Goal: Transaction & Acquisition: Purchase product/service

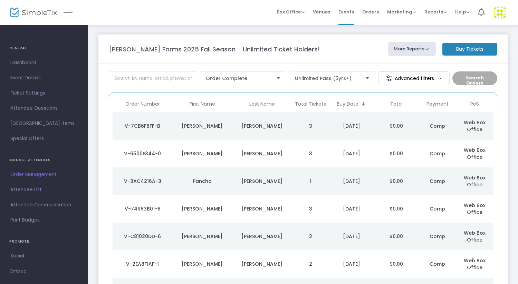
click at [471, 52] on m-button "Buy Tickets" at bounding box center [469, 49] width 55 height 13
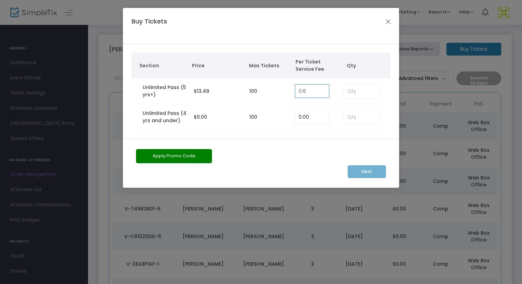
click at [304, 89] on input "0.6" at bounding box center [312, 91] width 34 height 13
type input "0.00"
click at [349, 92] on input at bounding box center [362, 91] width 36 height 13
type input "5"
click at [368, 175] on m-button "Next" at bounding box center [367, 171] width 38 height 13
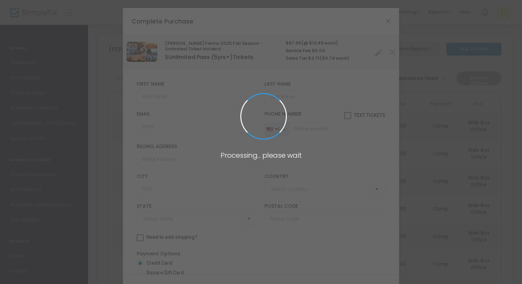
type input "[GEOGRAPHIC_DATA]"
type input "[US_STATE]"
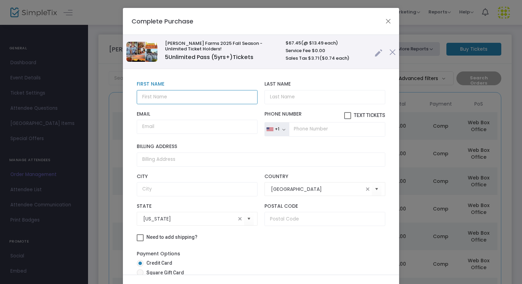
click at [184, 94] on input "text" at bounding box center [197, 97] width 121 height 14
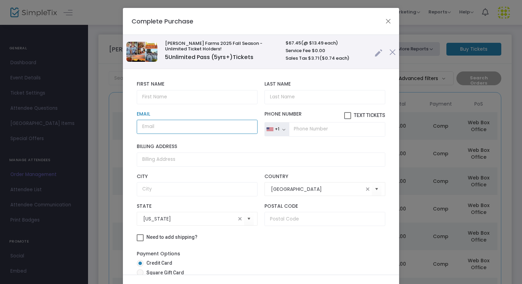
click at [156, 123] on input "Email" at bounding box center [197, 127] width 121 height 14
paste input "Jeremy.brown@us.lactalis.com"
type input "Jeremy.brown@us.lactalis.com"
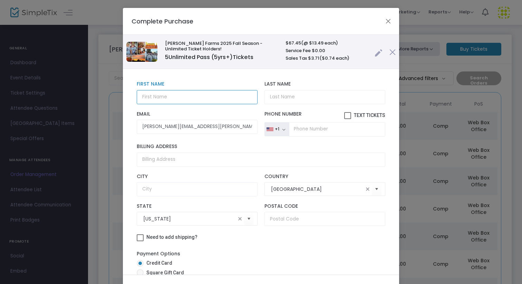
click at [173, 98] on input "text" at bounding box center [197, 97] width 121 height 14
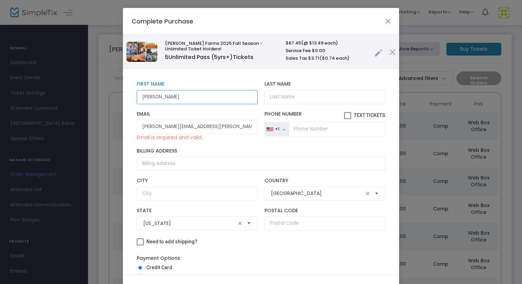
type input "Jeremy"
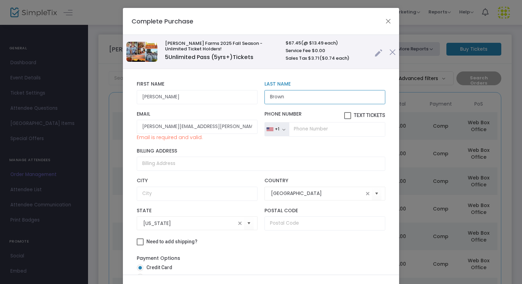
type input "Brown"
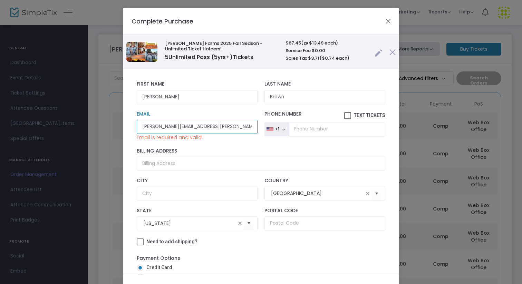
click at [216, 128] on input "Jeremy.brown@us.lactalis.com" at bounding box center [197, 127] width 121 height 14
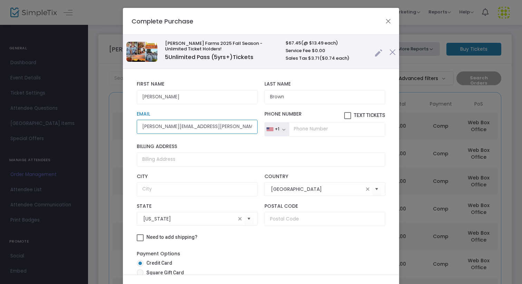
type input "Jeremy.brown@us.lactalis.com"
click at [313, 131] on input "tel" at bounding box center [337, 129] width 96 height 14
type input "[PHONE_NUMBER]"
click at [321, 238] on div "Need to add shipping?" at bounding box center [260, 238] width 255 height 10
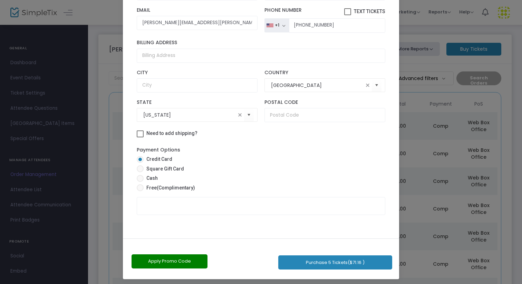
scroll to position [39, 0]
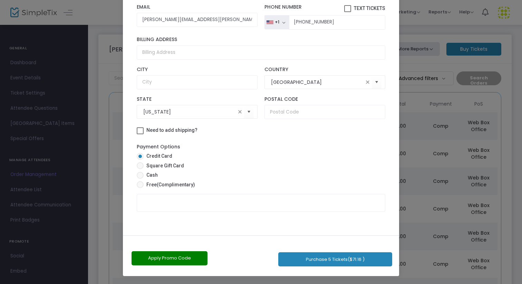
drag, startPoint x: 342, startPoint y: 174, endPoint x: 341, endPoint y: 282, distance: 108.7
click at [341, 284] on ngb-modal-window "Complete Purchase Vesperman Farms 2025 Fall Season - Unlimited Ticket Holders! …" at bounding box center [261, 142] width 522 height 284
click at [176, 185] on span "(Complimentary)" at bounding box center [176, 185] width 38 height 6
click at [140, 188] on input "Free (Complimentary)" at bounding box center [140, 188] width 0 height 0
radio input "true"
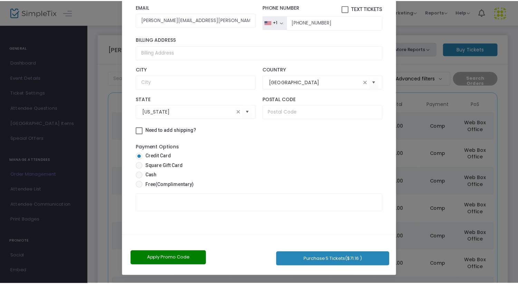
scroll to position [32, 0]
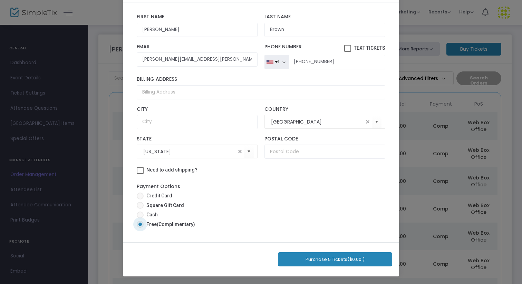
click at [321, 260] on button "Purchase 5 Tickets ($0.00 )" at bounding box center [335, 259] width 114 height 14
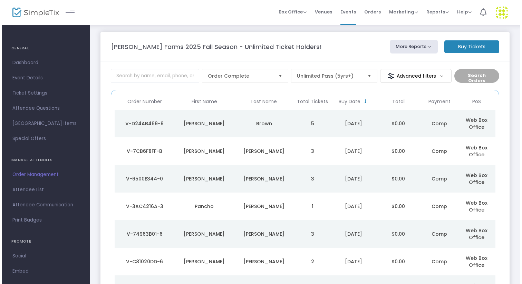
scroll to position [0, 0]
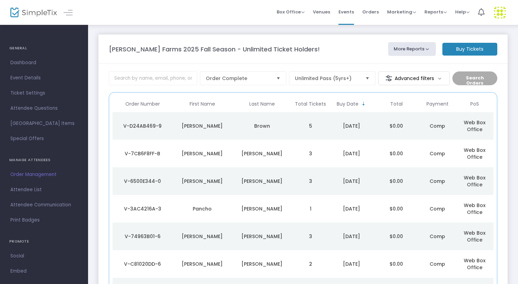
click at [286, 116] on td "Brown" at bounding box center [262, 126] width 60 height 28
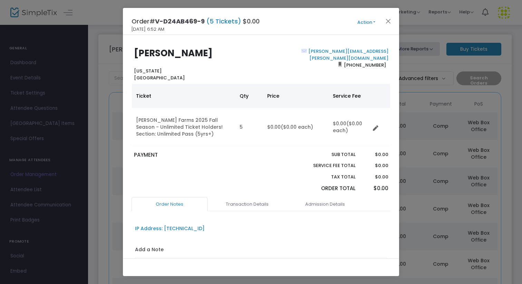
click at [360, 23] on button "Action" at bounding box center [366, 23] width 41 height 8
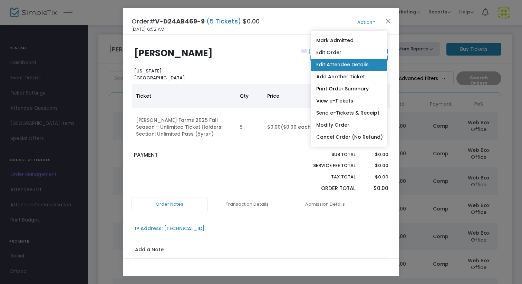
click at [346, 62] on link "Edit Attendee Details" at bounding box center [349, 65] width 76 height 12
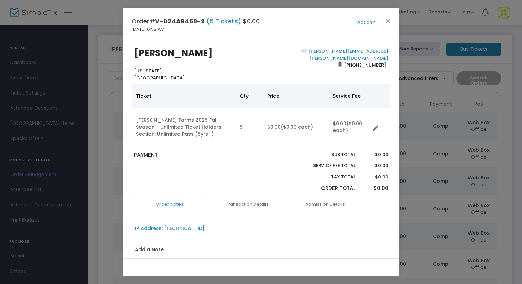
click at [367, 24] on button "Action" at bounding box center [366, 23] width 41 height 8
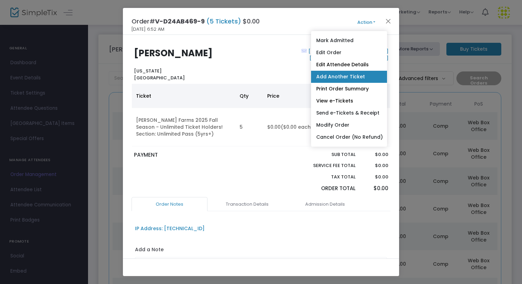
click at [346, 76] on link "Add Another Ticket" at bounding box center [349, 77] width 76 height 12
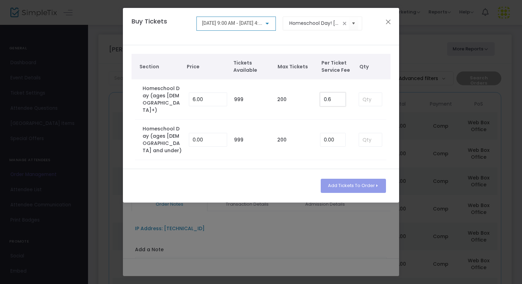
click at [328, 93] on input "0.6" at bounding box center [332, 99] width 25 height 13
type input "0.60"
click at [267, 24] on div at bounding box center [266, 24] width 3 height 2
click at [296, 23] on div at bounding box center [261, 142] width 522 height 284
click at [329, 26] on input "Homeschool Day! October 17, 2025" at bounding box center [314, 23] width 51 height 7
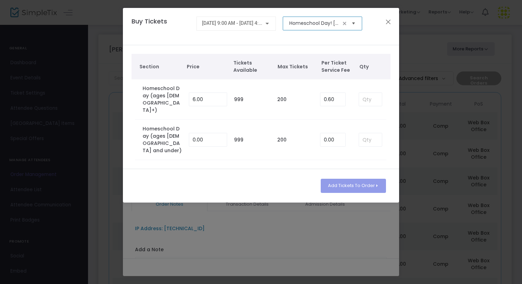
click at [353, 23] on span "Select" at bounding box center [353, 23] width 11 height 11
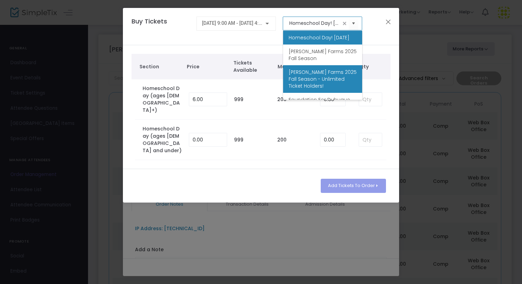
click at [337, 85] on span "[PERSON_NAME] Farms 2025 Fall Season - Unlimited Ticket Holders!" at bounding box center [323, 79] width 68 height 21
type input "[PERSON_NAME] Farms 2025 Fall Season - Unlimited Ticket Holders!"
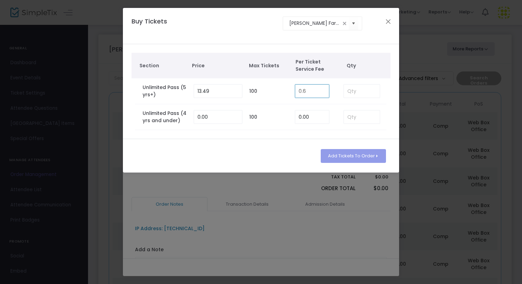
click at [309, 93] on input "0.6" at bounding box center [312, 91] width 34 height 13
type input "0.00"
type input "1"
click at [215, 87] on input "13.49" at bounding box center [218, 91] width 48 height 13
type input "0.00"
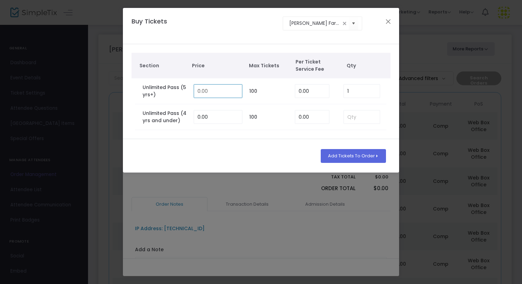
click at [370, 74] on th "Qty" at bounding box center [365, 66] width 52 height 26
click at [357, 159] on button "Add Tickets To Order" at bounding box center [353, 156] width 65 height 14
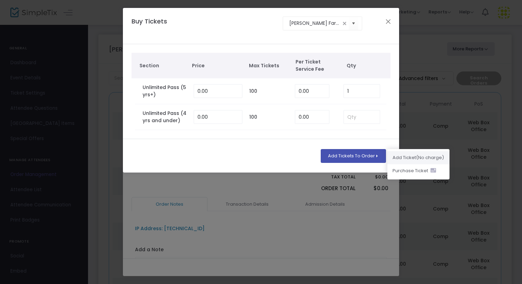
click at [410, 159] on li "Add Ticket (No charge)" at bounding box center [418, 157] width 62 height 13
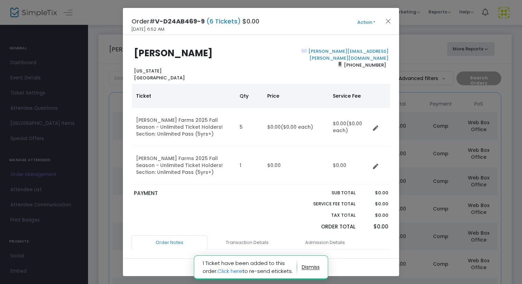
click at [359, 22] on button "Action" at bounding box center [366, 23] width 41 height 8
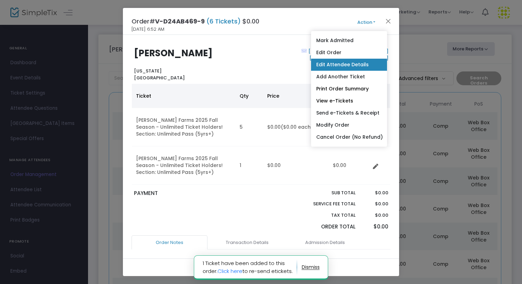
click at [342, 63] on link "Edit Attendee Details" at bounding box center [349, 65] width 76 height 12
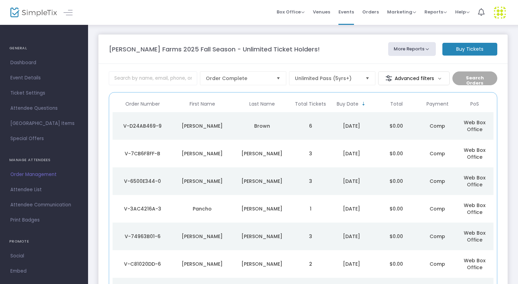
click at [470, 44] on m-button "Buy Tickets" at bounding box center [469, 49] width 55 height 13
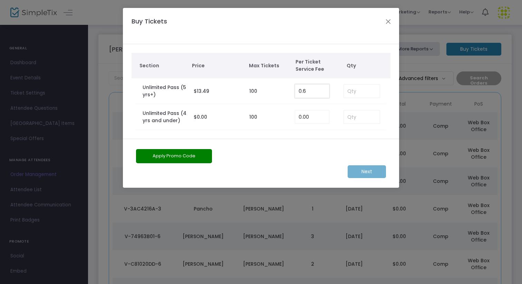
click at [311, 87] on input "0.6" at bounding box center [312, 91] width 34 height 13
type input "0.00"
type input "5"
click at [350, 120] on input at bounding box center [362, 116] width 36 height 13
type input "4"
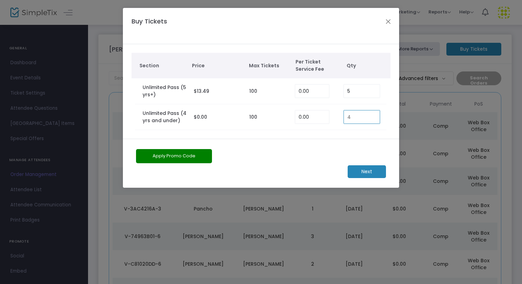
click at [372, 171] on m-button "Next" at bounding box center [367, 171] width 38 height 13
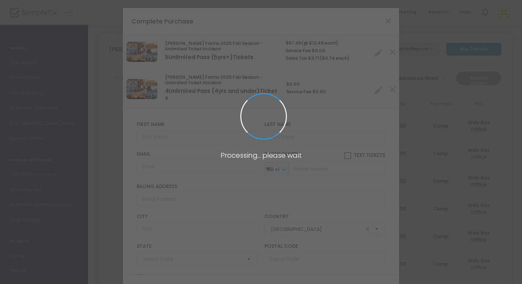
type input "[US_STATE]"
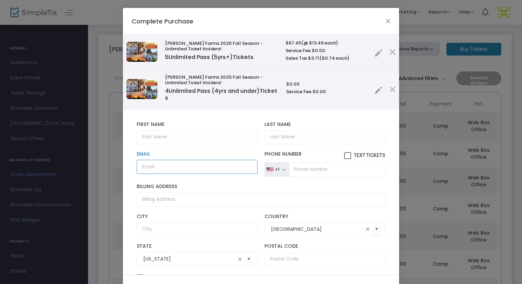
click at [164, 166] on input "Email" at bounding box center [197, 167] width 121 height 14
paste input "kica1990@hotmail.com"
type input "kica1990@hotmail.com"
click at [146, 129] on div "First Name First Name is required." at bounding box center [197, 133] width 128 height 23
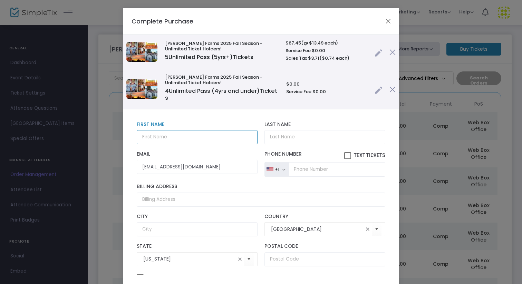
click at [146, 134] on input "text" at bounding box center [197, 137] width 121 height 14
paste input "Karen Isolda"
type input "Karen Isolda"
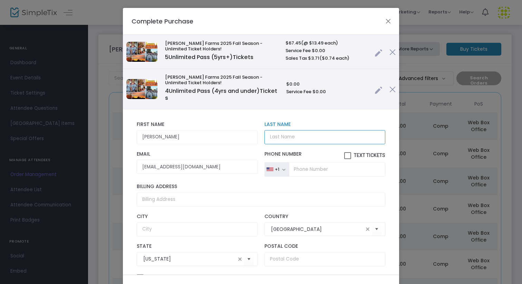
click at [289, 134] on input "Last Name" at bounding box center [324, 137] width 121 height 14
paste input "Calero Arostegui"
type input "Calero Arostegui"
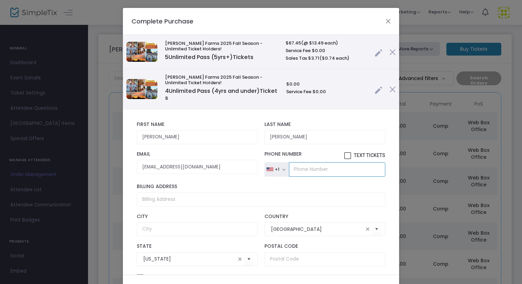
click at [303, 168] on input "tel" at bounding box center [337, 169] width 96 height 14
type input "[PHONE_NUMBER]"
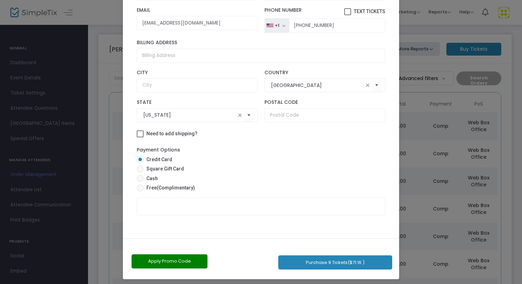
scroll to position [39, 0]
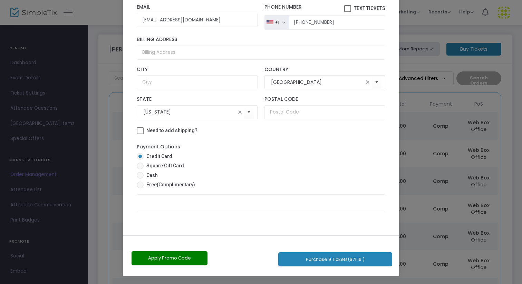
drag, startPoint x: 337, startPoint y: 214, endPoint x: 340, endPoint y: 284, distance: 70.2
click at [340, 284] on ngb-modal-window "Complete Purchase Vesperman Farms 2025 Fall Season - Unlimited Ticket Holders! …" at bounding box center [261, 142] width 522 height 284
click at [180, 184] on span "(Complimentary)" at bounding box center [176, 185] width 38 height 6
click at [140, 188] on input "Free (Complimentary)" at bounding box center [140, 188] width 0 height 0
radio input "true"
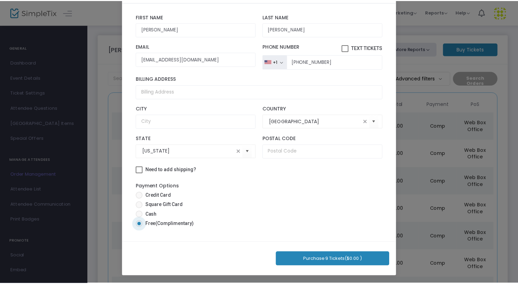
scroll to position [32, 0]
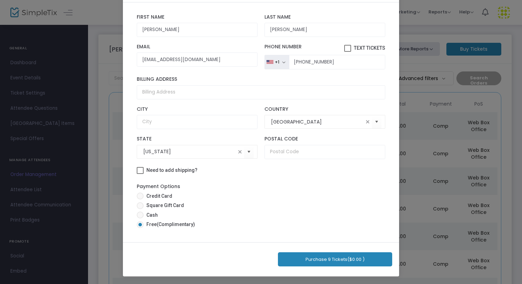
click at [332, 260] on button "Purchase 9 Tickets ($0.00 )" at bounding box center [335, 259] width 114 height 14
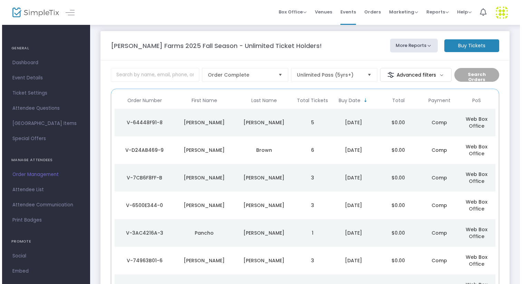
scroll to position [0, 0]
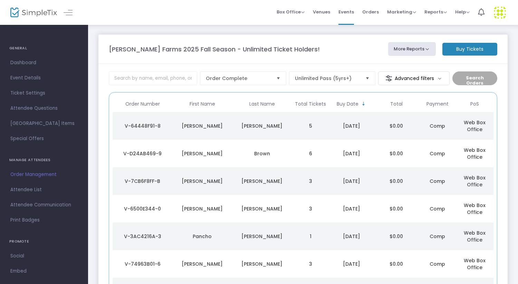
click at [391, 118] on td "$0.00" at bounding box center [396, 126] width 45 height 28
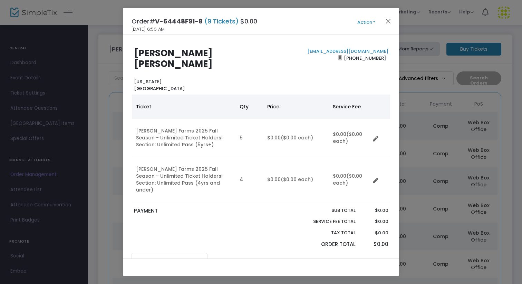
click at [372, 28] on div "Order# V-64448F91-8 (9 Tickets) $0.00 9/14/2025 6:56 AM Action Mark Admitted Ed…" at bounding box center [261, 21] width 276 height 27
click at [371, 26] on button "Action" at bounding box center [366, 23] width 41 height 8
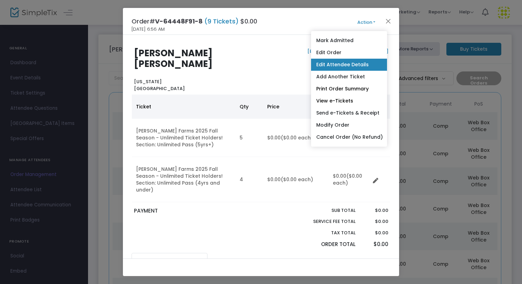
click at [350, 69] on link "Edit Attendee Details" at bounding box center [349, 65] width 76 height 12
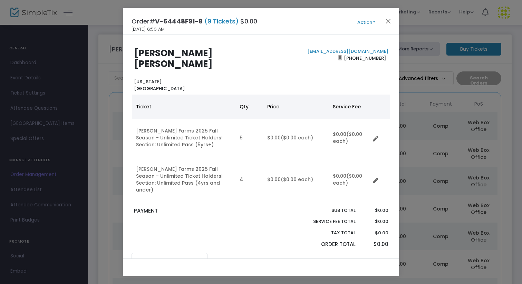
click at [367, 23] on button "Action" at bounding box center [366, 23] width 41 height 8
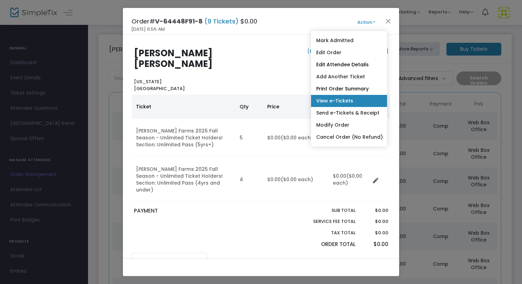
click at [347, 103] on link "View e-Tickets" at bounding box center [349, 101] width 76 height 12
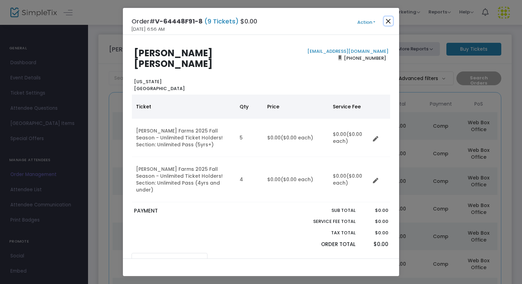
click at [389, 22] on button "Close" at bounding box center [388, 21] width 9 height 9
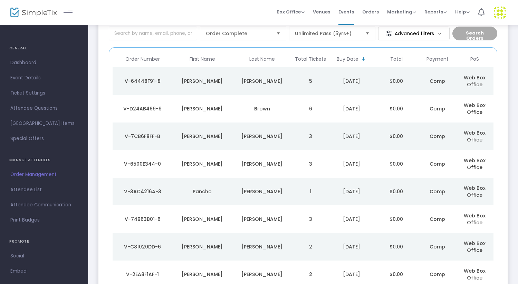
scroll to position [49, 0]
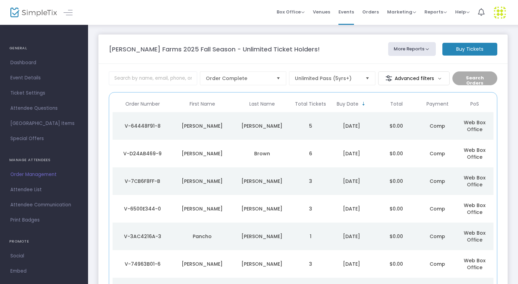
click at [466, 49] on m-button "Buy Tickets" at bounding box center [469, 49] width 55 height 13
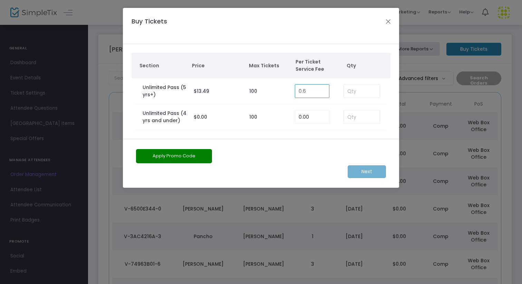
click at [304, 89] on input "0.6" at bounding box center [312, 91] width 34 height 13
type input "0.00"
type input "2"
click at [363, 171] on m-button "Next" at bounding box center [367, 171] width 38 height 13
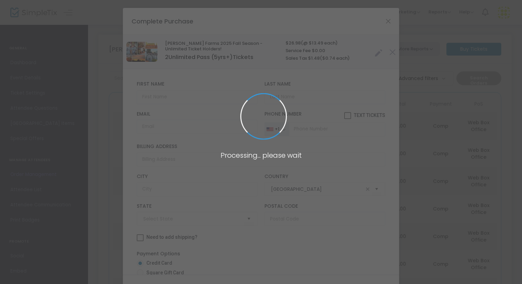
type input "[US_STATE]"
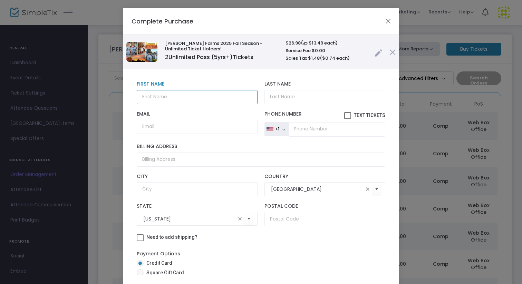
click at [182, 99] on input "text" at bounding box center [197, 97] width 121 height 14
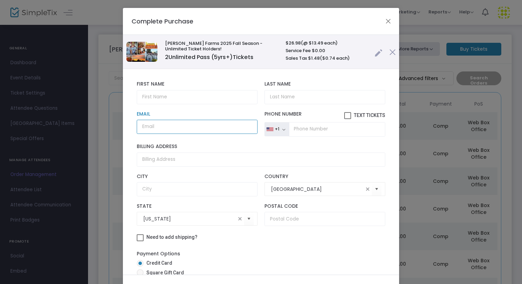
click at [141, 124] on input "Email" at bounding box center [197, 127] width 121 height 14
paste input "abram.dresen@us.lactalis.com"
type input "abram.dresen@us.lactalis.com"
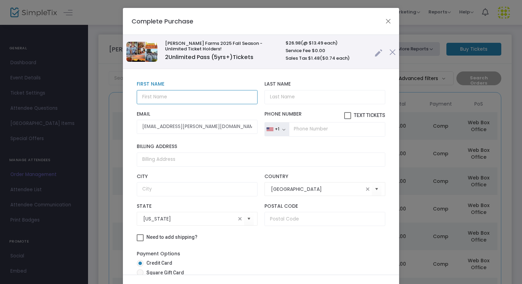
click at [164, 98] on input "text" at bounding box center [197, 97] width 121 height 14
type input "Abram"
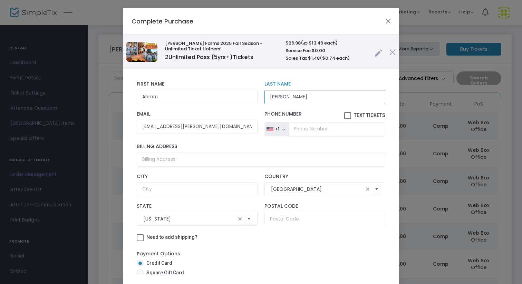
type input "Dresen"
click at [295, 126] on input "tel" at bounding box center [337, 129] width 96 height 14
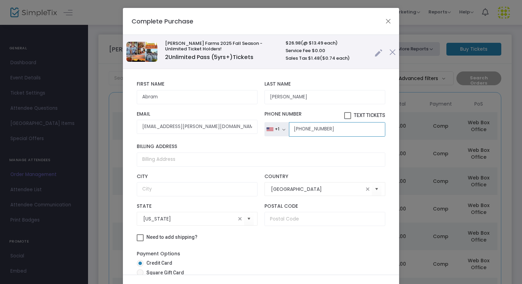
type input "[PHONE_NUMBER]"
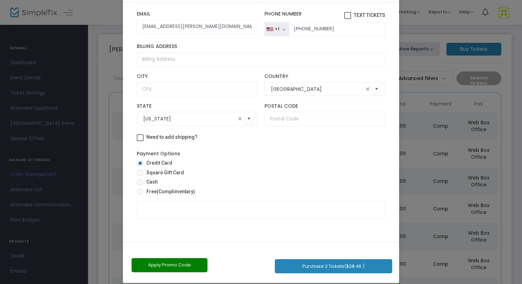
scroll to position [39, 0]
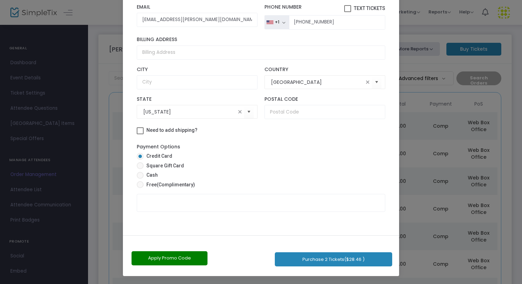
drag, startPoint x: 354, startPoint y: 231, endPoint x: 355, endPoint y: 284, distance: 53.2
click at [355, 284] on ngb-modal-window "Complete Purchase Vesperman Farms 2025 Fall Season - Unlimited Ticket Holders! …" at bounding box center [261, 142] width 522 height 284
click at [169, 184] on span "(Complimentary)" at bounding box center [176, 185] width 38 height 6
click at [140, 188] on input "Free (Complimentary)" at bounding box center [140, 188] width 0 height 0
radio input "true"
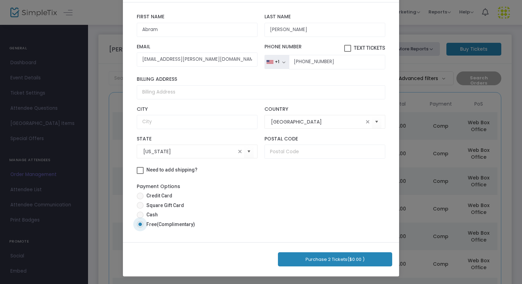
scroll to position [32, 0]
click at [331, 262] on button "Purchase 2 Tickets ($0.00 )" at bounding box center [335, 259] width 114 height 14
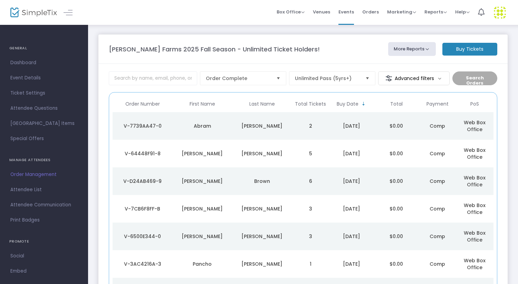
click at [311, 120] on td "2" at bounding box center [310, 126] width 37 height 28
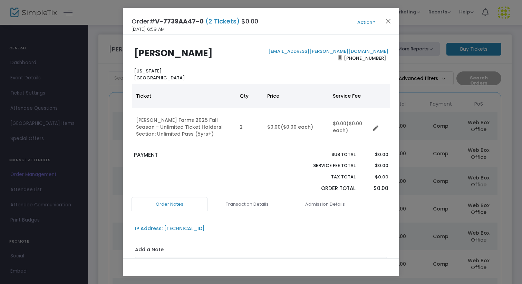
click at [368, 24] on button "Action" at bounding box center [366, 23] width 41 height 8
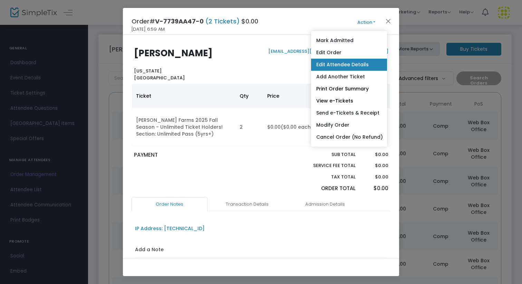
click at [346, 66] on link "Edit Attendee Details" at bounding box center [349, 65] width 76 height 12
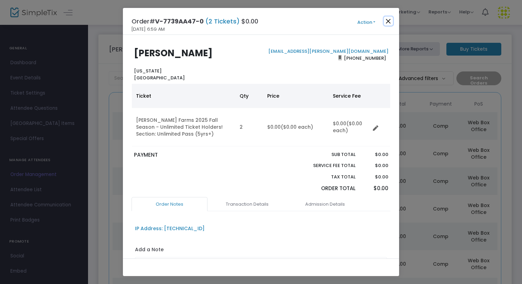
click at [391, 20] on button "Close" at bounding box center [388, 21] width 9 height 9
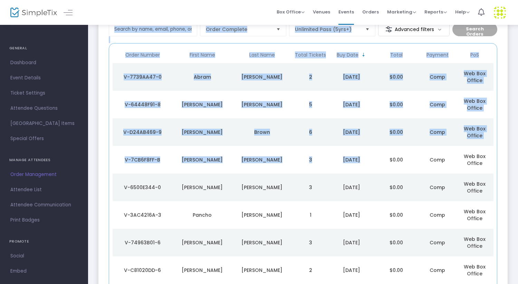
scroll to position [0, 0]
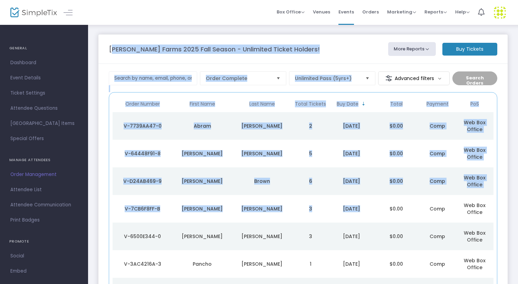
drag, startPoint x: 377, startPoint y: 161, endPoint x: 377, endPoint y: -8, distance: 168.8
click at [377, 0] on html "Processing... please wait Box Office Sell Tickets Bookings Sell Season Pass Ven…" at bounding box center [259, 142] width 518 height 284
click at [365, 49] on div "[PERSON_NAME] Farms 2025 Fall Season - Unlimited Ticket Holders!" at bounding box center [244, 49] width 279 height 9
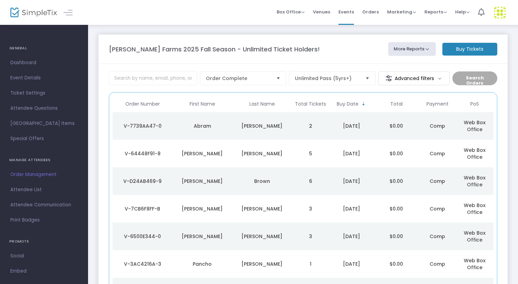
click at [468, 51] on m-button "Buy Tickets" at bounding box center [469, 49] width 55 height 13
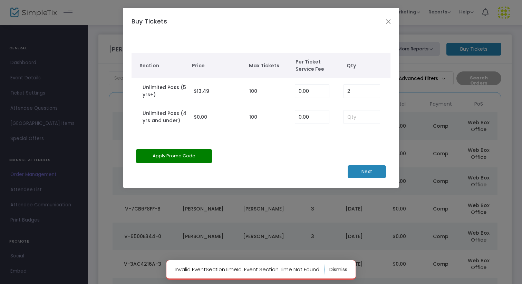
click at [337, 270] on button "button" at bounding box center [338, 269] width 18 height 11
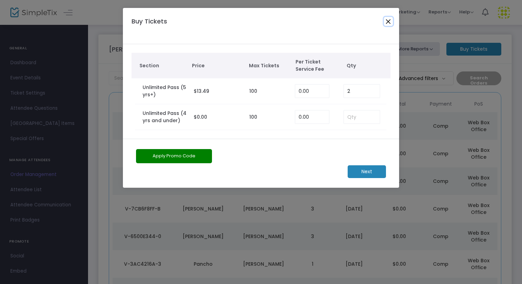
click at [388, 22] on button "Close" at bounding box center [388, 21] width 9 height 9
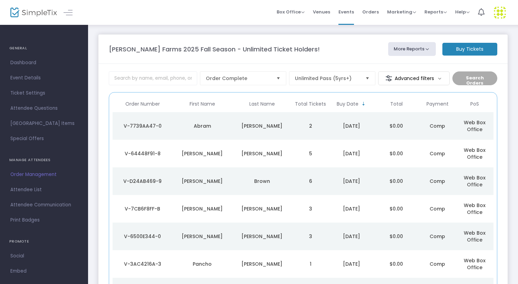
click at [463, 51] on m-button "Buy Tickets" at bounding box center [469, 49] width 55 height 13
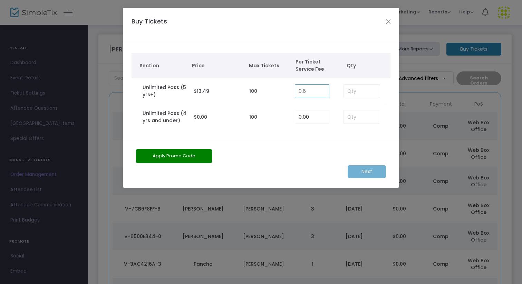
click at [310, 93] on input "0.6" at bounding box center [312, 91] width 34 height 13
click at [322, 97] on input "1" at bounding box center [312, 91] width 34 height 13
type input "0.00"
type input "1"
click at [373, 174] on m-button "Next" at bounding box center [367, 171] width 38 height 13
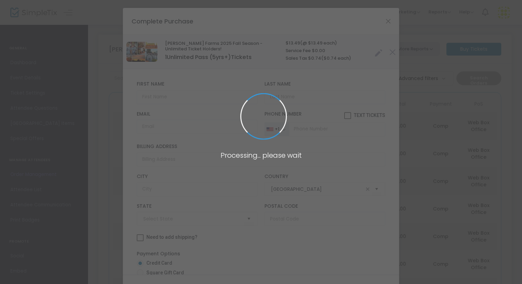
type input "[US_STATE]"
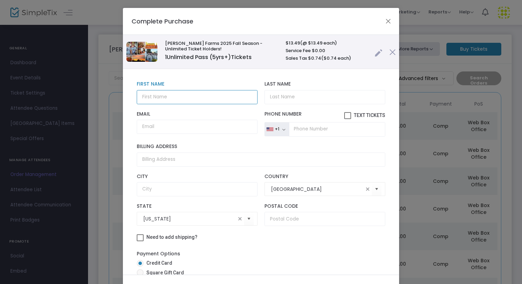
click at [176, 98] on input "text" at bounding box center [197, 97] width 121 height 14
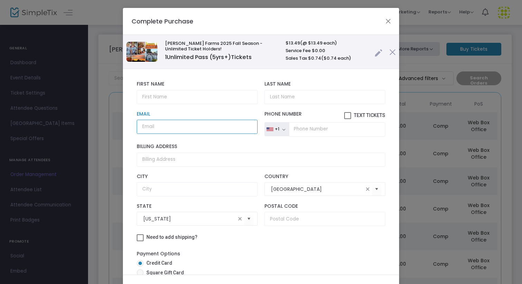
click at [153, 128] on input "Email" at bounding box center [197, 127] width 121 height 14
paste input "elise.fuller@us.lactalis.com"
type input "elise.fuller@us.lactalis.com"
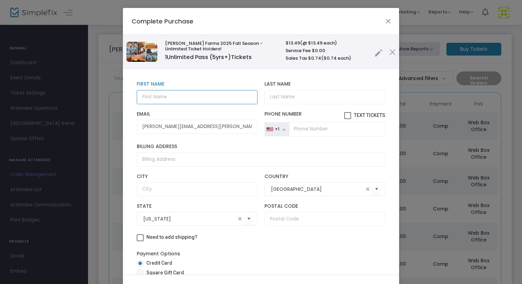
click at [166, 98] on input "text" at bounding box center [197, 97] width 121 height 14
type input "Elise"
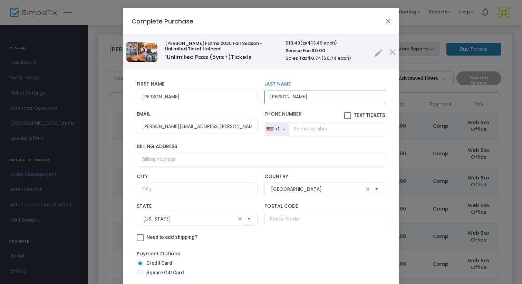
type input "Fuller"
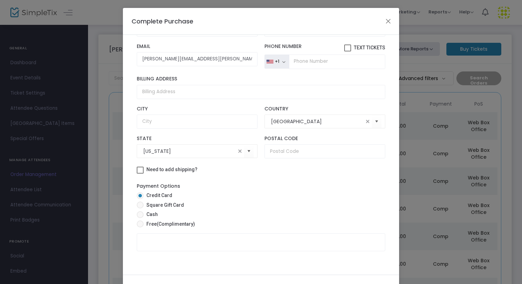
click at [173, 225] on span "(Complimentary)" at bounding box center [176, 224] width 38 height 6
click at [140, 227] on input "Free (Complimentary)" at bounding box center [140, 227] width 0 height 0
radio input "true"
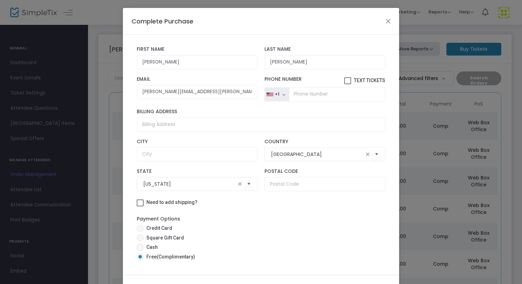
scroll to position [32, 0]
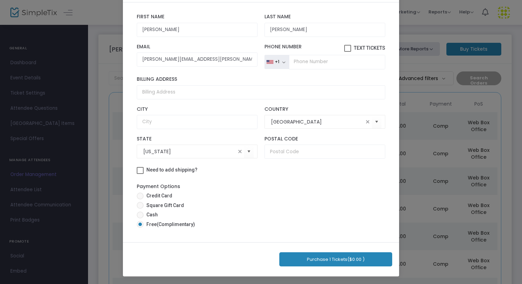
drag, startPoint x: 289, startPoint y: 204, endPoint x: 289, endPoint y: 284, distance: 79.4
click at [289, 284] on ngb-modal-window "Complete Purchase Vesperman Farms 2025 Fall Season - Unlimited Ticket Holders! …" at bounding box center [261, 142] width 522 height 284
click at [324, 260] on button "Purchase 1 Tickets ($0.00 )" at bounding box center [335, 259] width 113 height 14
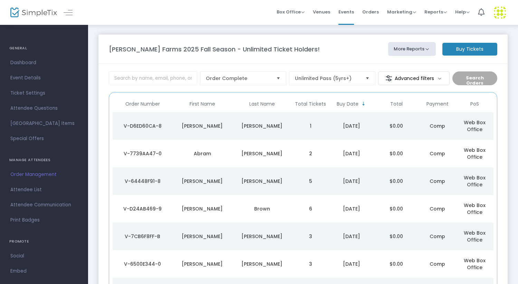
click at [473, 43] on m-button "Buy Tickets" at bounding box center [469, 49] width 55 height 13
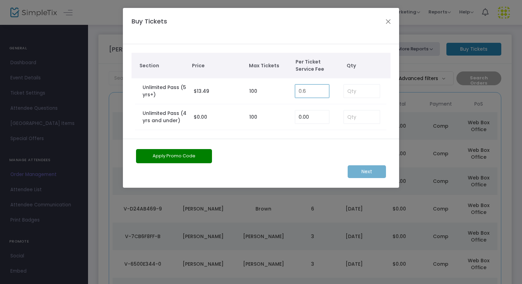
click at [314, 86] on input "0.6" at bounding box center [312, 91] width 34 height 13
type input "0.00"
type input "1"
click at [361, 174] on m-button "Next" at bounding box center [367, 171] width 38 height 13
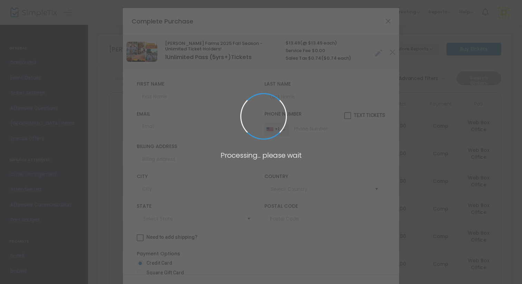
type input "[GEOGRAPHIC_DATA]"
type input "[US_STATE]"
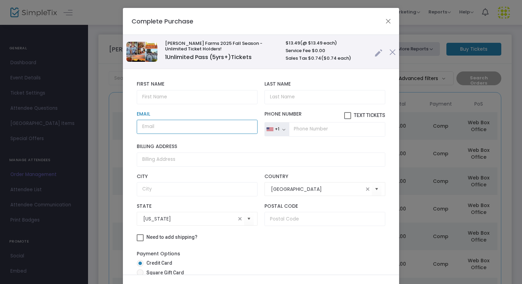
click at [194, 125] on input "Email" at bounding box center [197, 127] width 121 height 14
paste input "jarrod.fuller@us.lactalis.com"
type input "jarrod.fuller@us.lactalis.com"
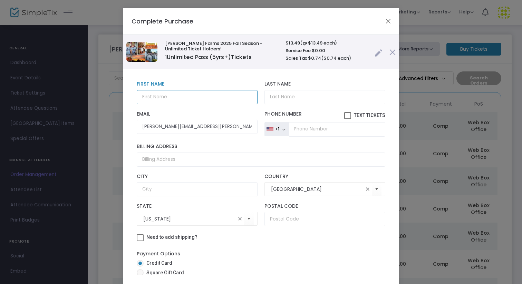
click at [182, 95] on input "text" at bounding box center [197, 97] width 121 height 14
type input "Jarrod"
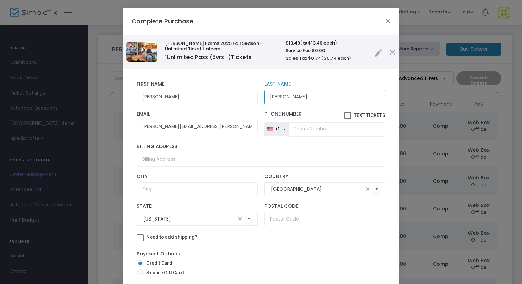
type input "Fuller"
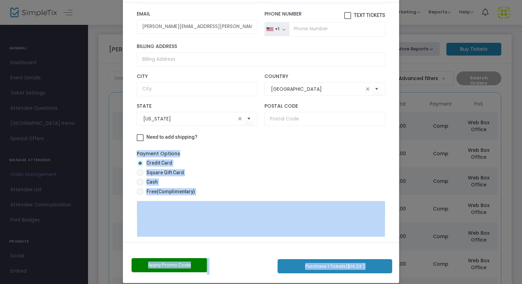
scroll to position [39, 0]
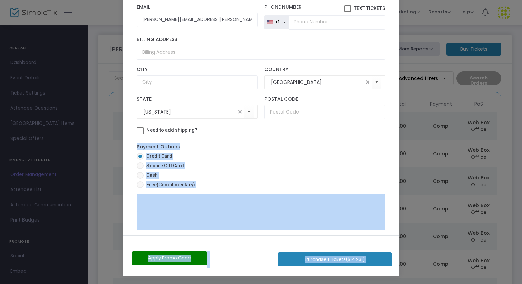
drag, startPoint x: 279, startPoint y: 247, endPoint x: 284, endPoint y: 284, distance: 37.0
click at [284, 284] on ngb-modal-window "Complete Purchase Vesperman Farms 2025 Fall Season - Unlimited Ticket Holders! …" at bounding box center [261, 142] width 522 height 284
click at [149, 186] on span "Free (Complimentary)" at bounding box center [169, 184] width 51 height 7
click at [140, 188] on input "Free (Complimentary)" at bounding box center [140, 188] width 0 height 0
radio input "true"
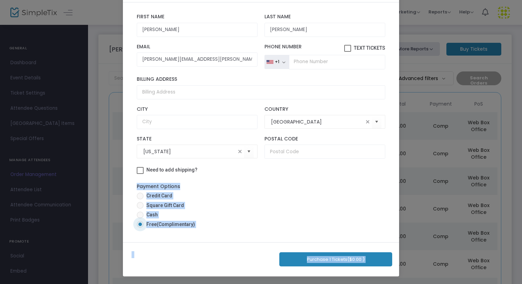
scroll to position [32, 0]
click at [318, 258] on button "Purchase 1 Tickets ($0.00 )" at bounding box center [335, 259] width 113 height 14
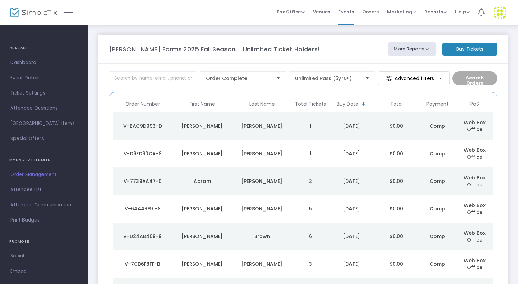
click at [466, 52] on m-button "Buy Tickets" at bounding box center [469, 49] width 55 height 13
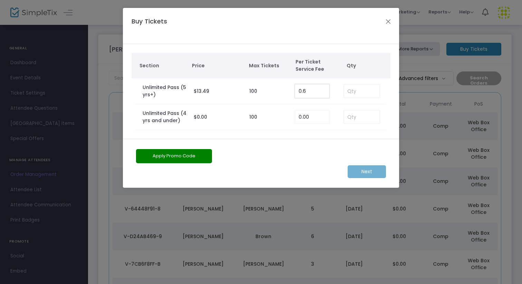
click at [315, 90] on input "0.6" at bounding box center [312, 91] width 34 height 13
type input "0.00"
type input "2"
click at [351, 114] on input at bounding box center [362, 116] width 36 height 13
type input "2"
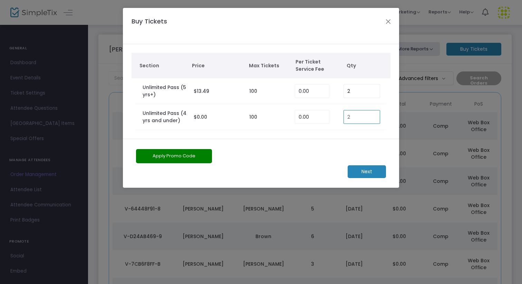
click at [369, 176] on m-button "Next" at bounding box center [367, 171] width 38 height 13
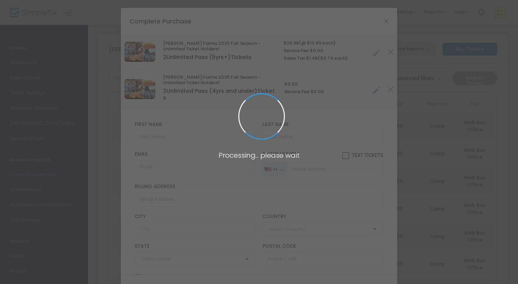
type input "[GEOGRAPHIC_DATA]"
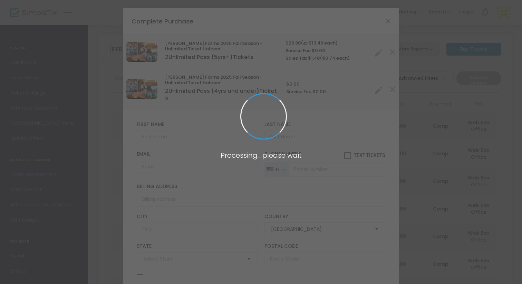
type input "[US_STATE]"
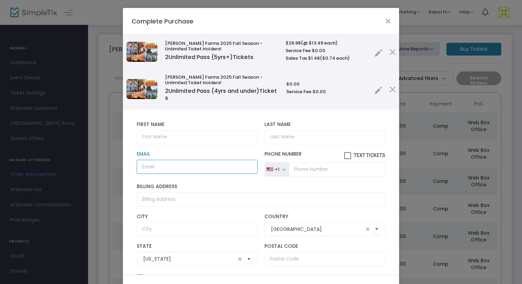
click at [164, 168] on input "Email" at bounding box center [197, 167] width 121 height 14
paste input "Garrick.goerke@us.lactalis.com"
type input "Garrick.goerke@us.lactalis.com"
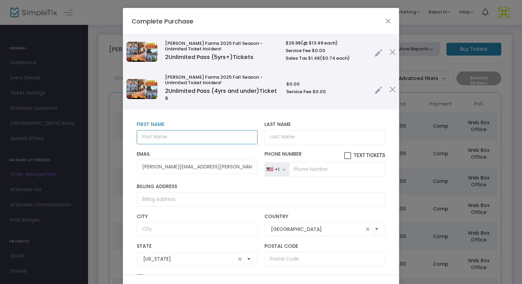
click at [162, 135] on input "text" at bounding box center [197, 137] width 121 height 14
type input "[PERSON_NAME]"
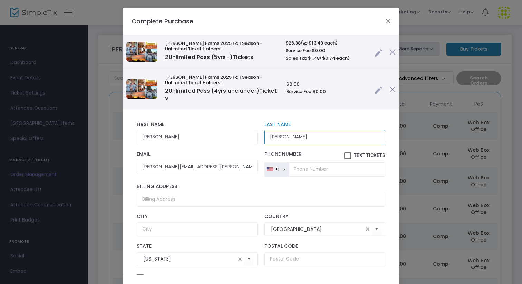
type input "[PERSON_NAME]"
click at [307, 169] on input "tel" at bounding box center [337, 169] width 96 height 14
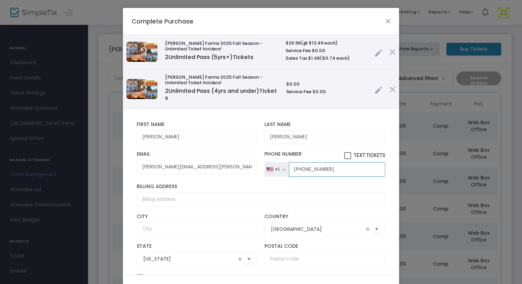
type input "[PHONE_NUMBER]"
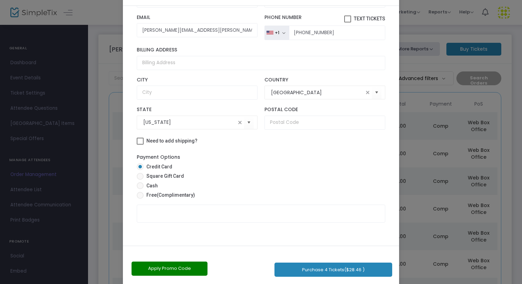
scroll to position [39, 0]
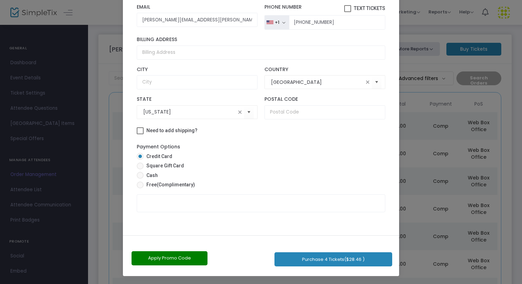
drag, startPoint x: 312, startPoint y: 245, endPoint x: 321, endPoint y: 284, distance: 40.2
click at [321, 284] on ngb-modal-window "Complete Purchase Vesperman Farms 2025 Fall Season - Unlimited Ticket Holders! …" at bounding box center [261, 142] width 522 height 284
click at [157, 183] on span "(Complimentary)" at bounding box center [176, 185] width 38 height 6
click at [140, 188] on input "Free (Complimentary)" at bounding box center [140, 188] width 0 height 0
radio input "true"
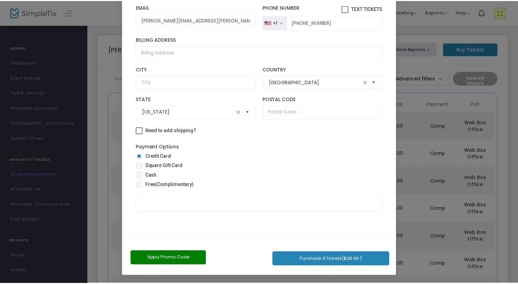
scroll to position [32, 0]
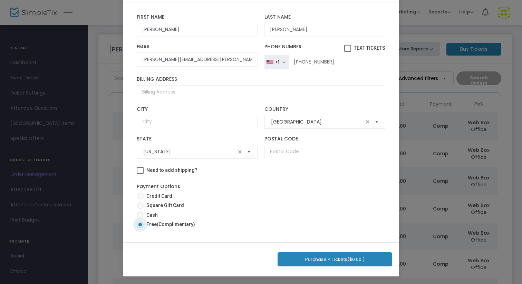
click at [320, 260] on button "Purchase 4 Tickets ($0.00 )" at bounding box center [335, 259] width 115 height 14
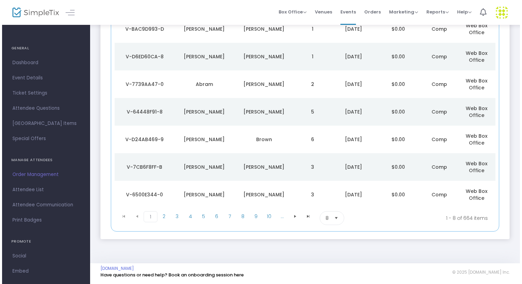
scroll to position [0, 0]
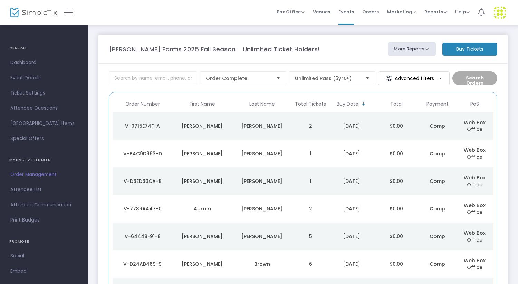
click at [282, 123] on div "[PERSON_NAME]" at bounding box center [262, 126] width 56 height 7
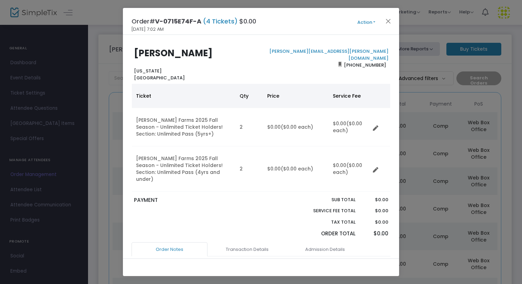
click at [362, 19] on button "Action" at bounding box center [366, 23] width 41 height 8
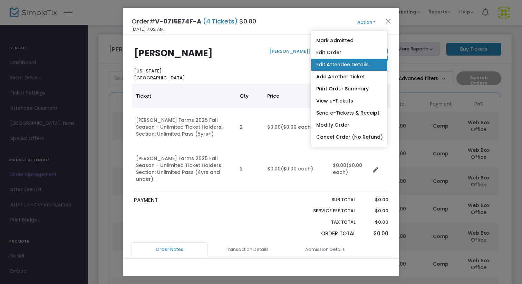
click at [339, 65] on link "Edit Attendee Details" at bounding box center [349, 65] width 76 height 12
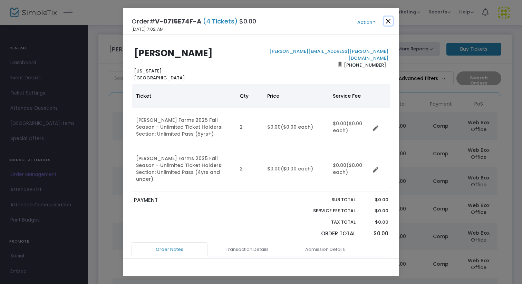
click at [389, 23] on button "Close" at bounding box center [388, 21] width 9 height 9
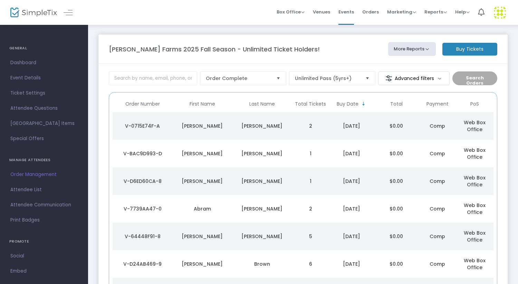
click at [463, 50] on m-button "Buy Tickets" at bounding box center [469, 49] width 55 height 13
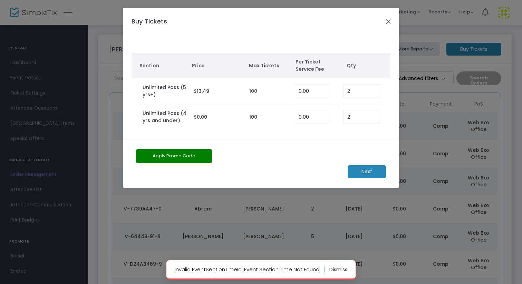
click at [389, 20] on button "Close" at bounding box center [388, 21] width 9 height 9
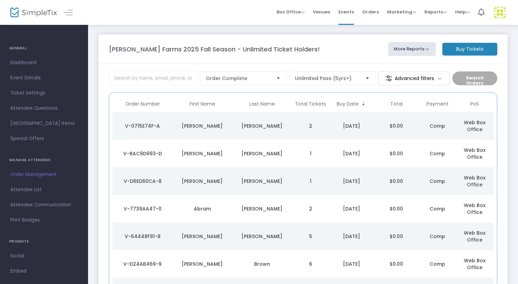
click at [467, 51] on m-button "Buy Tickets" at bounding box center [469, 49] width 55 height 13
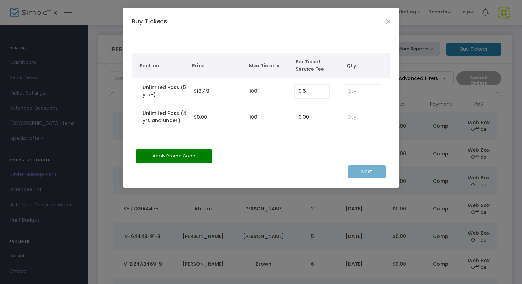
click at [316, 92] on input "0.6" at bounding box center [312, 91] width 34 height 13
type input "0.00"
type input "4"
click at [351, 119] on input at bounding box center [362, 116] width 36 height 13
click at [349, 114] on input "2" at bounding box center [362, 116] width 36 height 13
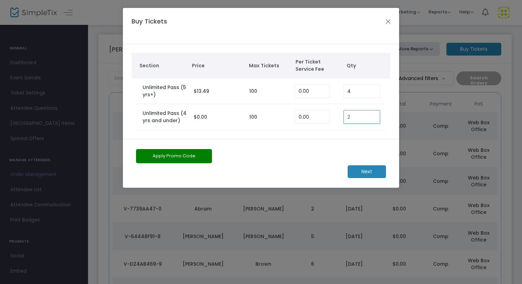
click at [349, 114] on input "2" at bounding box center [362, 116] width 36 height 13
type input "1"
click at [367, 172] on m-button "Next" at bounding box center [367, 171] width 38 height 13
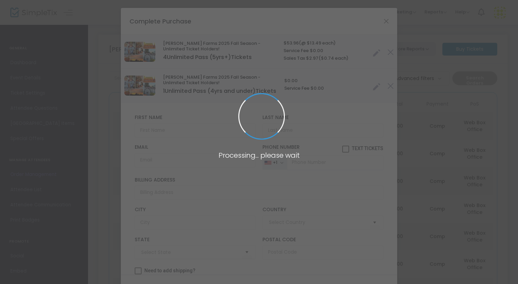
type input "[GEOGRAPHIC_DATA]"
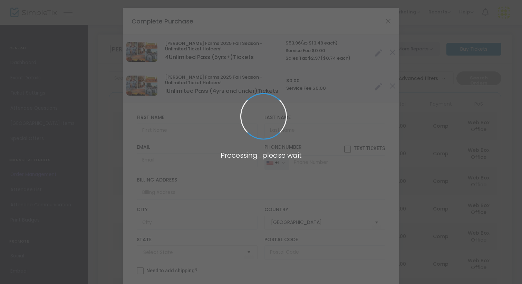
type input "[US_STATE]"
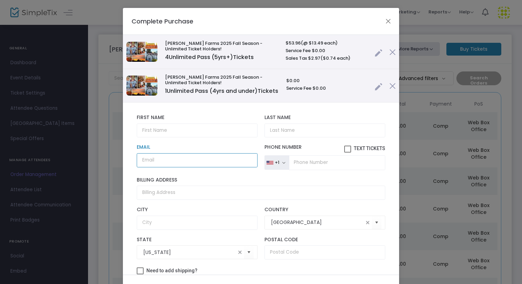
click at [171, 167] on input "Email" at bounding box center [197, 160] width 121 height 14
paste input "[PERSON_NAME][EMAIL_ADDRESS][PERSON_NAME][DOMAIN_NAME]"
type input "[PERSON_NAME][EMAIL_ADDRESS][PERSON_NAME][DOMAIN_NAME]"
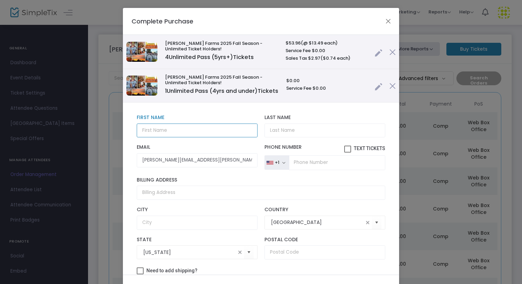
click at [167, 134] on input "text" at bounding box center [197, 131] width 121 height 14
type input "[PERSON_NAME]"
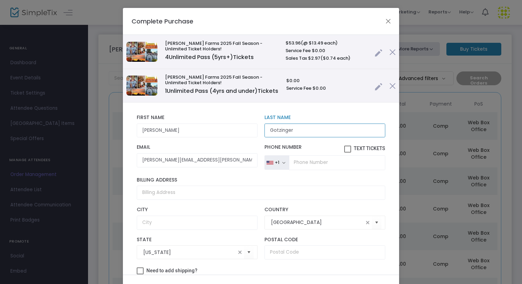
type input "Gotzinger"
click at [312, 170] on input "tel" at bounding box center [337, 162] width 96 height 14
type input "[PHONE_NUMBER]"
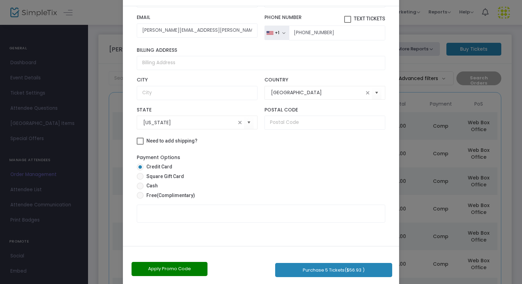
scroll to position [39, 0]
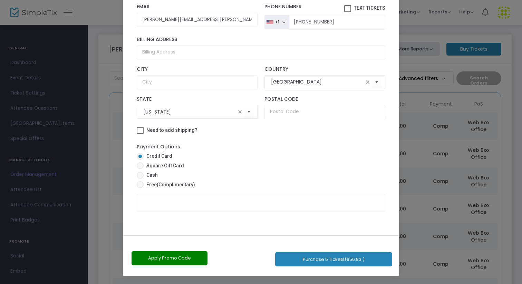
drag, startPoint x: 381, startPoint y: 186, endPoint x: 378, endPoint y: 284, distance: 97.4
click at [378, 284] on ngb-modal-window "Complete Purchase Vesperman Farms 2025 Fall Season - Unlimited Ticket Holders! …" at bounding box center [261, 142] width 522 height 284
click at [188, 186] on span "(Complimentary)" at bounding box center [176, 185] width 38 height 6
click at [140, 188] on input "Free (Complimentary)" at bounding box center [140, 188] width 0 height 0
radio input "true"
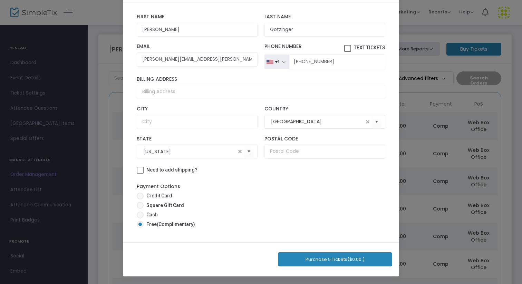
scroll to position [0, 0]
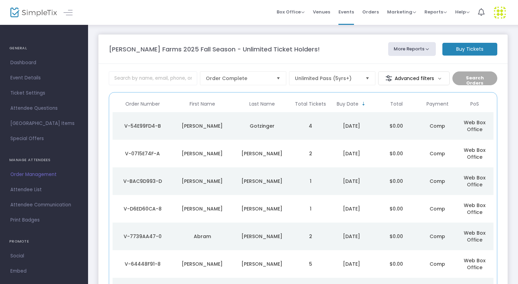
click at [476, 51] on m-button "Buy Tickets" at bounding box center [469, 49] width 55 height 13
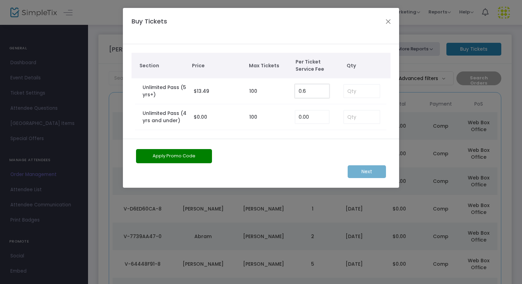
click at [309, 92] on input "0.6" at bounding box center [312, 91] width 34 height 13
type input "0.00"
type input "2"
click at [357, 115] on input at bounding box center [362, 116] width 36 height 13
type input "1"
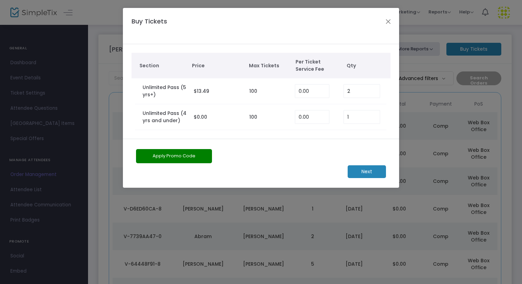
click at [373, 171] on m-button "Next" at bounding box center [367, 171] width 38 height 13
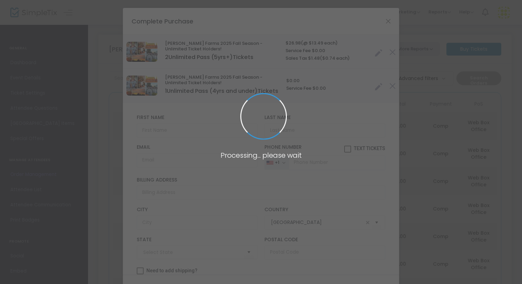
type input "[US_STATE]"
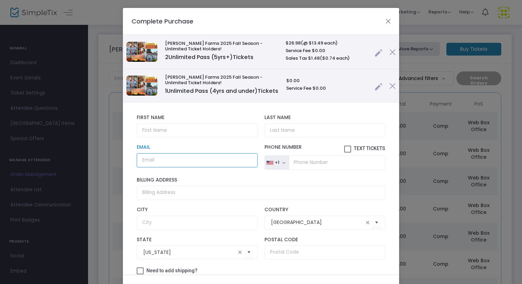
click at [179, 167] on input "Email" at bounding box center [197, 160] width 121 height 14
paste input "parkerjohll65@hotmail.com"
type input "parkerjohll65@hotmail.com"
click at [167, 133] on input "text" at bounding box center [197, 131] width 121 height 14
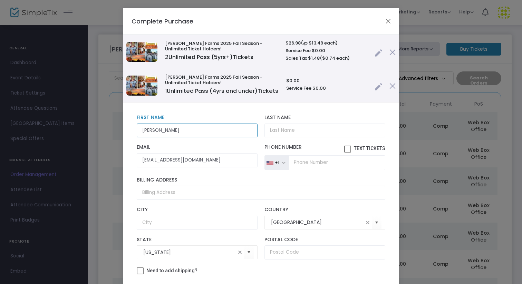
type input "[PERSON_NAME]"
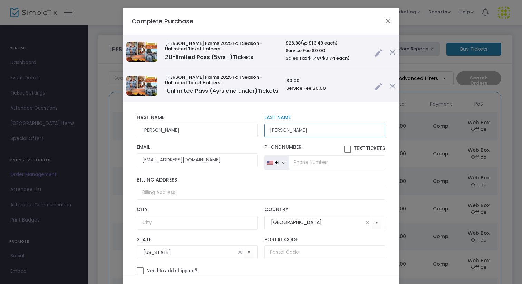
type input "[PERSON_NAME]"
click at [296, 170] on input "tel" at bounding box center [337, 162] width 96 height 14
type input "[PHONE_NUMBER]"
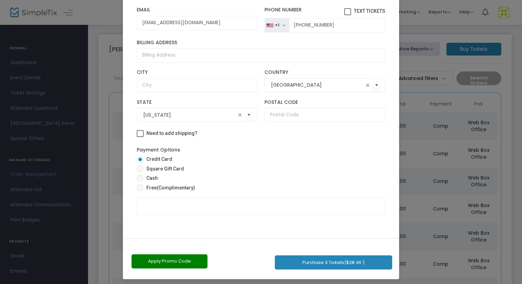
scroll to position [39, 0]
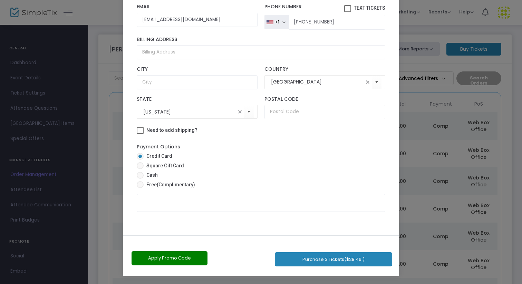
drag, startPoint x: 316, startPoint y: 193, endPoint x: 316, endPoint y: 284, distance: 90.8
click at [316, 284] on ngb-modal-window "Complete Purchase Vesperman Farms 2025 Fall Season - Unlimited Ticket Holders! …" at bounding box center [261, 142] width 522 height 284
click at [175, 183] on span "(Complimentary)" at bounding box center [176, 185] width 38 height 6
click at [140, 188] on input "Free (Complimentary)" at bounding box center [140, 188] width 0 height 0
radio input "true"
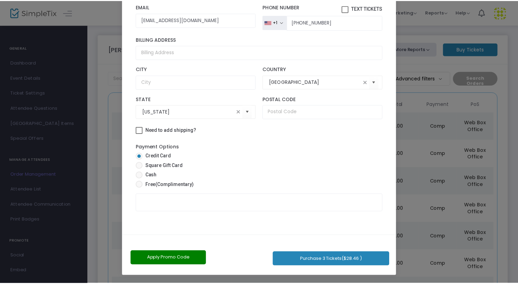
scroll to position [32, 0]
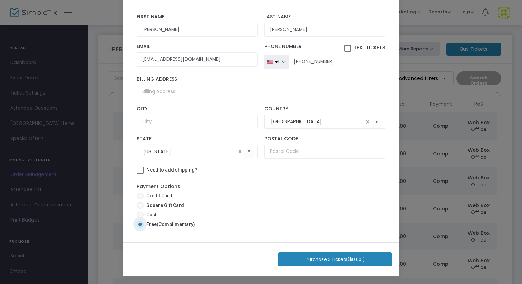
click at [323, 261] on button "Purchase 3 Tickets ($0.00 )" at bounding box center [335, 259] width 114 height 14
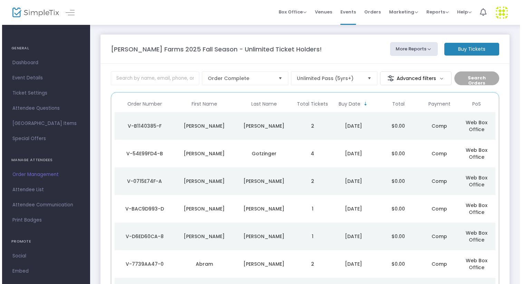
scroll to position [0, 0]
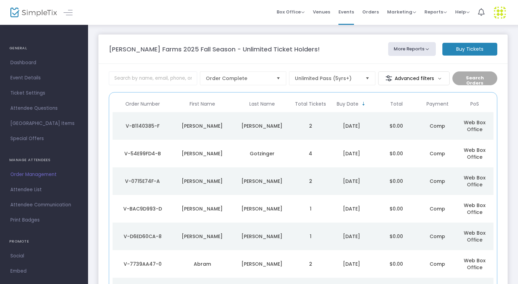
click at [254, 123] on div "[PERSON_NAME]" at bounding box center [262, 126] width 56 height 7
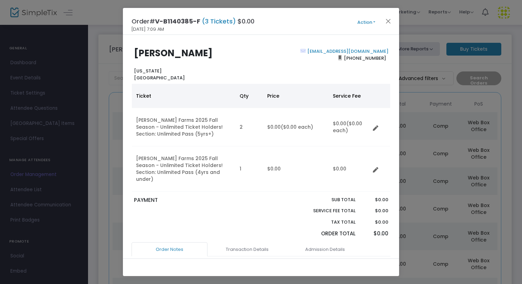
click at [365, 22] on button "Action" at bounding box center [366, 23] width 41 height 8
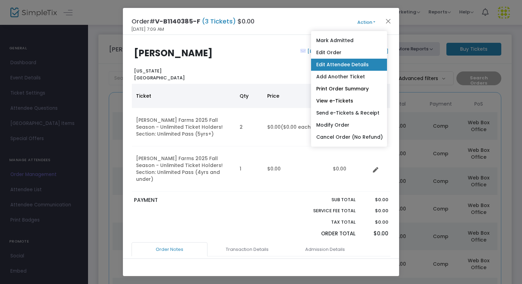
click at [334, 62] on link "Edit Attendee Details" at bounding box center [349, 65] width 76 height 12
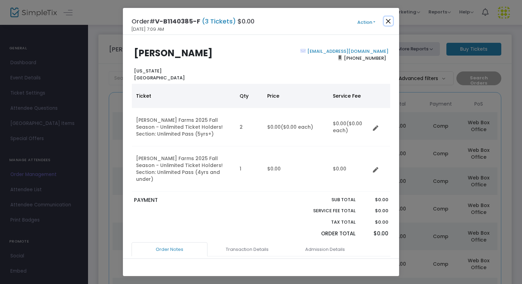
click at [388, 21] on button "Close" at bounding box center [388, 21] width 9 height 9
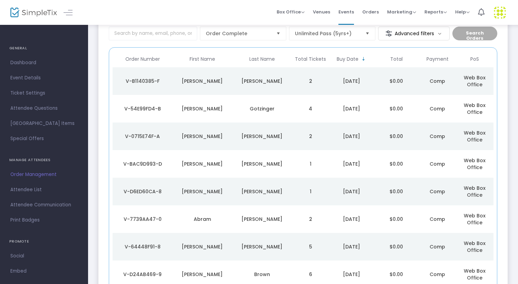
scroll to position [49, 0]
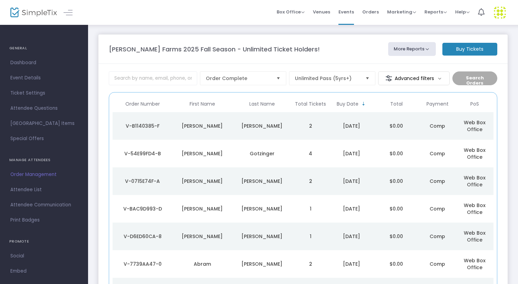
click at [474, 47] on m-button "Buy Tickets" at bounding box center [469, 49] width 55 height 13
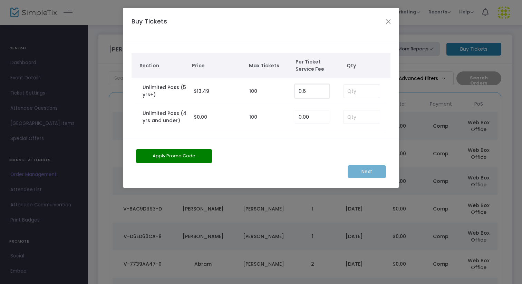
click at [311, 92] on input "0.6" at bounding box center [312, 91] width 34 height 13
type input "0.00"
type input "6"
click at [353, 121] on input at bounding box center [362, 116] width 36 height 13
type input "1"
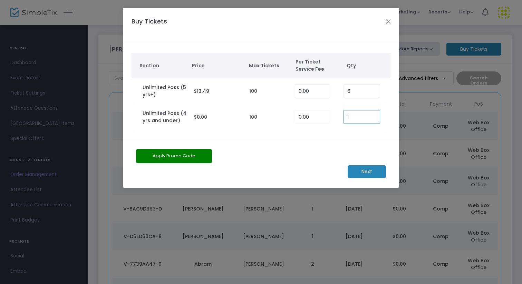
click at [368, 174] on m-button "Next" at bounding box center [367, 171] width 38 height 13
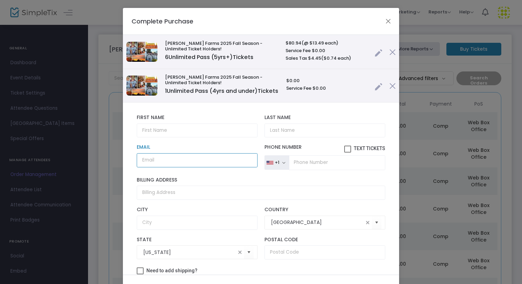
click at [169, 164] on input "Email" at bounding box center [197, 160] width 121 height 14
paste input "[PERSON_NAME][EMAIL_ADDRESS][PERSON_NAME][DOMAIN_NAME]"
type input "lisa.johns@us.lactalis.com"
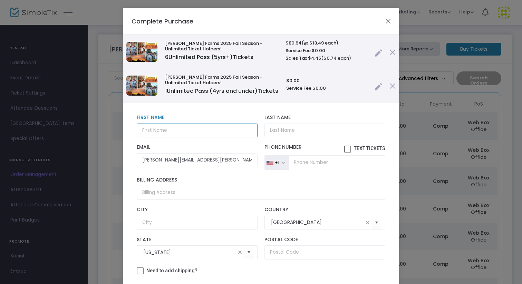
click at [170, 137] on input "text" at bounding box center [197, 131] width 121 height 14
type input "[PERSON_NAME]"
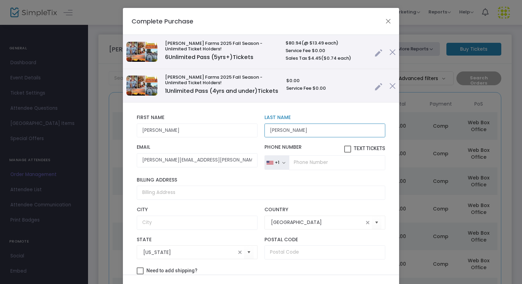
type input "[PERSON_NAME]"
click at [290, 170] on input "tel" at bounding box center [337, 162] width 96 height 14
type input "[PHONE_NUMBER]"
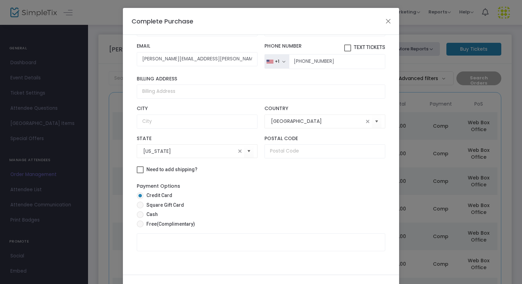
scroll to position [39, 0]
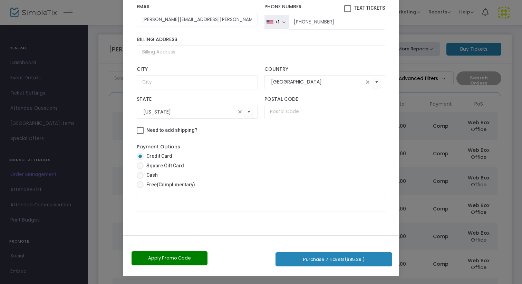
drag, startPoint x: 307, startPoint y: 215, endPoint x: 308, endPoint y: 284, distance: 68.4
click at [308, 284] on ngb-modal-window "Complete Purchase Vesperman Farms 2025 Fall Season - Unlimited Ticket Holders! …" at bounding box center [261, 142] width 522 height 284
click at [160, 188] on span "Free (Complimentary)" at bounding box center [169, 184] width 51 height 7
click at [140, 188] on input "Free (Complimentary)" at bounding box center [140, 188] width 0 height 0
radio input "true"
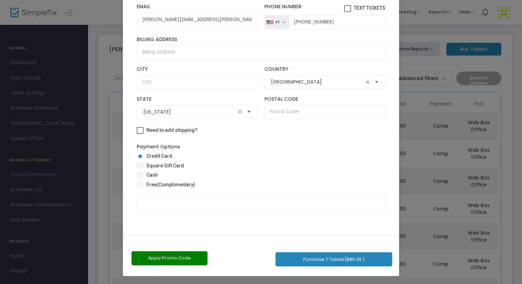
scroll to position [32, 0]
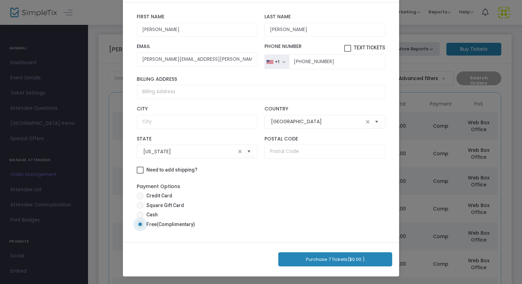
click at [322, 265] on button "Purchase 7 Tickets ($0.00 )" at bounding box center [335, 259] width 114 height 14
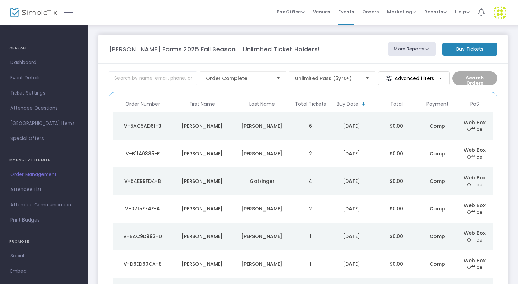
click at [319, 125] on td "6" at bounding box center [310, 126] width 37 height 28
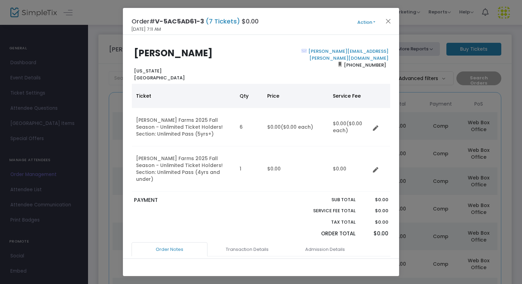
click at [362, 23] on button "Action" at bounding box center [366, 23] width 41 height 8
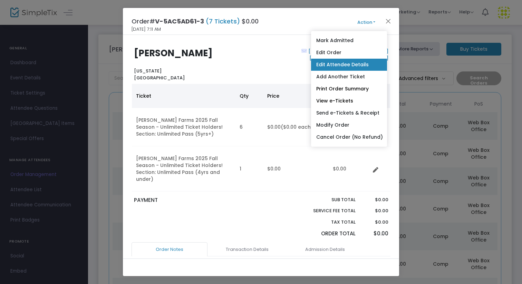
click at [347, 68] on link "Edit Attendee Details" at bounding box center [349, 65] width 76 height 12
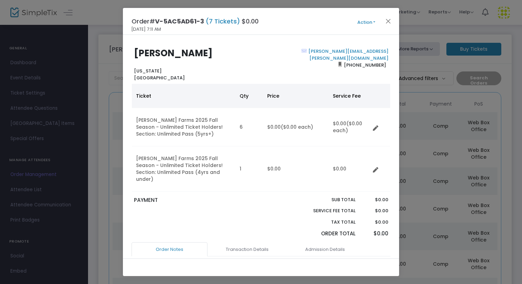
click at [370, 14] on div "Order# V-5AC5AD61-3 (7 Tickets) $0.00 9/14/2025 7:11 AM Action Mark Admitted Ed…" at bounding box center [261, 21] width 276 height 27
click at [370, 18] on span "Action Mark Admitted Edit Order Edit Attendee Details Add Another Ticket Print …" at bounding box center [379, 22] width 40 height 8
click at [368, 20] on button "Action" at bounding box center [366, 23] width 41 height 8
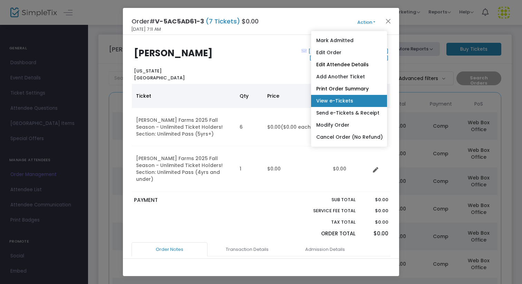
click at [342, 97] on link "View e-Tickets" at bounding box center [349, 101] width 76 height 12
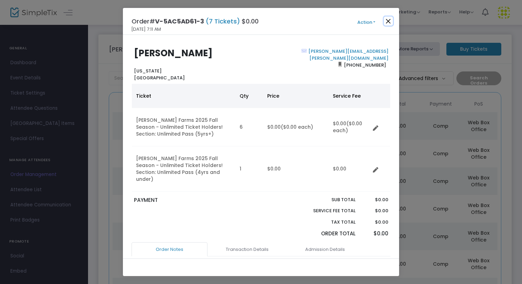
click at [387, 24] on button "Close" at bounding box center [388, 21] width 9 height 9
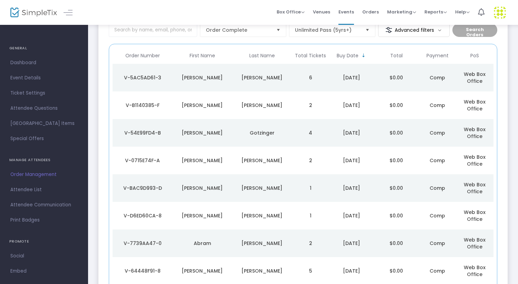
scroll to position [49, 0]
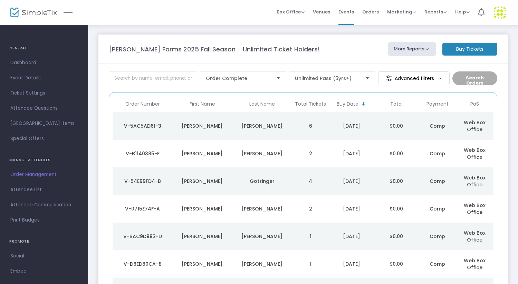
click at [478, 50] on m-button "Buy Tickets" at bounding box center [469, 49] width 55 height 13
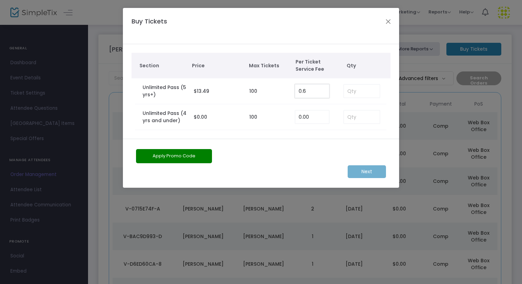
click at [317, 91] on input "0.6" at bounding box center [312, 91] width 34 height 13
type input "0.00"
type input "4"
click at [370, 174] on m-button "Next" at bounding box center [367, 171] width 38 height 13
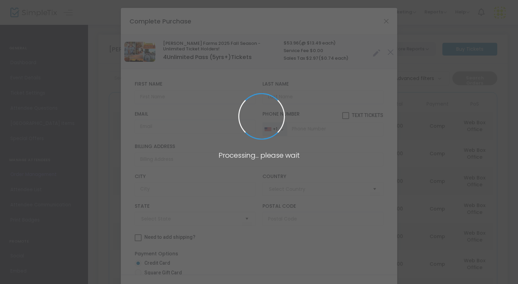
type input "[GEOGRAPHIC_DATA]"
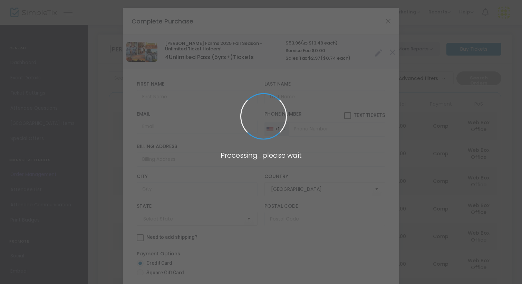
type input "[US_STATE]"
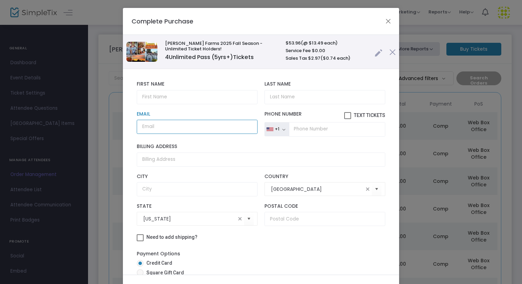
click at [166, 126] on input "Email" at bounding box center [197, 127] width 121 height 14
paste input "Caseylaundrie@gmail.com"
type input "Caseylaundrie@gmail.com"
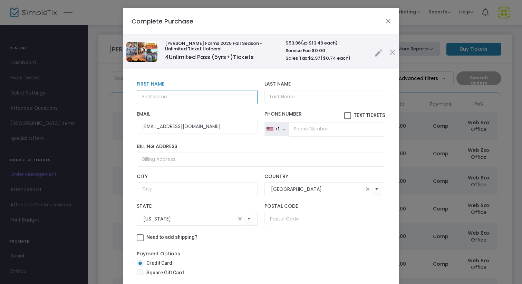
click at [173, 97] on input "text" at bounding box center [197, 97] width 121 height 14
type input "Casey"
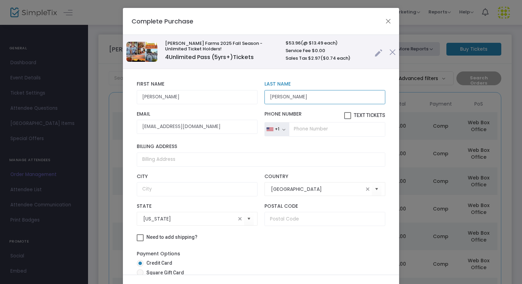
type input "Laundrie"
click at [309, 133] on input "tel" at bounding box center [337, 129] width 96 height 14
type input "(0"
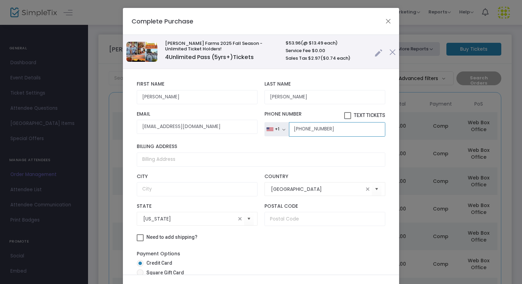
type input "[PHONE_NUMBER]"
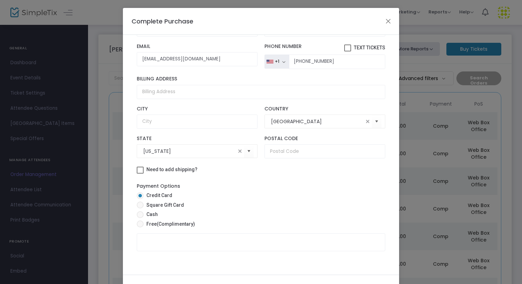
scroll to position [39, 0]
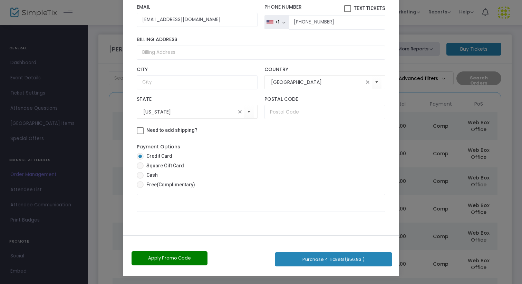
drag, startPoint x: 310, startPoint y: 240, endPoint x: 311, endPoint y: 284, distance: 44.2
click at [311, 284] on ngb-modal-window "Complete Purchase Vesperman Farms 2025 Fall Season - Unlimited Ticket Holders! …" at bounding box center [261, 142] width 522 height 284
click at [167, 186] on span "(Complimentary)" at bounding box center [176, 185] width 38 height 6
click at [140, 188] on input "Free (Complimentary)" at bounding box center [140, 188] width 0 height 0
radio input "true"
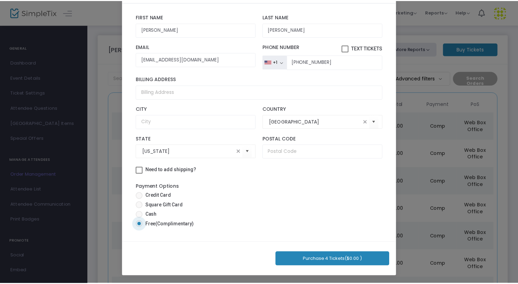
scroll to position [32, 0]
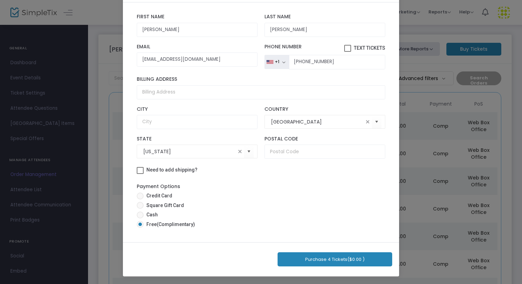
click at [327, 263] on button "Purchase 4 Tickets ($0.00 )" at bounding box center [335, 259] width 115 height 14
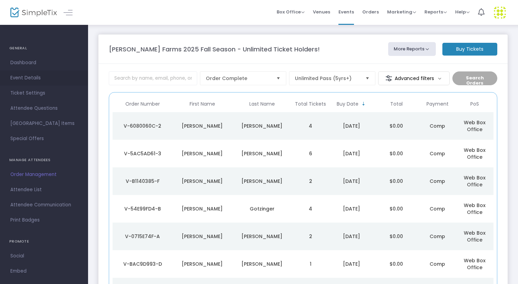
click at [28, 77] on span "Event Details" at bounding box center [43, 78] width 67 height 9
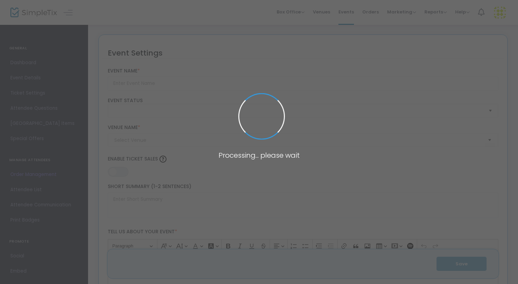
type input "[PERSON_NAME] Farms 2025 Fall Season - Unlimited Ticket Holders!"
type textarea "Fall fun for the whole family! Get lost in our corn maze, pick the perfect pump…"
type input "5.500 %"
type input "Buy Tickets"
type input "Vesperman Farms"
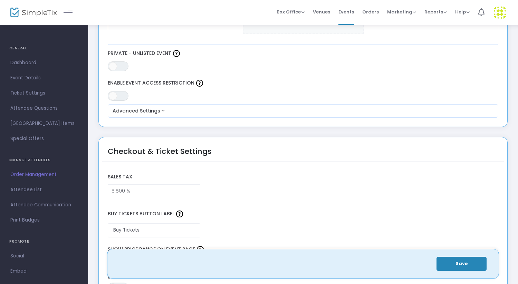
scroll to position [428, 0]
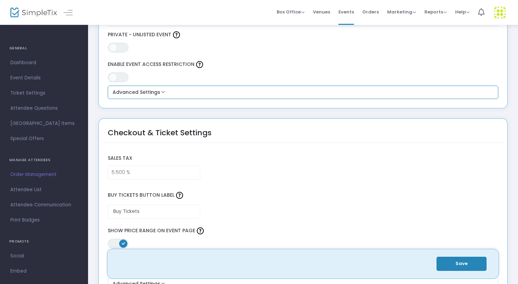
click at [153, 91] on button "Advanced Settings" at bounding box center [302, 92] width 385 height 8
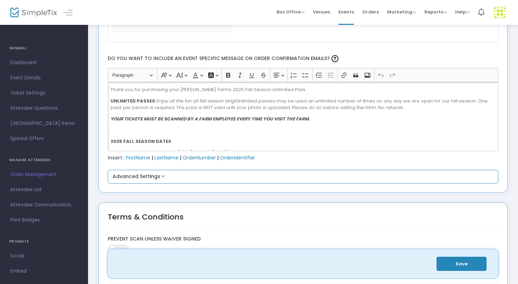
scroll to position [65, 0]
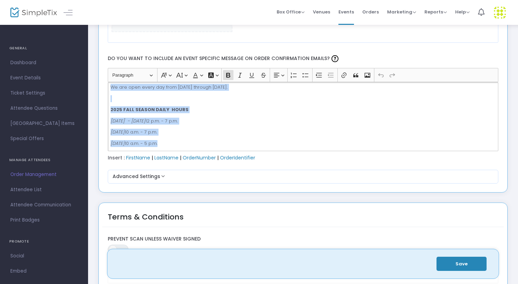
drag, startPoint x: 186, startPoint y: 129, endPoint x: 190, endPoint y: 218, distance: 89.5
click at [144, 176] on button "Advanced Settings" at bounding box center [302, 177] width 385 height 8
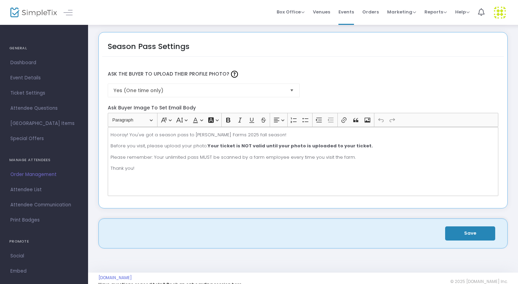
scroll to position [1238, 0]
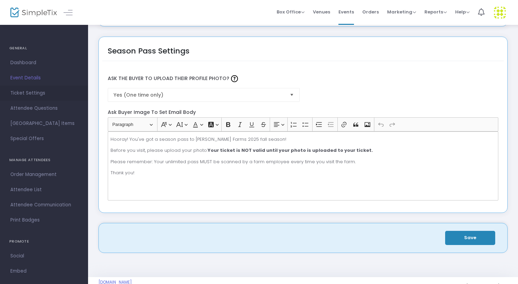
click at [32, 93] on span "Ticket Settings" at bounding box center [43, 93] width 67 height 9
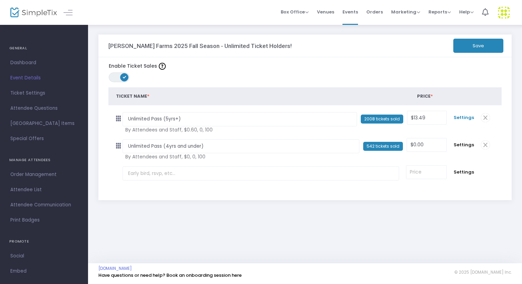
click at [457, 118] on span "Settings" at bounding box center [464, 117] width 20 height 7
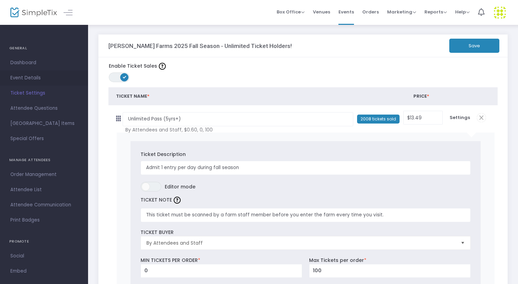
click at [22, 81] on span "Event Details" at bounding box center [43, 78] width 67 height 9
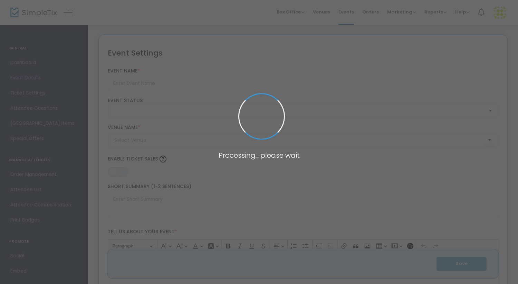
type input "[PERSON_NAME] Farms 2025 Fall Season - Unlimited Ticket Holders!"
type textarea "Fall fun for the whole family! Get lost in our corn maze, pick the perfect pump…"
type input "5.500 %"
type input "Buy Tickets"
type input "Vesperman Farms"
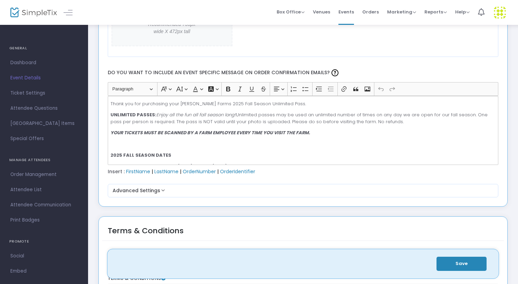
scroll to position [829, 0]
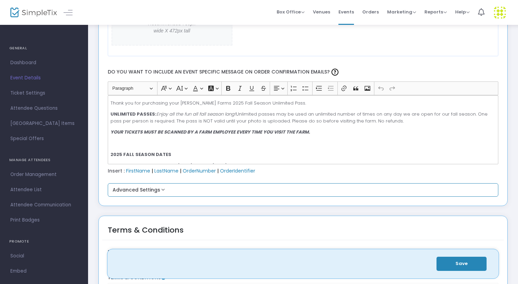
click at [224, 194] on div "Advanced Settings Primary Color For Order Confirmation Email Reset #2586B7 Do y…" at bounding box center [303, 190] width 391 height 14
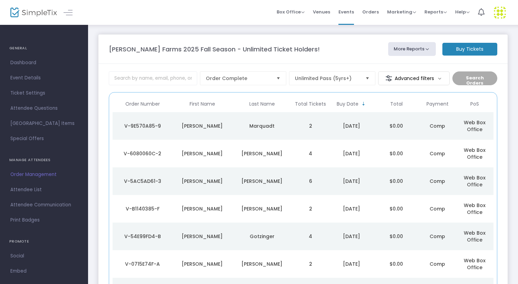
click at [470, 48] on m-button "Buy Tickets" at bounding box center [469, 49] width 55 height 13
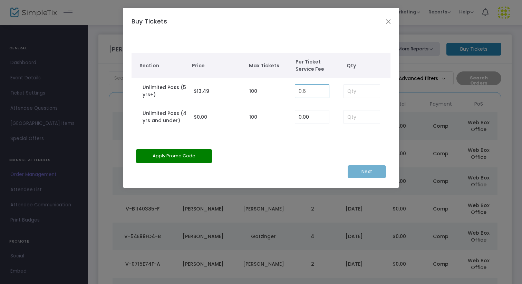
click at [314, 91] on input "0.6" at bounding box center [312, 91] width 34 height 13
type input "0.00"
type input "4"
click at [351, 119] on input at bounding box center [362, 116] width 36 height 13
type input "2"
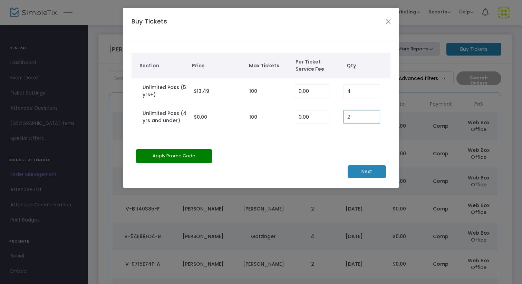
click at [365, 169] on m-button "Next" at bounding box center [367, 171] width 38 height 13
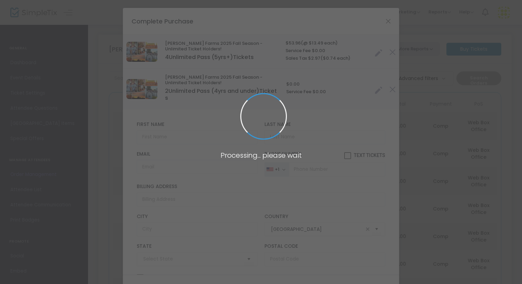
type input "[US_STATE]"
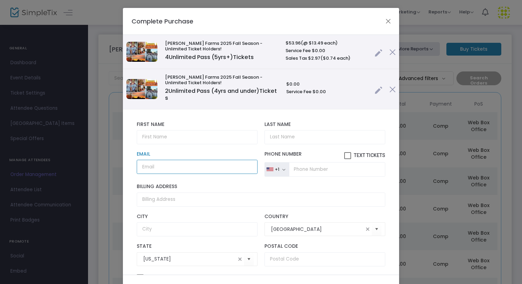
click at [175, 172] on input "Email" at bounding box center [197, 167] width 121 height 14
paste input "[EMAIL_ADDRESS][DOMAIN_NAME]"
type input "[EMAIL_ADDRESS][DOMAIN_NAME]"
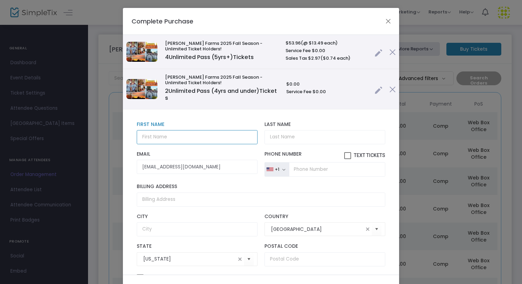
click at [171, 134] on input "text" at bounding box center [197, 137] width 121 height 14
type input "[PERSON_NAME]"
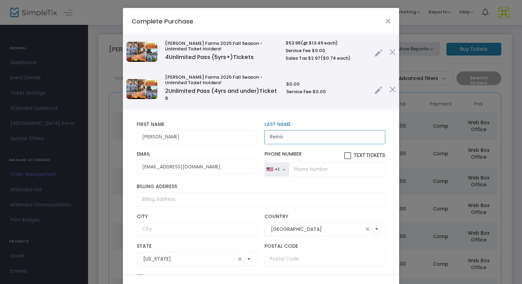
type input "Reina"
click at [295, 168] on input "tel" at bounding box center [337, 169] width 96 height 14
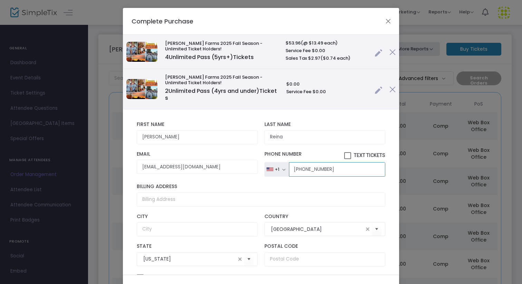
type input "[PHONE_NUMBER]"
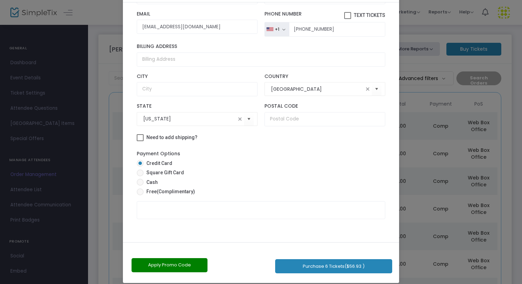
scroll to position [39, 0]
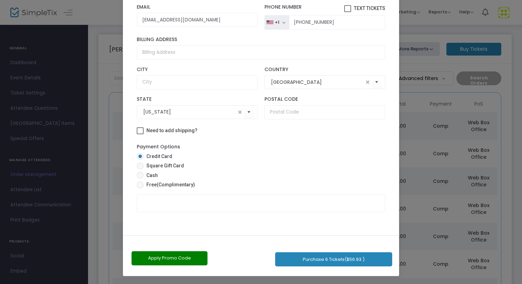
drag, startPoint x: 329, startPoint y: 186, endPoint x: 329, endPoint y: 284, distance: 98.0
click at [329, 284] on ngb-modal-window "Complete Purchase Vesperman Farms 2025 Fall Season - Unlimited Ticket Holders! …" at bounding box center [261, 142] width 522 height 284
click at [173, 182] on span "(Complimentary)" at bounding box center [176, 185] width 38 height 6
click at [140, 188] on input "Free (Complimentary)" at bounding box center [140, 188] width 0 height 0
radio input "true"
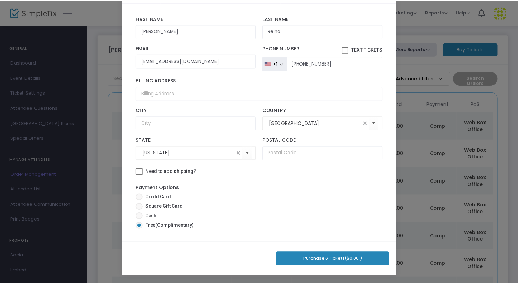
scroll to position [75, 0]
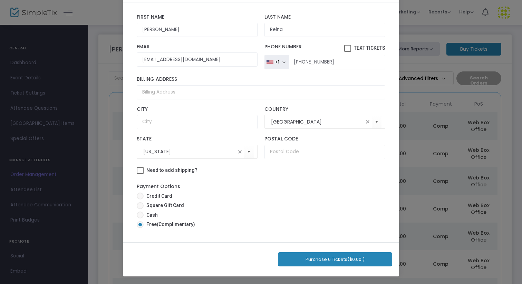
click at [331, 261] on button "Purchase 6 Tickets ($0.00 )" at bounding box center [335, 259] width 114 height 14
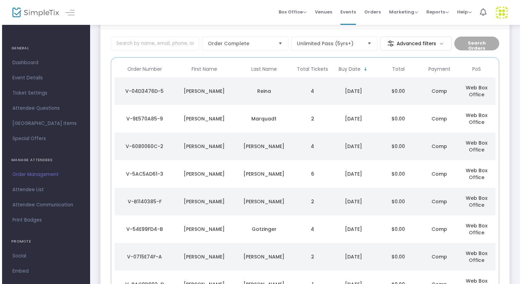
scroll to position [0, 0]
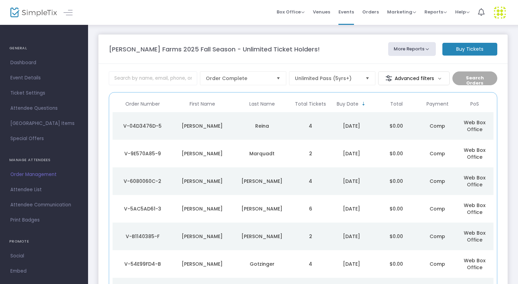
click at [313, 126] on td "4" at bounding box center [310, 126] width 37 height 28
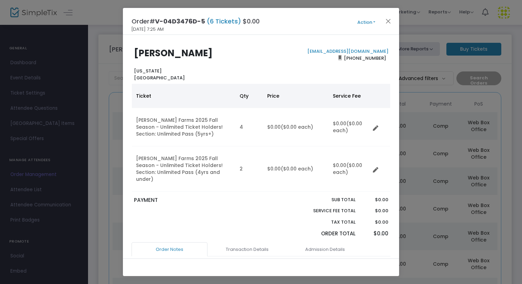
click at [365, 19] on button "Action" at bounding box center [366, 23] width 41 height 8
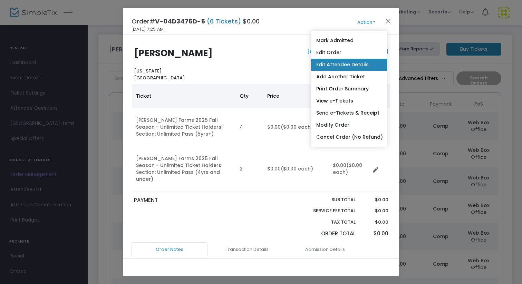
click at [346, 68] on link "Edit Attendee Details" at bounding box center [349, 65] width 76 height 12
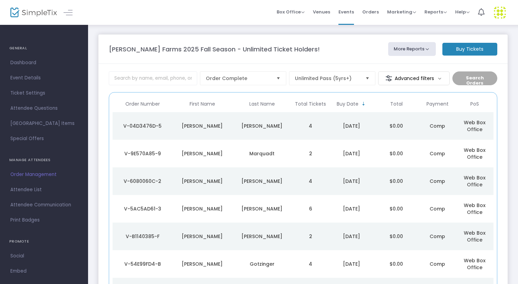
click at [469, 48] on m-button "Buy Tickets" at bounding box center [469, 49] width 55 height 13
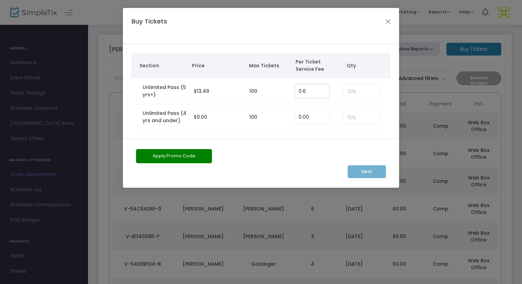
click at [320, 94] on input "0.6" at bounding box center [312, 91] width 34 height 13
type input "0.00"
type input "1"
click at [367, 169] on m-button "Next" at bounding box center [367, 171] width 38 height 13
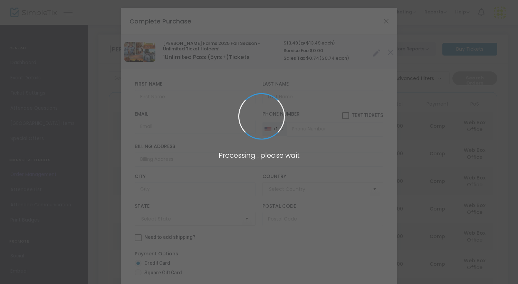
type input "[GEOGRAPHIC_DATA]"
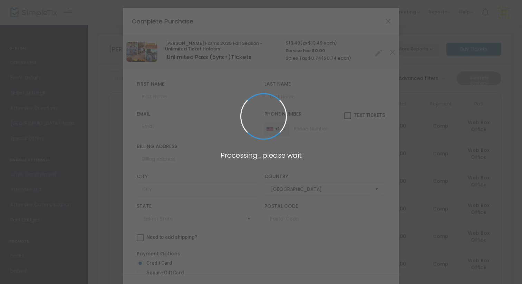
type input "[US_STATE]"
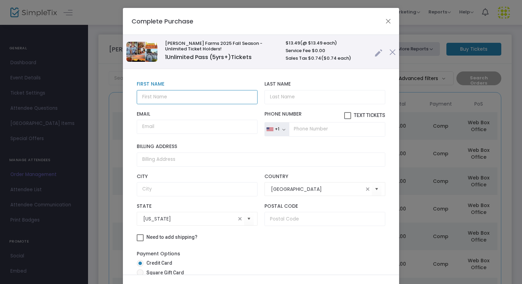
click at [166, 97] on input "text" at bounding box center [197, 97] width 121 height 14
type input "[PERSON_NAME]"
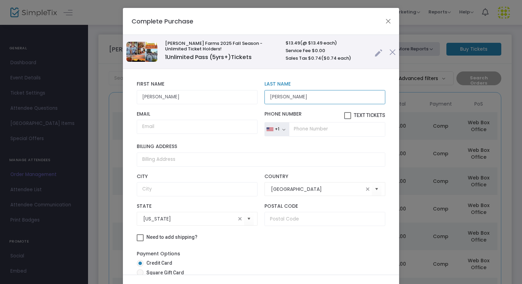
type input "[PERSON_NAME]"
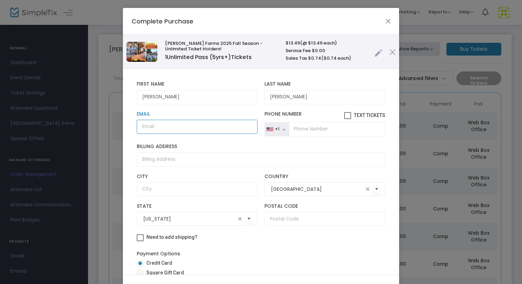
paste input "[EMAIL_ADDRESS][DOMAIN_NAME]"
type input "[EMAIL_ADDRESS][DOMAIN_NAME]"
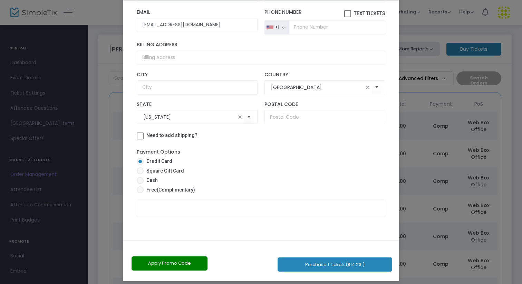
scroll to position [39, 0]
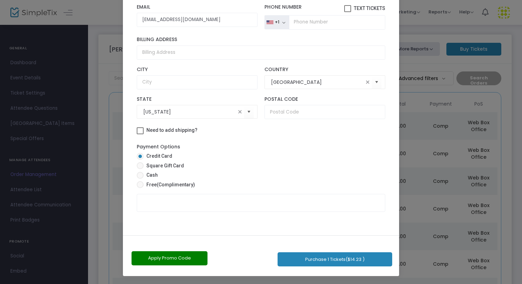
drag, startPoint x: 279, startPoint y: 255, endPoint x: 289, endPoint y: 284, distance: 29.9
click at [289, 284] on ngb-modal-window "Complete Purchase [PERSON_NAME] Farms 2025 Fall Season - Unlimited Ticket Holde…" at bounding box center [261, 142] width 522 height 284
click at [171, 185] on span "(Complimentary)" at bounding box center [176, 185] width 38 height 6
click at [140, 188] on input "Free (Complimentary)" at bounding box center [140, 188] width 0 height 0
radio input "true"
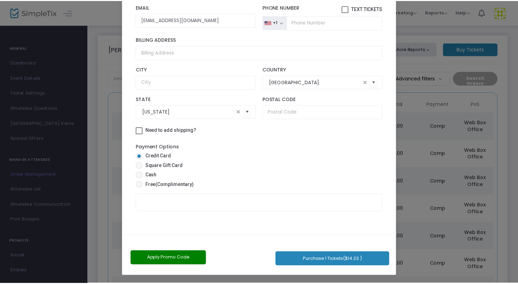
scroll to position [32, 0]
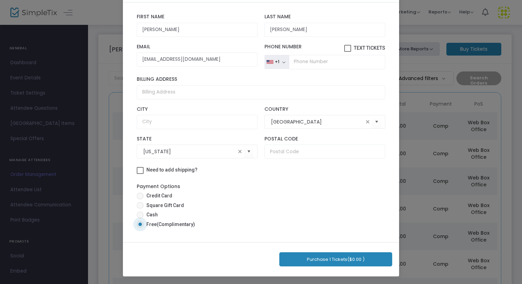
click at [309, 257] on button "Purchase 1 Tickets ($0.00 )" at bounding box center [335, 259] width 113 height 14
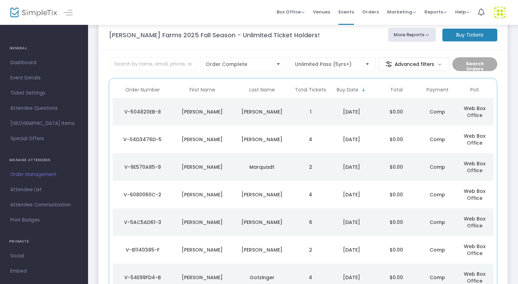
scroll to position [0, 0]
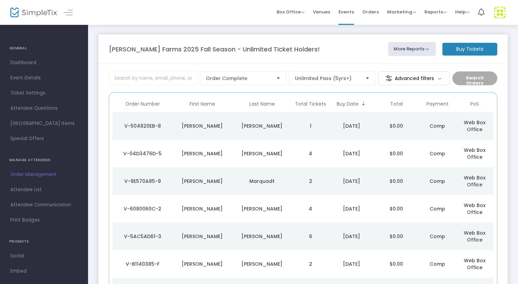
click at [457, 49] on m-button "Buy Tickets" at bounding box center [469, 49] width 55 height 13
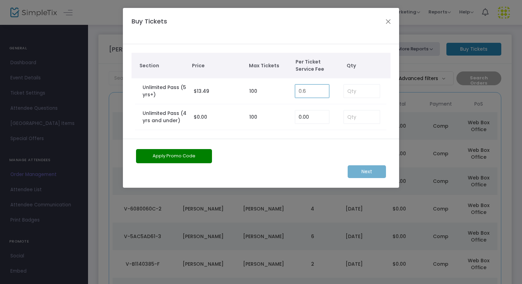
click at [310, 90] on input "0.6" at bounding box center [312, 91] width 34 height 13
type input "0.00"
type input "3"
click at [349, 117] on input at bounding box center [362, 116] width 36 height 13
type input "1"
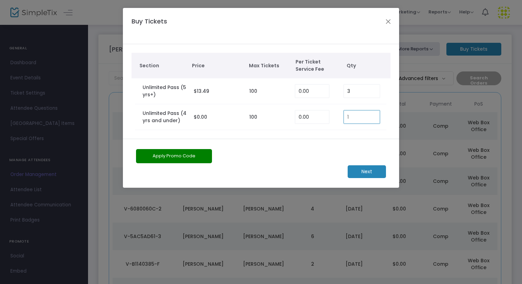
click at [370, 173] on m-button "Next" at bounding box center [367, 171] width 38 height 13
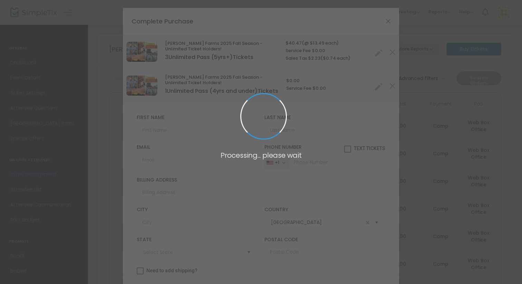
type input "[US_STATE]"
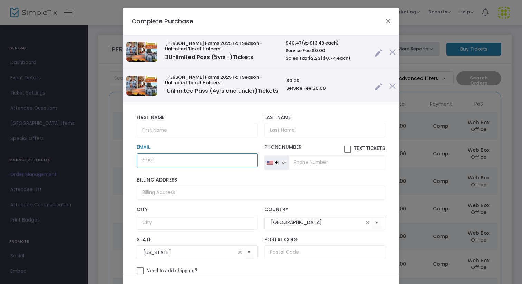
click at [162, 167] on input "Email" at bounding box center [197, 160] width 121 height 14
paste input "[EMAIL_ADDRESS][DOMAIN_NAME]"
type input "[EMAIL_ADDRESS][DOMAIN_NAME]"
click at [163, 134] on input "text" at bounding box center [197, 131] width 121 height 14
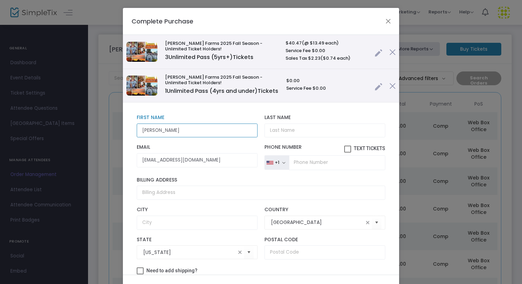
type input "[PERSON_NAME]"
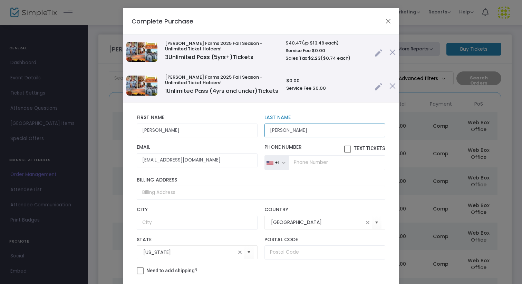
type input "[PERSON_NAME]"
click at [309, 170] on input "tel" at bounding box center [337, 162] width 96 height 14
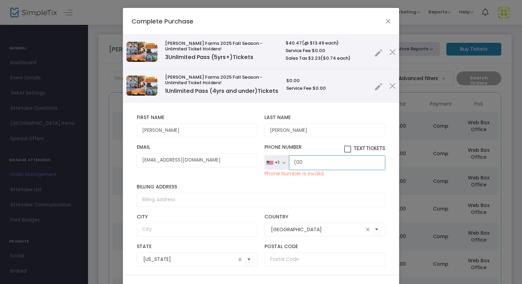
type input "(0"
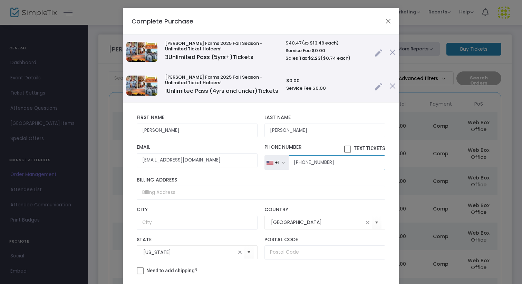
type input "[PHONE_NUMBER]"
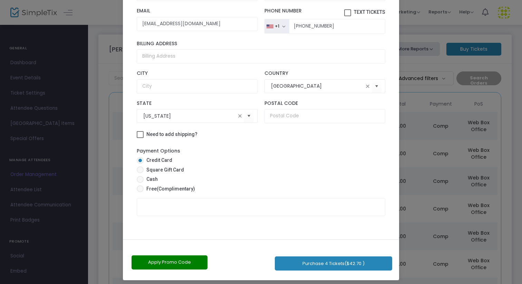
scroll to position [39, 0]
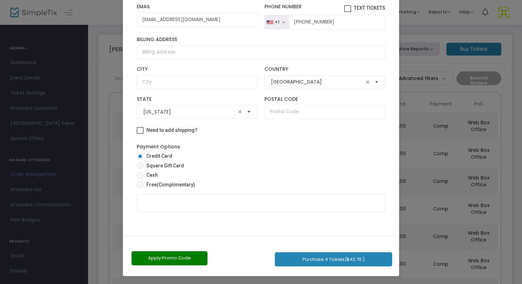
drag, startPoint x: 324, startPoint y: 185, endPoint x: 327, endPoint y: 284, distance: 98.8
click at [327, 284] on ngb-modal-window "Complete Purchase [PERSON_NAME] Farms 2025 Fall Season - Unlimited Ticket Holde…" at bounding box center [261, 142] width 522 height 284
click at [150, 185] on span "Free (Complimentary)" at bounding box center [169, 184] width 51 height 7
click at [140, 188] on input "Free (Complimentary)" at bounding box center [140, 188] width 0 height 0
radio input "true"
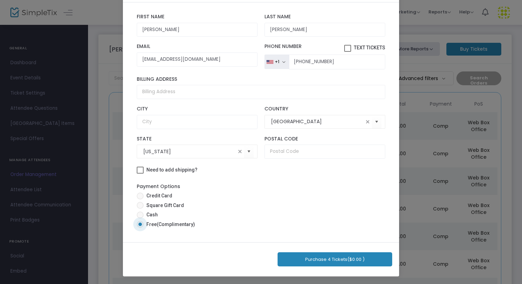
scroll to position [32, 0]
click at [326, 258] on button "Purchase 4 Tickets ($0.00 )" at bounding box center [335, 259] width 115 height 14
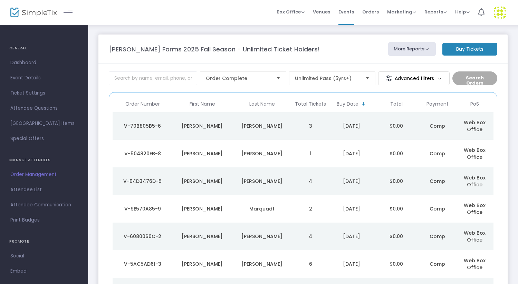
click at [343, 123] on div "[DATE]" at bounding box center [351, 126] width 41 height 7
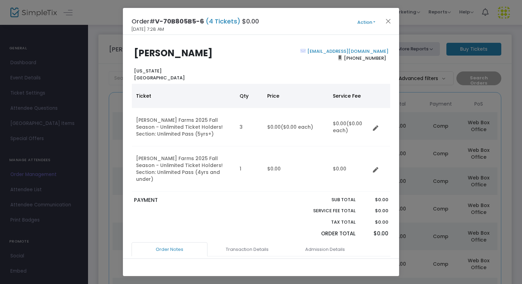
click at [363, 26] on div "Order# V-70B805B5-6 (4 Tickets) $0.00 [DATE] 7:28 AM Action Mark Admitted Edit …" at bounding box center [261, 21] width 276 height 27
click at [363, 22] on button "Action" at bounding box center [366, 23] width 41 height 8
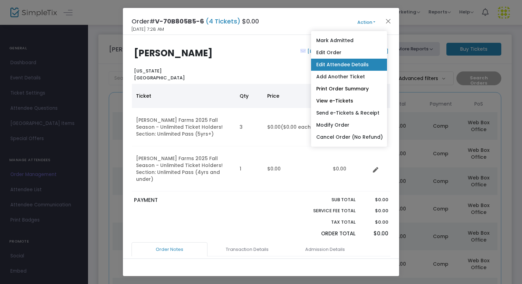
click at [342, 67] on link "Edit Attendee Details" at bounding box center [349, 65] width 76 height 12
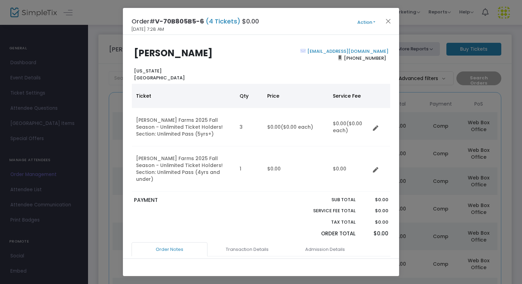
click at [370, 22] on button "Action" at bounding box center [366, 23] width 41 height 8
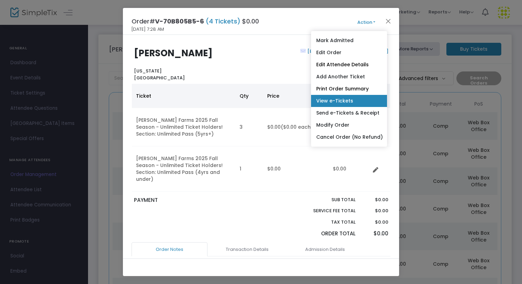
click at [361, 95] on link "View e-Tickets" at bounding box center [349, 101] width 76 height 12
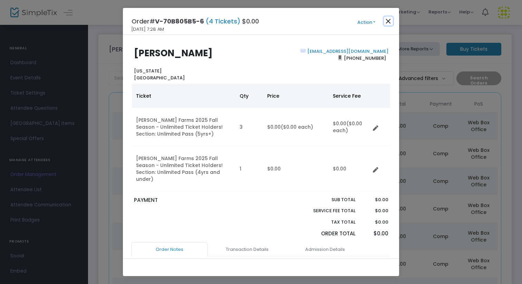
click at [390, 19] on button "Close" at bounding box center [388, 21] width 9 height 9
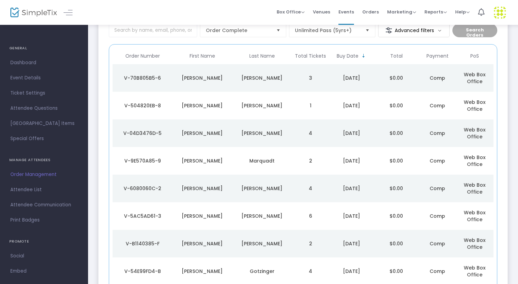
scroll to position [49, 0]
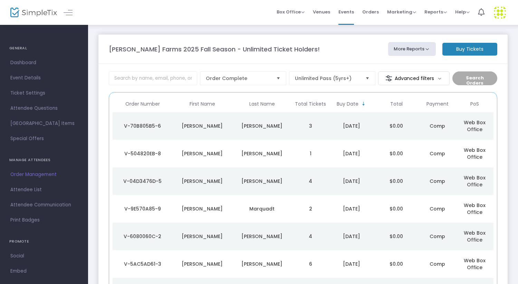
click at [478, 49] on m-button "Buy Tickets" at bounding box center [469, 49] width 55 height 13
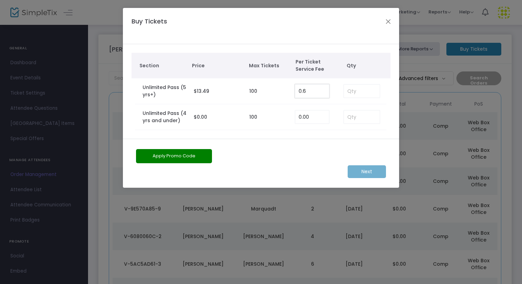
click at [305, 90] on input "0.6" at bounding box center [312, 91] width 34 height 13
type input "0.00"
type input "4"
click at [362, 172] on m-button "Next" at bounding box center [367, 171] width 38 height 13
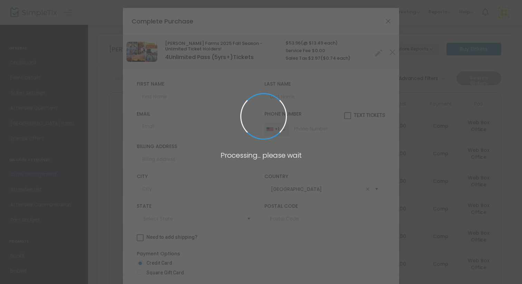
type input "[US_STATE]"
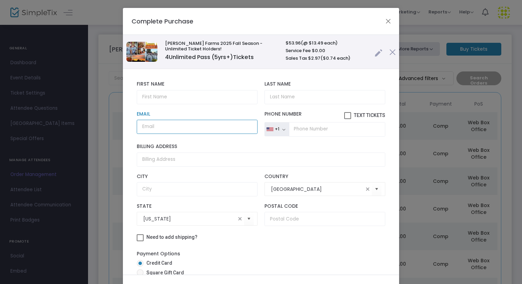
click at [183, 126] on input "Email" at bounding box center [197, 127] width 121 height 14
paste input "[EMAIL_ADDRESS][DOMAIN_NAME]"
type input "[EMAIL_ADDRESS][DOMAIN_NAME]"
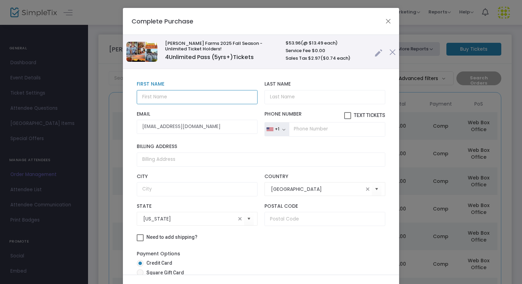
click at [184, 100] on input "text" at bounding box center [197, 97] width 121 height 14
paste input "[PERSON_NAME]"
click at [165, 96] on input "[PERSON_NAME]" at bounding box center [197, 97] width 121 height 14
type input "[PERSON_NAME]"
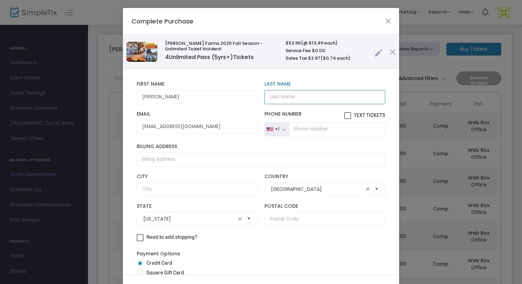
paste input "[PERSON_NAME]"
type input "[PERSON_NAME]"
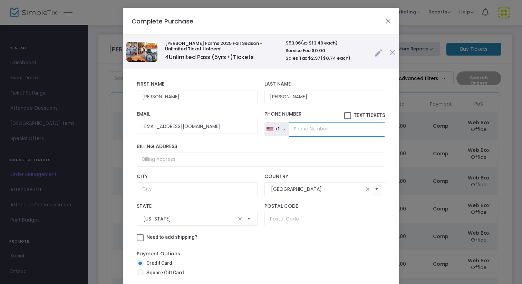
click at [305, 130] on input "tel" at bounding box center [337, 129] width 96 height 14
type input "[PHONE_NUMBER]"
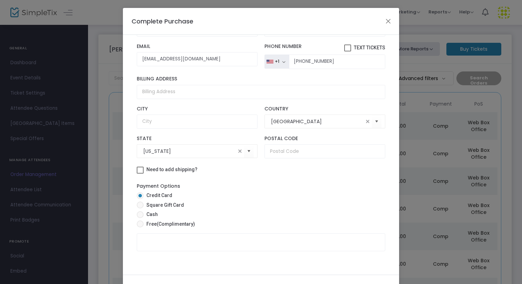
scroll to position [39, 0]
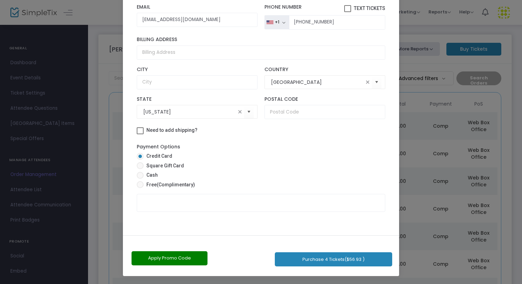
drag, startPoint x: 323, startPoint y: 204, endPoint x: 329, endPoint y: 284, distance: 80.3
click at [329, 284] on ngb-modal-window "Complete Purchase [PERSON_NAME] Farms 2025 Fall Season - Unlimited Ticket Holde…" at bounding box center [261, 142] width 522 height 284
click at [164, 184] on span "(Complimentary)" at bounding box center [176, 185] width 38 height 6
click at [140, 188] on input "Free (Complimentary)" at bounding box center [140, 188] width 0 height 0
radio input "true"
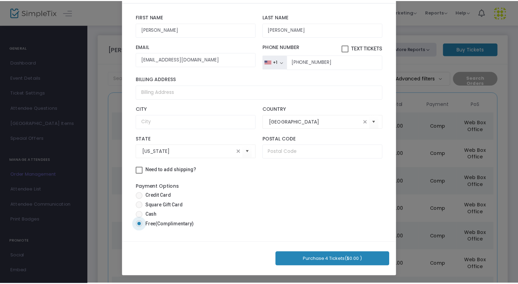
scroll to position [0, 0]
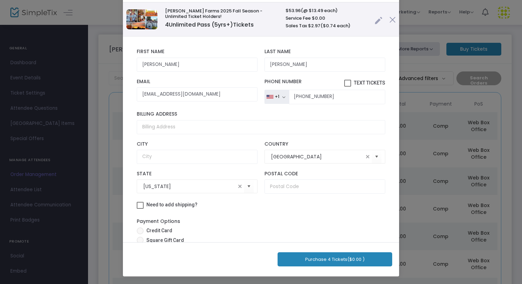
click at [327, 261] on button "Purchase 4 Tickets ($0.00 )" at bounding box center [335, 259] width 115 height 14
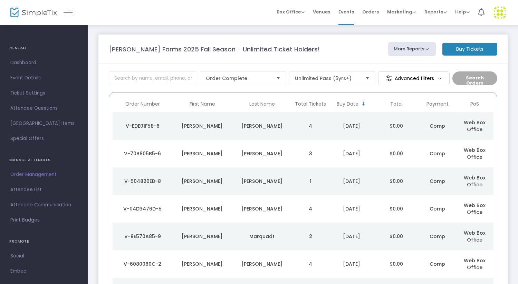
click at [294, 133] on td "4" at bounding box center [310, 126] width 37 height 28
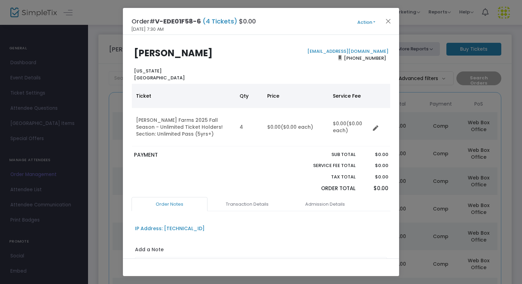
click at [361, 20] on button "Action" at bounding box center [366, 23] width 41 height 8
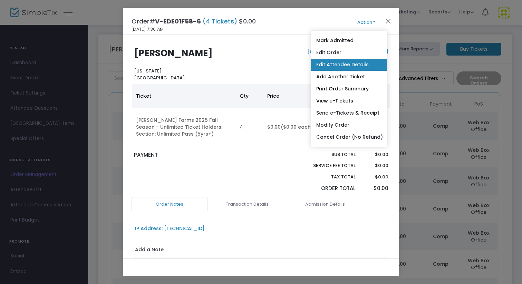
click at [343, 64] on link "Edit Attendee Details" at bounding box center [349, 65] width 76 height 12
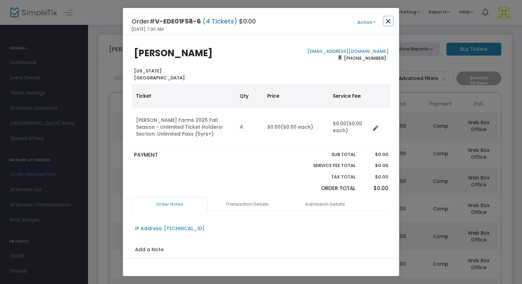
click at [387, 17] on button "Close" at bounding box center [388, 21] width 9 height 9
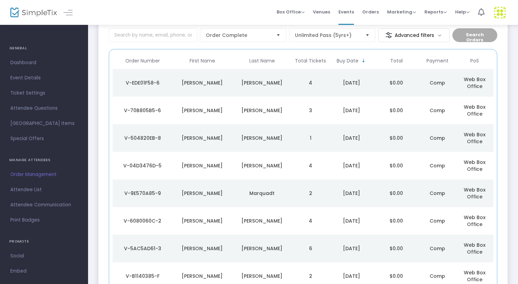
scroll to position [49, 0]
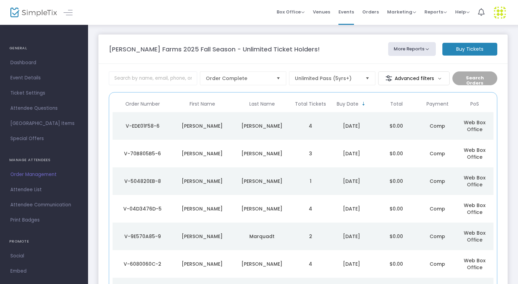
click at [464, 48] on m-button "Buy Tickets" at bounding box center [469, 49] width 55 height 13
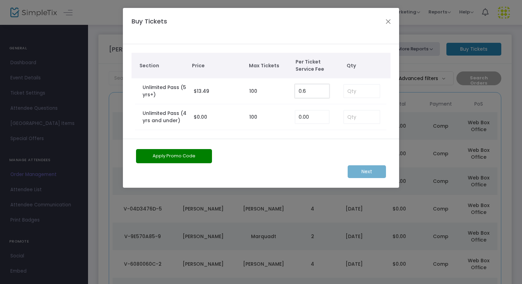
click at [309, 94] on input "0.6" at bounding box center [312, 91] width 34 height 13
type input "0.00"
type input "2"
click at [350, 118] on input at bounding box center [362, 116] width 36 height 13
type input "1"
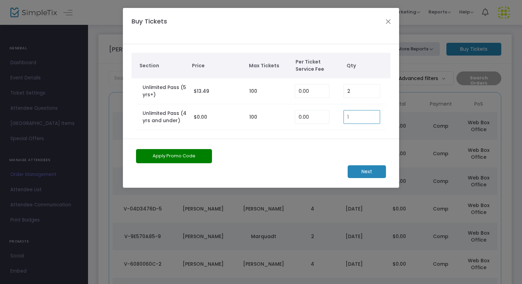
click at [366, 169] on m-button "Next" at bounding box center [367, 171] width 38 height 13
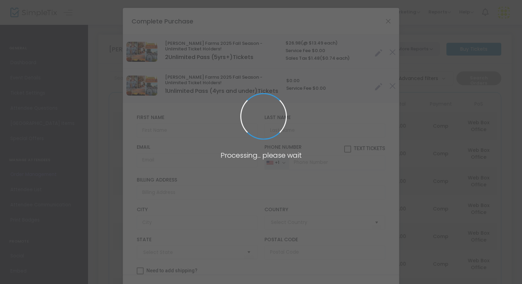
type input "[GEOGRAPHIC_DATA]"
type input "[US_STATE]"
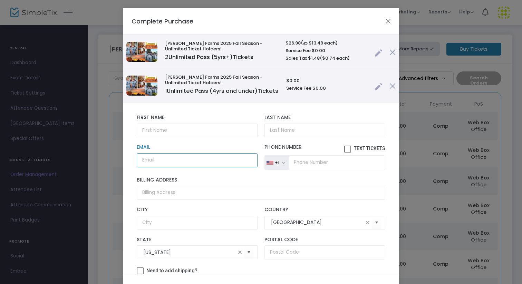
click at [165, 167] on input "Email" at bounding box center [197, 160] width 121 height 14
paste input "[DOMAIN_NAME][EMAIL_ADDRESS][DOMAIN_NAME]"
type input "[DOMAIN_NAME][EMAIL_ADDRESS][DOMAIN_NAME]"
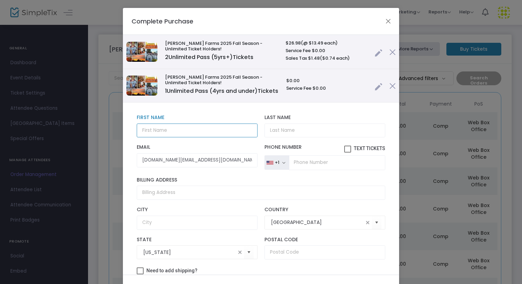
click at [173, 138] on input "text" at bounding box center [197, 131] width 121 height 14
type input "[PERSON_NAME]"
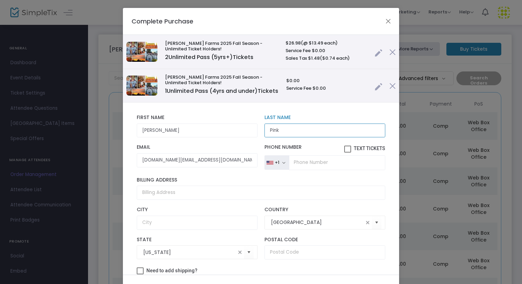
type input "Pink"
click at [292, 170] on input "tel" at bounding box center [337, 162] width 96 height 14
type input "[PHONE_NUMBER]"
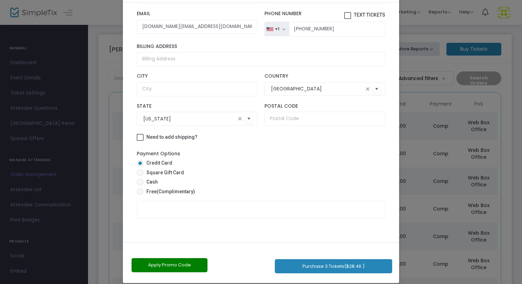
scroll to position [39, 0]
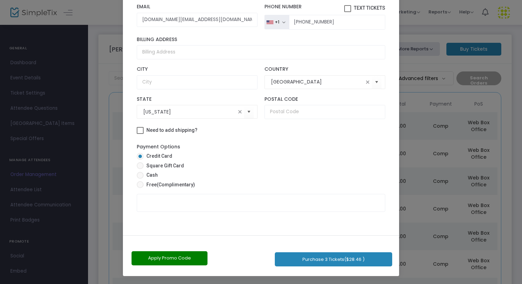
drag, startPoint x: 302, startPoint y: 187, endPoint x: 307, endPoint y: 284, distance: 97.1
click at [307, 284] on ngb-modal-window "Complete Purchase Vesperman Farms 2025 Fall Season - Unlimited Ticket Holders! …" at bounding box center [261, 142] width 522 height 284
click at [166, 187] on span "(Complimentary)" at bounding box center [176, 185] width 38 height 6
click at [140, 188] on input "Free (Complimentary)" at bounding box center [140, 188] width 0 height 0
radio input "true"
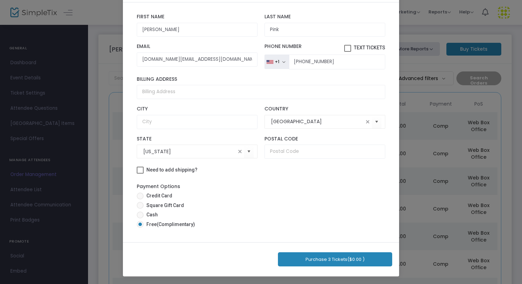
scroll to position [0, 0]
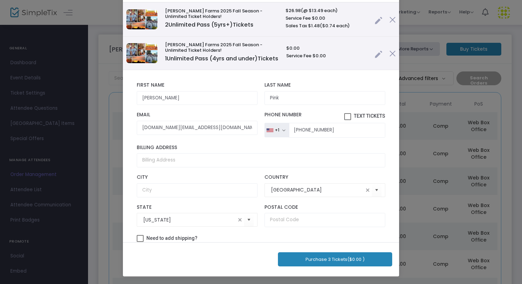
click at [323, 264] on button "Purchase 3 Tickets ($0.00 )" at bounding box center [335, 259] width 114 height 14
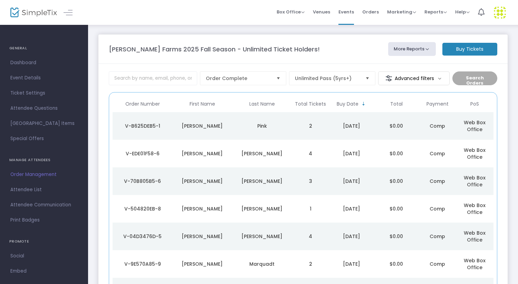
click at [384, 128] on td "$0.00" at bounding box center [396, 126] width 45 height 28
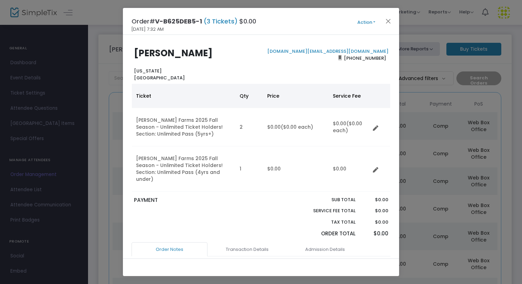
click at [371, 21] on button "Action" at bounding box center [366, 23] width 41 height 8
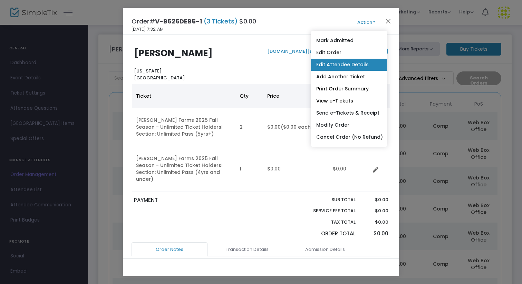
click at [342, 67] on link "Edit Attendee Details" at bounding box center [349, 65] width 76 height 12
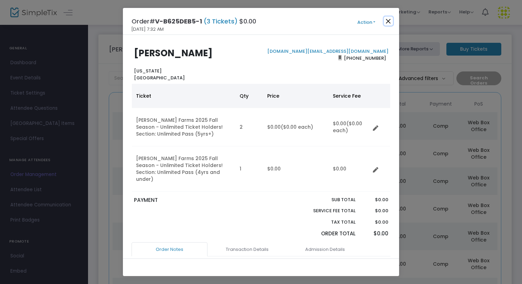
click at [389, 24] on button "Close" at bounding box center [388, 21] width 9 height 9
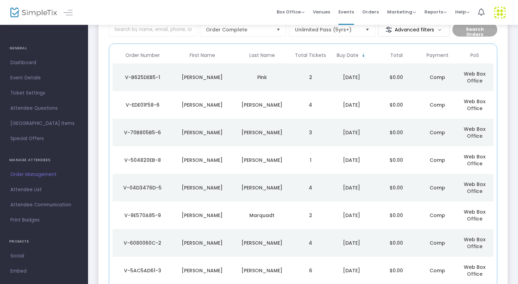
scroll to position [49, 0]
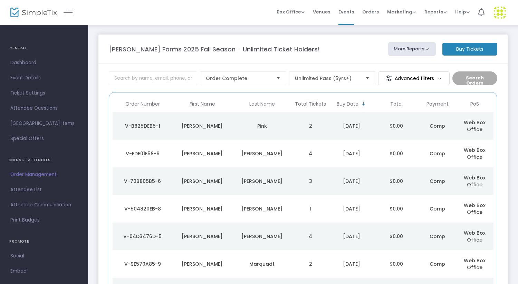
click at [467, 49] on m-button "Buy Tickets" at bounding box center [469, 49] width 55 height 13
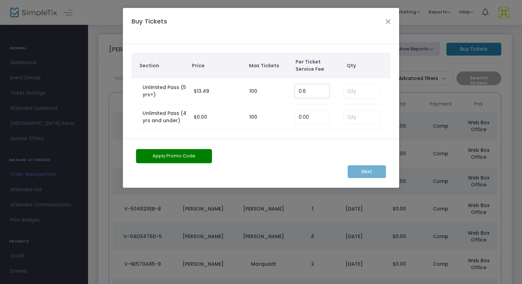
click at [315, 91] on input "0.6" at bounding box center [312, 91] width 34 height 13
type input "0.00"
click at [348, 93] on input at bounding box center [362, 91] width 36 height 13
type input "2"
click at [352, 115] on input at bounding box center [362, 116] width 36 height 13
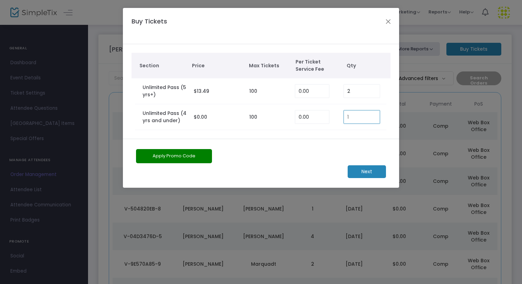
type input "1"
click at [363, 170] on m-button "Next" at bounding box center [367, 171] width 38 height 13
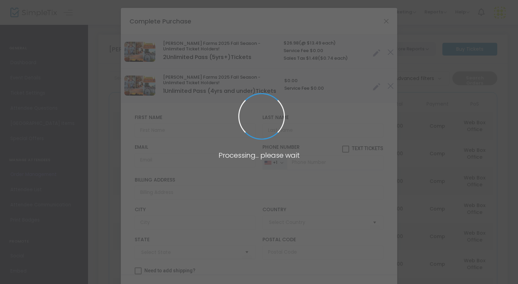
type input "[GEOGRAPHIC_DATA]"
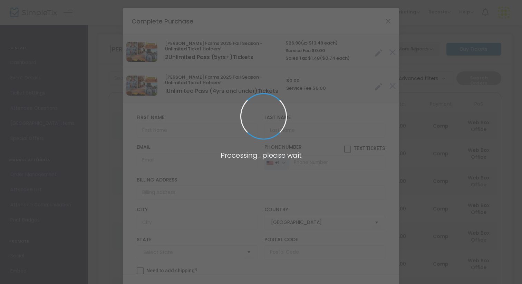
type input "[US_STATE]"
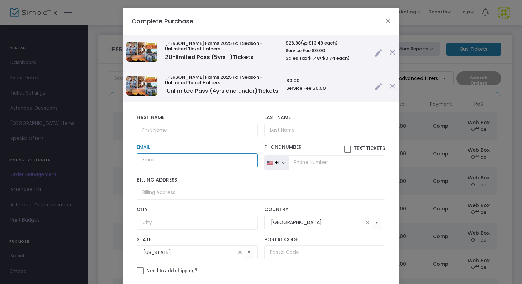
click at [166, 167] on input "Email" at bounding box center [197, 160] width 121 height 14
paste input "[DOMAIN_NAME][EMAIL_ADDRESS][DOMAIN_NAME]"
type input "[DOMAIN_NAME][EMAIL_ADDRESS][DOMAIN_NAME]"
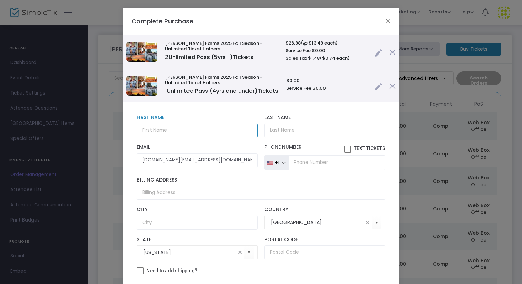
click at [166, 135] on input "text" at bounding box center [197, 131] width 121 height 14
type input "[PERSON_NAME]"
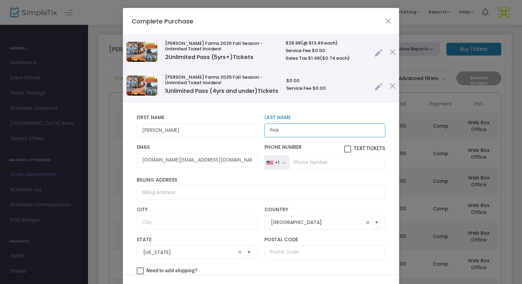
type input "Pink"
click at [303, 164] on input "tel" at bounding box center [337, 162] width 96 height 14
type input "[PHONE_NUMBER]"
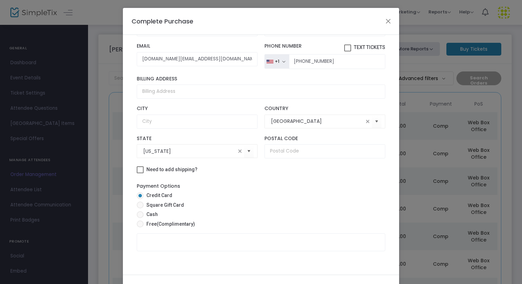
scroll to position [39, 0]
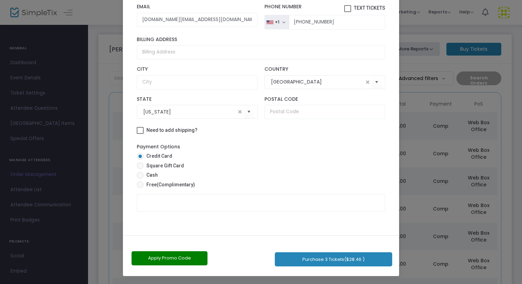
drag, startPoint x: 330, startPoint y: 184, endPoint x: 331, endPoint y: 284, distance: 99.8
click at [331, 284] on ngb-modal-window "Complete Purchase [PERSON_NAME] Farms 2025 Fall Season - Unlimited Ticket Holde…" at bounding box center [261, 142] width 522 height 284
click at [148, 181] on span "Free (Complimentary)" at bounding box center [169, 184] width 51 height 7
click at [140, 188] on input "Free (Complimentary)" at bounding box center [140, 188] width 0 height 0
radio input "true"
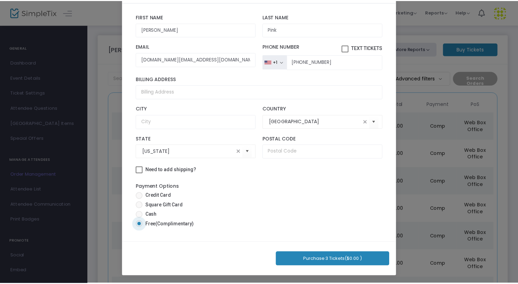
scroll to position [32, 0]
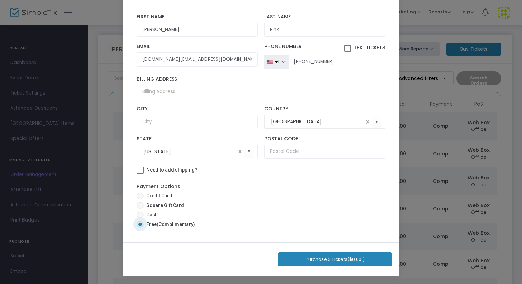
click at [327, 261] on button "Purchase 3 Tickets ($0.00 )" at bounding box center [335, 259] width 114 height 14
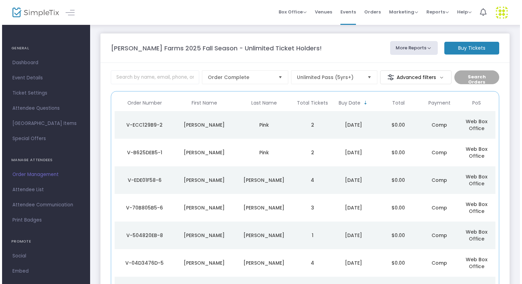
scroll to position [0, 0]
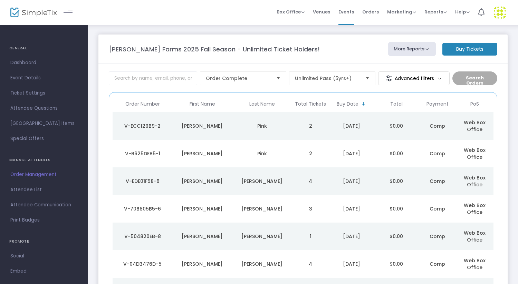
click at [277, 125] on div "Pink" at bounding box center [262, 126] width 56 height 7
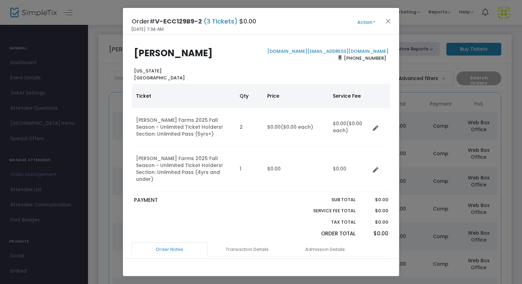
click at [365, 20] on button "Action" at bounding box center [366, 23] width 41 height 8
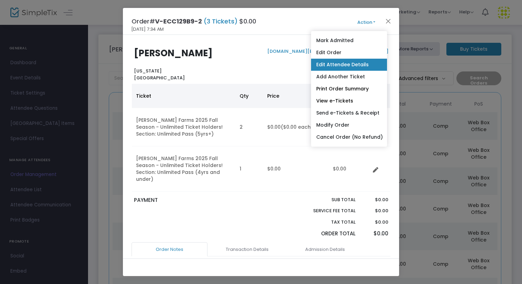
click at [351, 65] on link "Edit Attendee Details" at bounding box center [349, 65] width 76 height 12
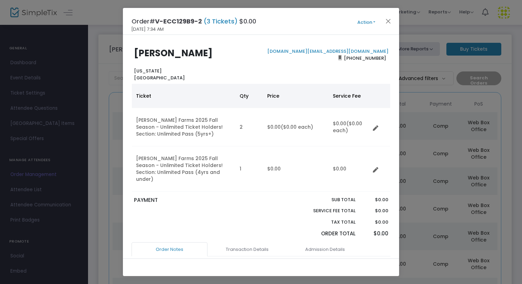
click at [386, 14] on div "Order# V-ECC129B9-2 (3 Tickets) $0.00 9/14/2025 7:34 AM Action Mark Admitted Ed…" at bounding box center [261, 21] width 276 height 27
click at [386, 18] on button "Close" at bounding box center [388, 21] width 9 height 9
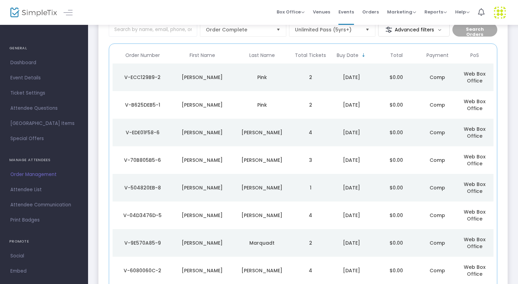
scroll to position [49, 0]
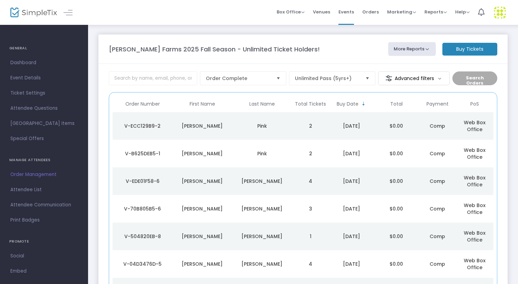
click at [468, 49] on m-button "Buy Tickets" at bounding box center [469, 49] width 55 height 13
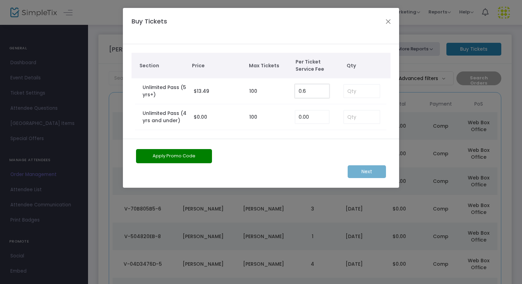
click at [309, 89] on input "0.6" at bounding box center [312, 91] width 34 height 13
type input "0.00"
type input "2"
click at [355, 112] on input at bounding box center [362, 116] width 36 height 13
type input "2"
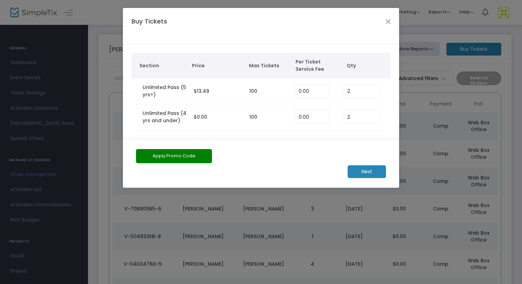
click at [372, 169] on m-button "Next" at bounding box center [367, 171] width 38 height 13
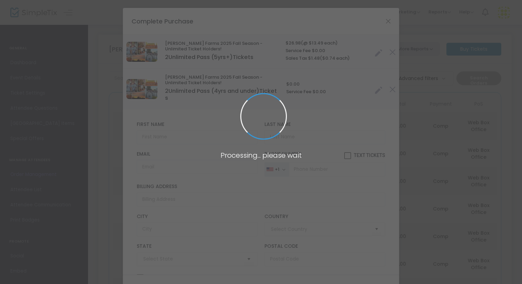
type input "[GEOGRAPHIC_DATA]"
type input "[US_STATE]"
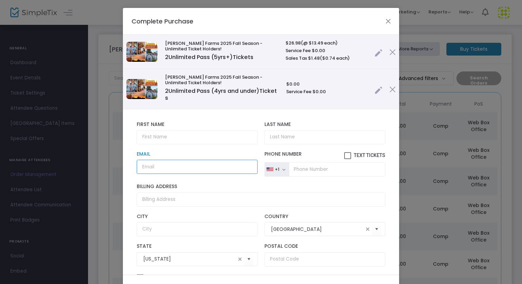
click at [150, 166] on input "Email" at bounding box center [197, 167] width 121 height 14
paste input "Hillery.pink@yahoo.com"
type input "Hillery.pink@yahoo.com"
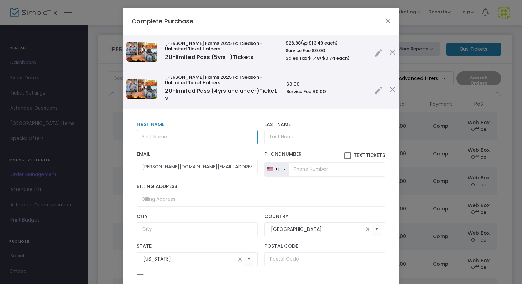
click at [159, 138] on input "text" at bounding box center [197, 137] width 121 height 14
type input "[PERSON_NAME]"
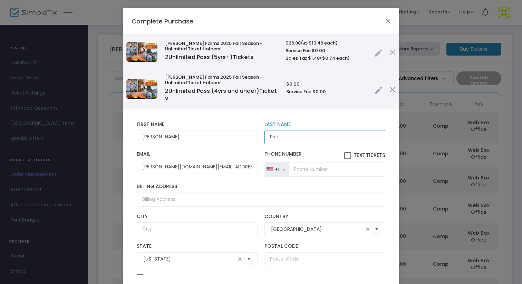
type input "Pink"
click at [289, 167] on input "tel" at bounding box center [337, 169] width 96 height 14
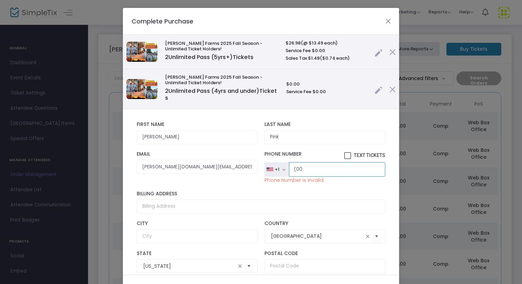
type input "(0"
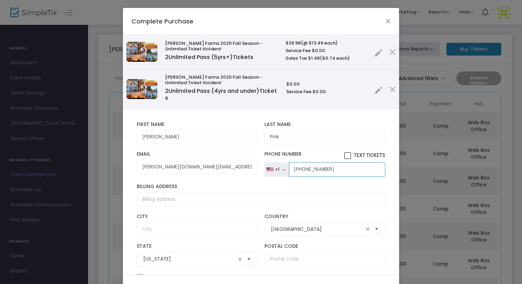
type input "[PHONE_NUMBER]"
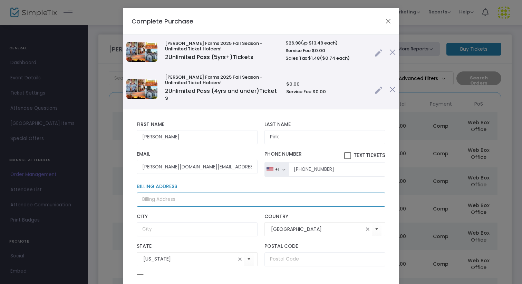
drag, startPoint x: 340, startPoint y: 184, endPoint x: 343, endPoint y: 275, distance: 91.5
click at [344, 276] on div "Complete Purchase Vesperman Farms 2025 Fall Season - Unlimited Ticket Holders! …" at bounding box center [261, 162] width 276 height 308
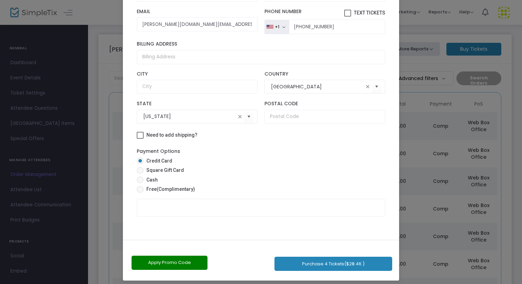
scroll to position [39, 0]
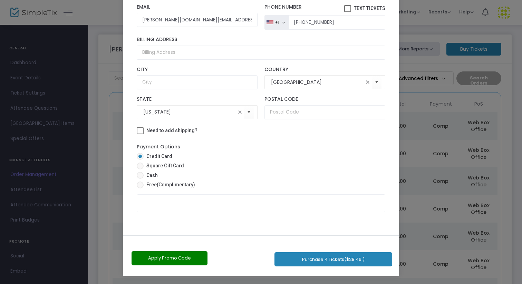
drag, startPoint x: 353, startPoint y: 189, endPoint x: 355, endPoint y: 284, distance: 94.6
click at [355, 284] on ngb-modal-window "Complete Purchase Vesperman Farms 2025 Fall Season - Unlimited Ticket Holders! …" at bounding box center [261, 142] width 522 height 284
click at [168, 184] on span "(Complimentary)" at bounding box center [176, 185] width 38 height 6
click at [140, 188] on input "Free (Complimentary)" at bounding box center [140, 188] width 0 height 0
radio input "true"
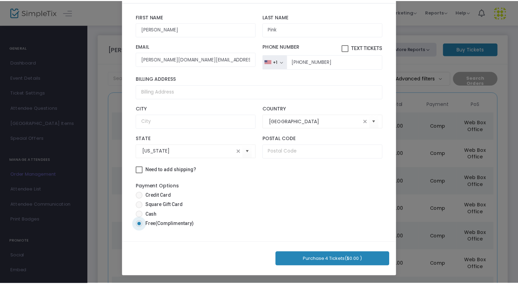
scroll to position [32, 0]
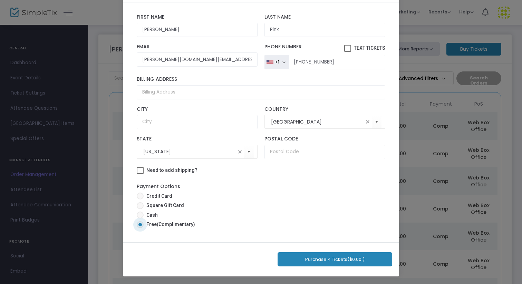
click at [332, 263] on button "Purchase 4 Tickets ($0.00 )" at bounding box center [335, 259] width 115 height 14
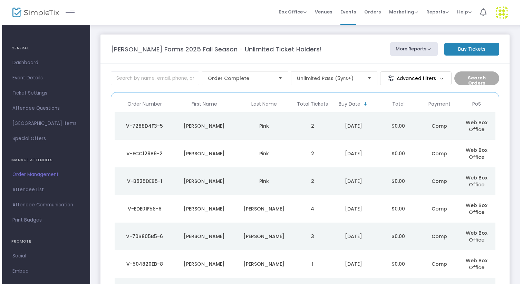
scroll to position [0, 0]
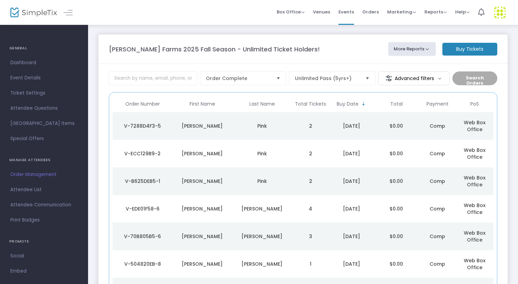
click at [300, 121] on td "2" at bounding box center [310, 126] width 37 height 28
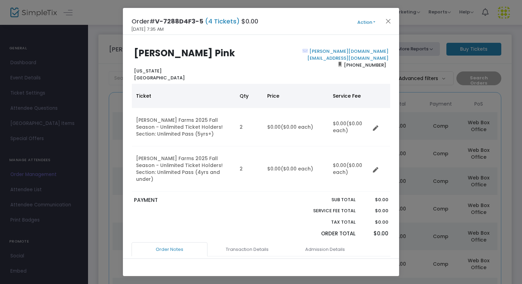
click at [364, 17] on div "Order# V-7288D4F3-5 (4 Tickets) $0.00 9/14/2025 7:35 AM Action Mark Admitted Ed…" at bounding box center [261, 21] width 276 height 27
click at [367, 19] on button "Action" at bounding box center [366, 23] width 41 height 8
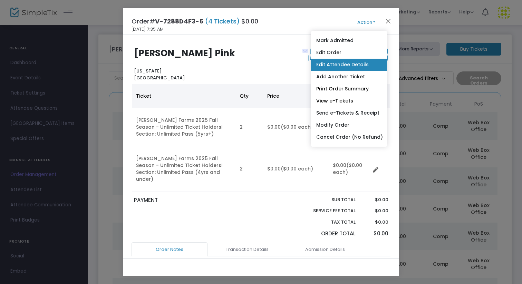
click at [336, 67] on link "Edit Attendee Details" at bounding box center [349, 65] width 76 height 12
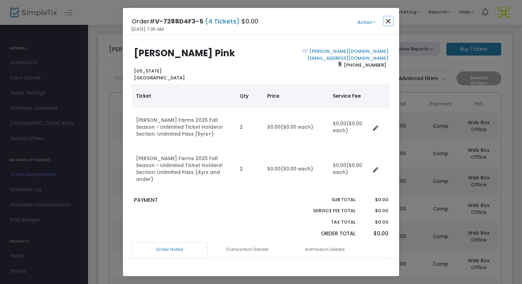
click at [389, 21] on button "Close" at bounding box center [388, 21] width 9 height 9
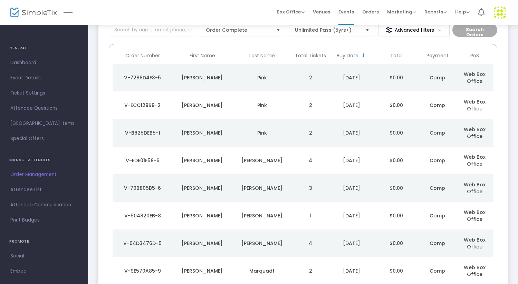
scroll to position [49, 0]
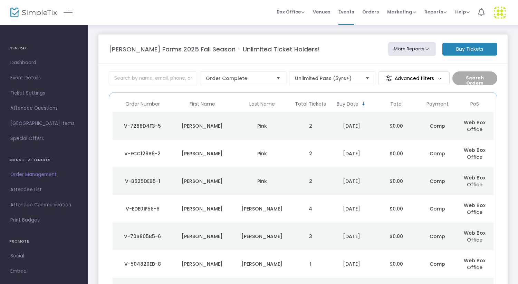
click at [472, 49] on m-button "Buy Tickets" at bounding box center [469, 49] width 55 height 13
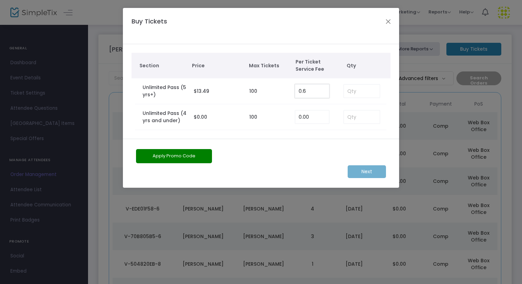
click at [312, 93] on input "0.6" at bounding box center [312, 91] width 34 height 13
type input "0.00"
type input "4"
click at [367, 171] on m-button "Next" at bounding box center [367, 171] width 38 height 13
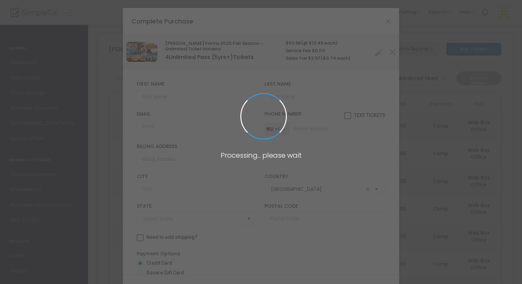
type input "[US_STATE]"
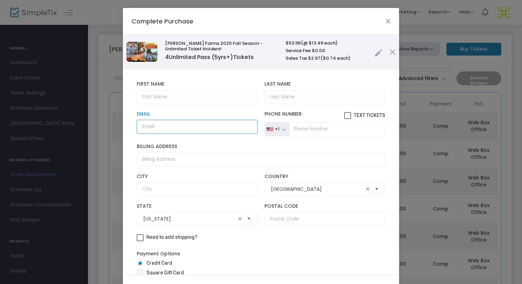
click at [180, 127] on input "Email" at bounding box center [197, 127] width 121 height 14
paste input "[PERSON_NAME][EMAIL_ADDRESS][PERSON_NAME][DOMAIN_NAME]"
type input "[PERSON_NAME][EMAIL_ADDRESS][PERSON_NAME][DOMAIN_NAME]"
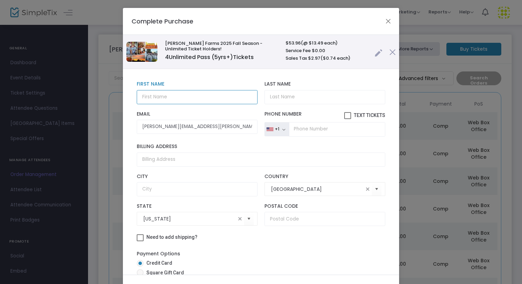
click at [176, 95] on input "text" at bounding box center [197, 97] width 121 height 14
type input "[PERSON_NAME]"
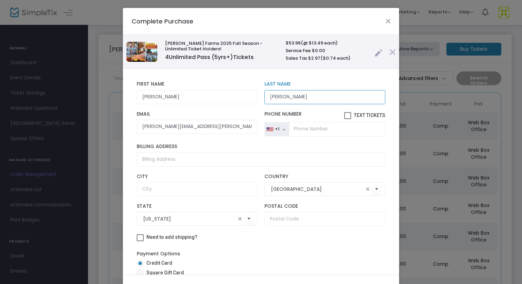
type input "[PERSON_NAME]"
click at [302, 131] on input "tel" at bounding box center [337, 129] width 96 height 14
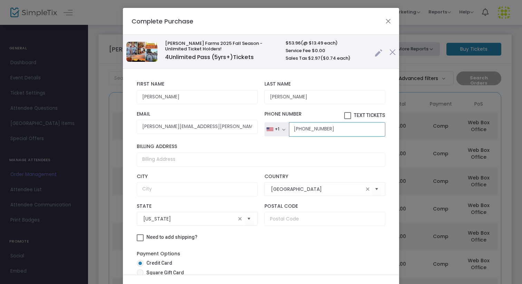
type input "[PHONE_NUMBER]"
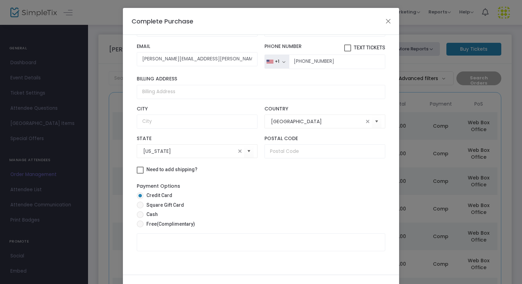
scroll to position [39, 0]
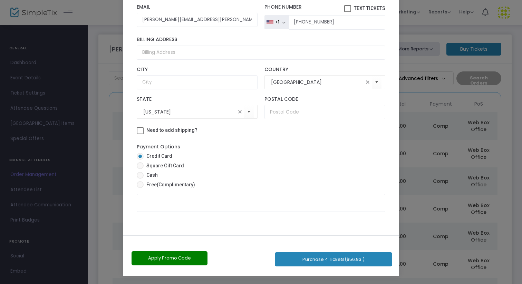
drag, startPoint x: 336, startPoint y: 253, endPoint x: 336, endPoint y: 284, distance: 31.1
click at [336, 284] on ngb-modal-window "Complete Purchase Vesperman Farms 2025 Fall Season - Unlimited Ticket Holders! …" at bounding box center [261, 142] width 522 height 284
click at [138, 182] on span at bounding box center [140, 184] width 7 height 7
click at [140, 188] on input "Free (Complimentary)" at bounding box center [140, 188] width 0 height 0
radio input "true"
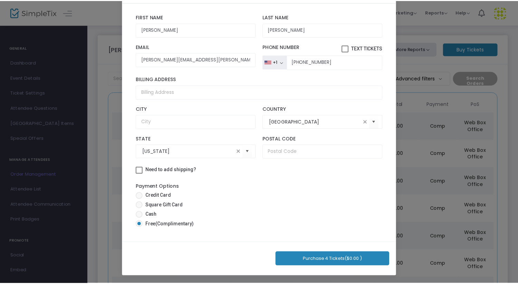
scroll to position [32, 0]
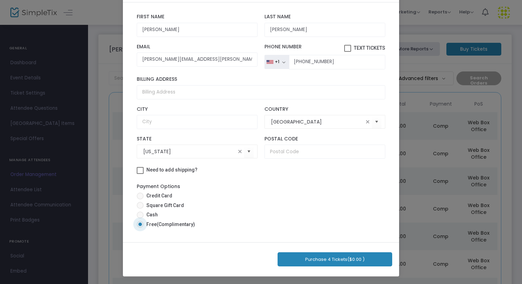
click at [311, 258] on button "Purchase 4 Tickets ($0.00 )" at bounding box center [335, 259] width 115 height 14
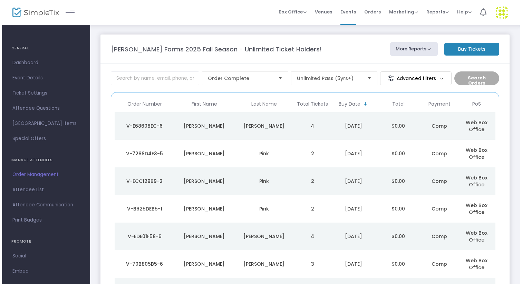
scroll to position [0, 0]
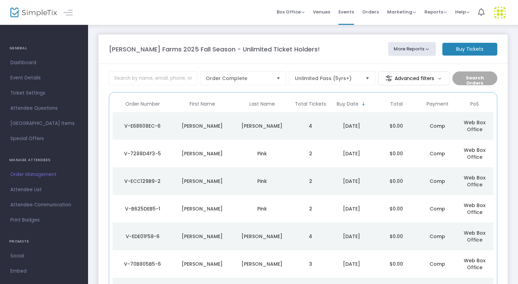
click at [399, 128] on td "$0.00" at bounding box center [396, 126] width 45 height 28
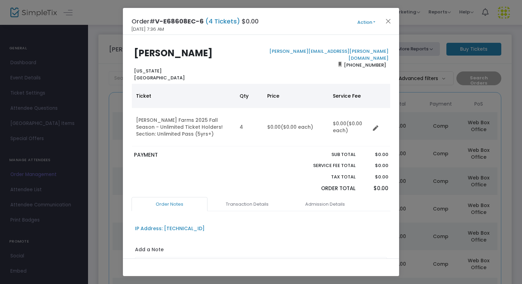
click at [370, 22] on button "Action" at bounding box center [366, 23] width 41 height 8
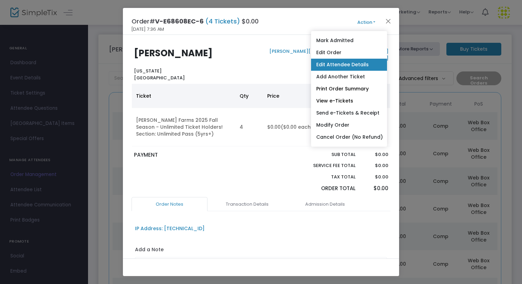
click at [351, 65] on link "Edit Attendee Details" at bounding box center [349, 65] width 76 height 12
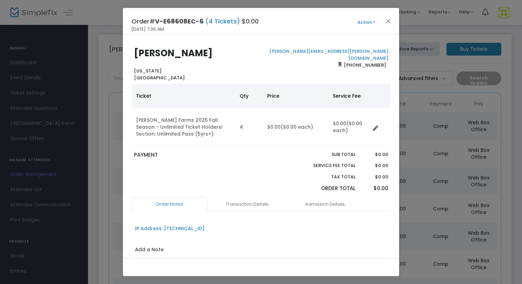
click at [372, 20] on button "Action" at bounding box center [366, 23] width 41 height 8
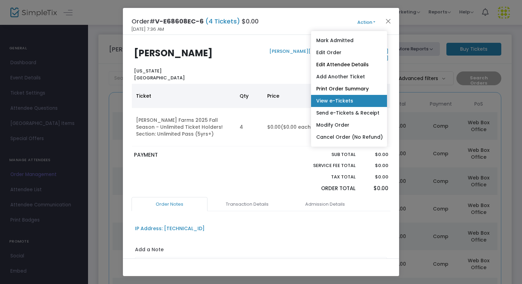
click at [351, 104] on link "View e-Tickets" at bounding box center [349, 101] width 76 height 12
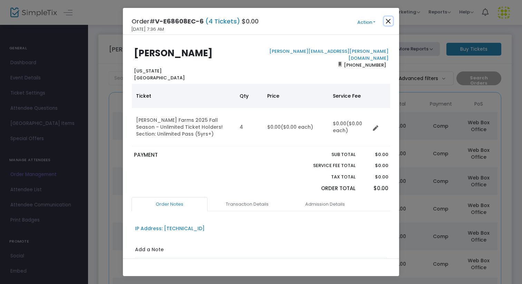
click at [391, 19] on button "Close" at bounding box center [388, 21] width 9 height 9
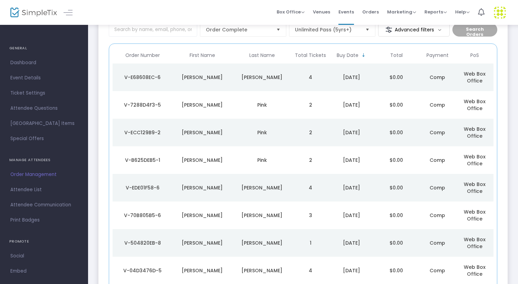
scroll to position [49, 0]
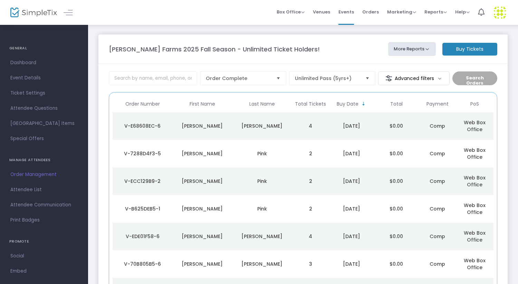
click at [465, 47] on m-button "Buy Tickets" at bounding box center [469, 49] width 55 height 13
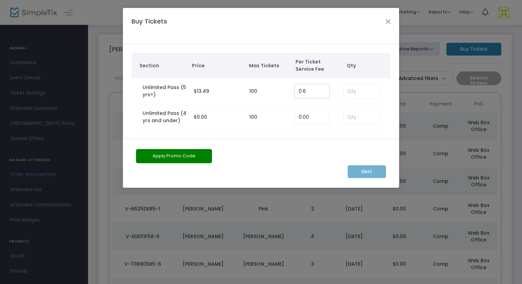
click at [312, 93] on input "0.6" at bounding box center [312, 91] width 34 height 13
type input "0.00"
type input "3"
click at [373, 175] on m-button "Next" at bounding box center [367, 171] width 38 height 13
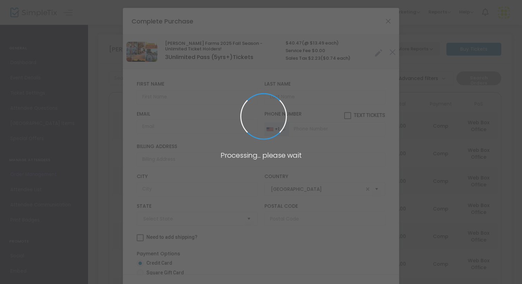
type input "[US_STATE]"
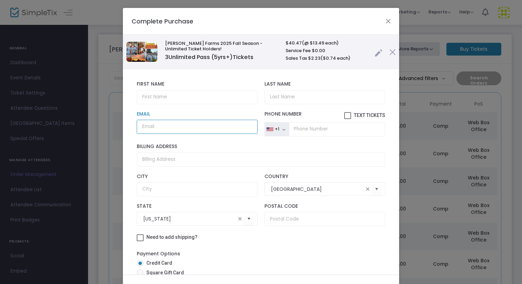
click at [155, 129] on input "Email" at bounding box center [197, 127] width 121 height 14
paste input "[PERSON_NAME][EMAIL_ADDRESS][PERSON_NAME][DOMAIN_NAME]"
type input "[PERSON_NAME][EMAIL_ADDRESS][PERSON_NAME][DOMAIN_NAME]"
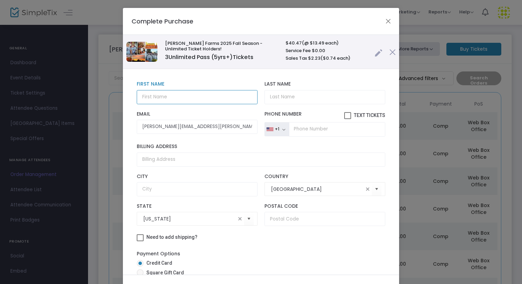
click at [165, 96] on input "text" at bounding box center [197, 97] width 121 height 14
type input "[PERSON_NAME]"
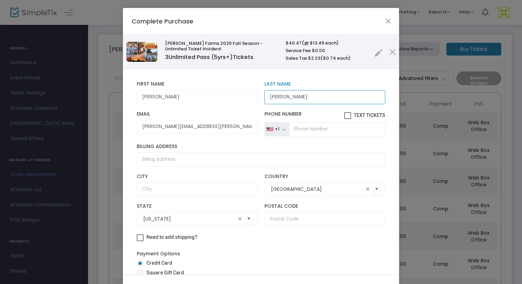
type input "[PERSON_NAME]"
click at [300, 132] on input "tel" at bounding box center [337, 129] width 96 height 14
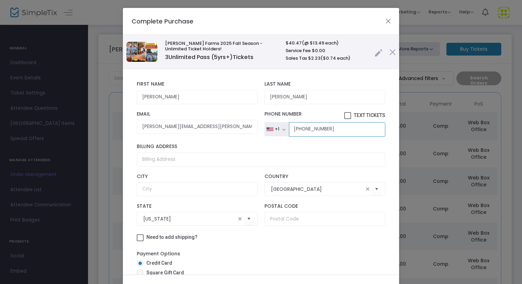
type input "[PHONE_NUMBER]"
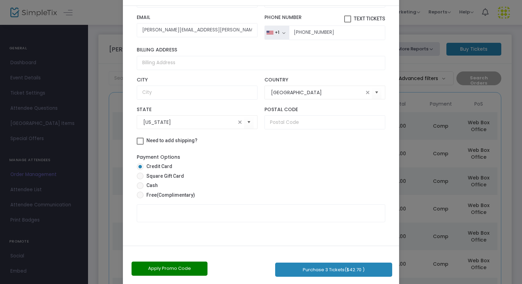
scroll to position [39, 0]
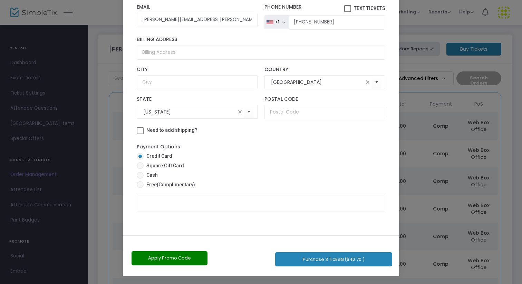
drag, startPoint x: 333, startPoint y: 141, endPoint x: 330, endPoint y: 284, distance: 142.6
click at [330, 284] on ngb-modal-window "Complete Purchase [PERSON_NAME] Farms 2025 Fall Season - Unlimited Ticket Holde…" at bounding box center [261, 142] width 522 height 284
click at [175, 184] on span "(Complimentary)" at bounding box center [176, 185] width 38 height 6
click at [140, 188] on input "Free (Complimentary)" at bounding box center [140, 188] width 0 height 0
radio input "true"
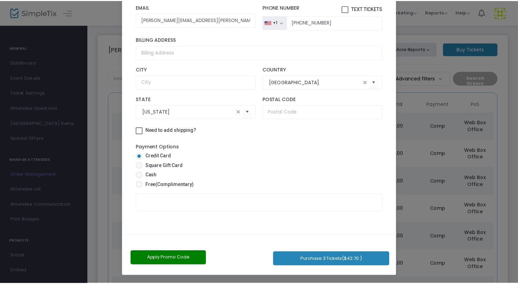
scroll to position [32, 0]
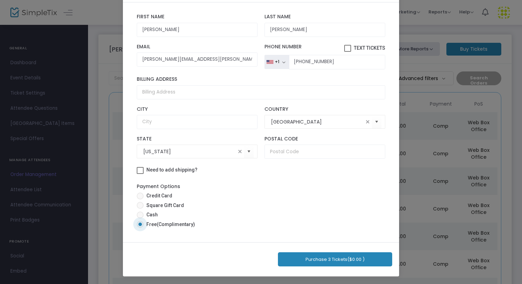
click at [320, 258] on button "Purchase 3 Tickets ($0.00 )" at bounding box center [335, 259] width 114 height 14
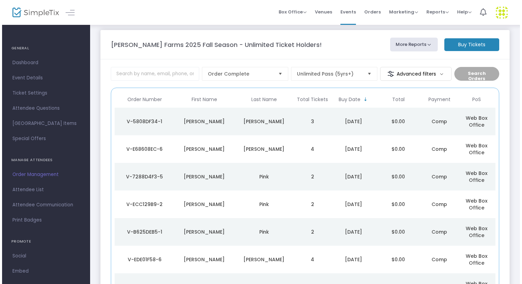
scroll to position [0, 0]
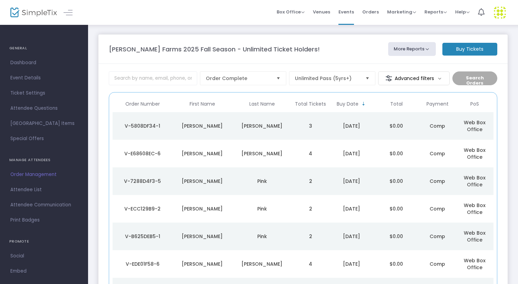
click at [294, 121] on td "3" at bounding box center [310, 126] width 37 height 28
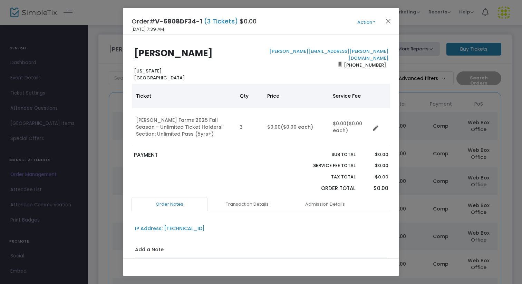
click at [366, 25] on button "Action" at bounding box center [366, 23] width 41 height 8
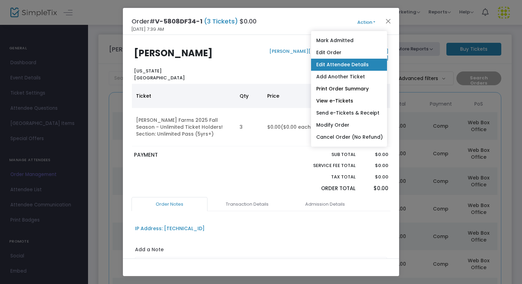
click at [349, 61] on link "Edit Attendee Details" at bounding box center [349, 65] width 76 height 12
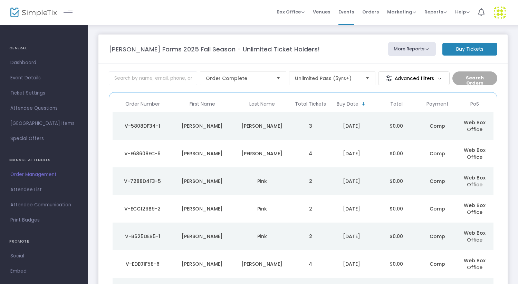
click at [469, 52] on m-button "Buy Tickets" at bounding box center [469, 49] width 55 height 13
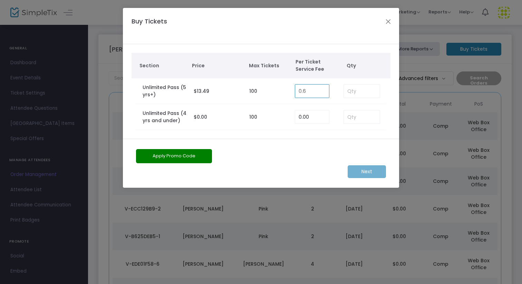
click at [300, 89] on input "0.6" at bounding box center [312, 91] width 34 height 13
type input "0.00"
type input "4"
click at [349, 120] on input at bounding box center [362, 116] width 36 height 13
type input "2"
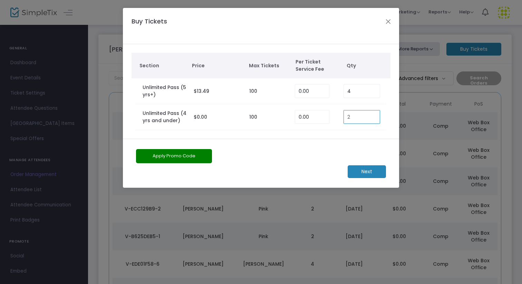
click at [367, 171] on m-button "Next" at bounding box center [367, 171] width 38 height 13
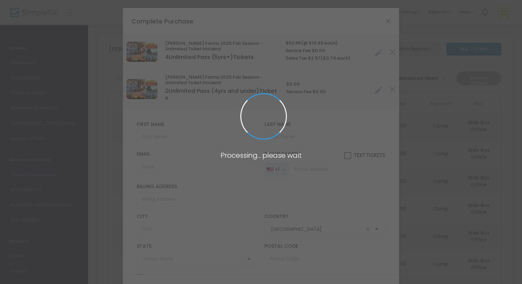
type input "[US_STATE]"
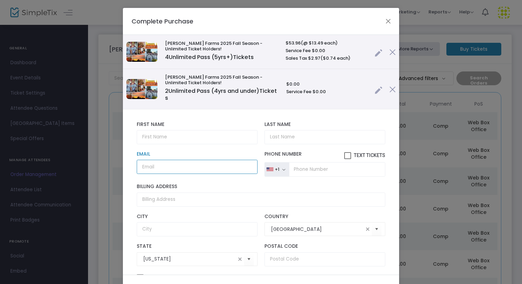
click at [166, 170] on input "Email" at bounding box center [197, 167] width 121 height 14
paste input "stecklein32@gmail.com"
type input "stecklein32@gmail.com"
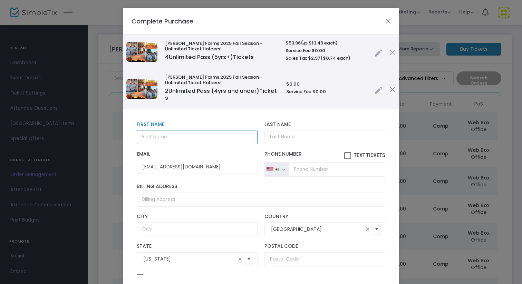
click at [174, 136] on input "text" at bounding box center [197, 137] width 121 height 14
type input "Herb"
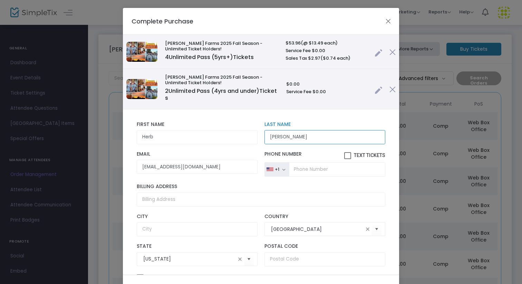
type input "[PERSON_NAME]"
click at [321, 174] on input "tel" at bounding box center [337, 169] width 96 height 14
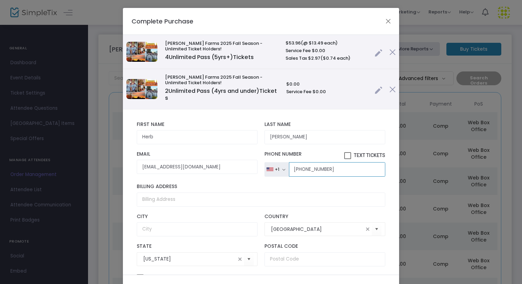
type input "[PHONE_NUMBER]"
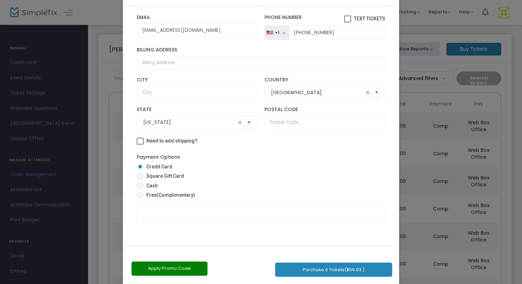
scroll to position [39, 0]
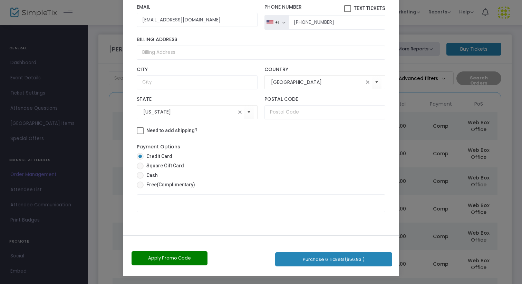
drag, startPoint x: 334, startPoint y: 187, endPoint x: 345, endPoint y: 284, distance: 97.3
click at [345, 284] on ngb-modal-window "Complete Purchase Vesperman Farms 2025 Fall Season - Unlimited Ticket Holders! …" at bounding box center [261, 142] width 522 height 284
click at [171, 187] on span "(Complimentary)" at bounding box center [176, 185] width 38 height 6
click at [140, 188] on input "Free (Complimentary)" at bounding box center [140, 188] width 0 height 0
radio input "true"
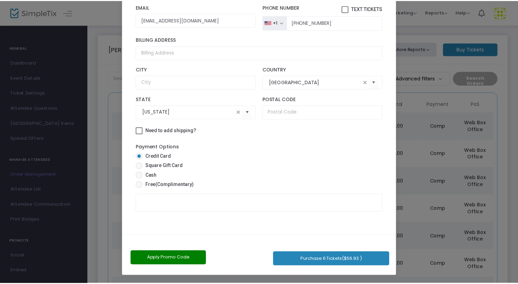
scroll to position [32, 0]
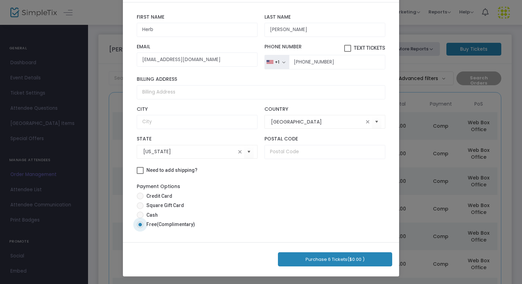
click at [338, 261] on button "Purchase 6 Tickets ($0.00 )" at bounding box center [335, 259] width 114 height 14
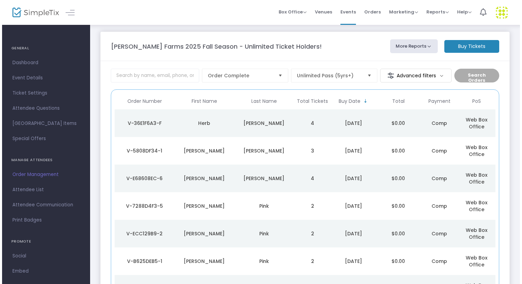
scroll to position [0, 0]
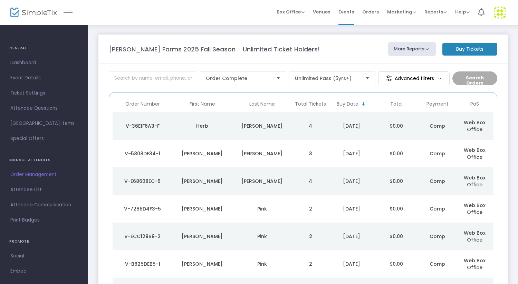
click at [306, 123] on td "4" at bounding box center [310, 126] width 37 height 28
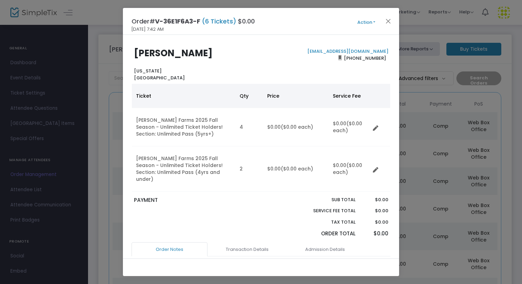
click at [364, 25] on button "Action" at bounding box center [366, 23] width 41 height 8
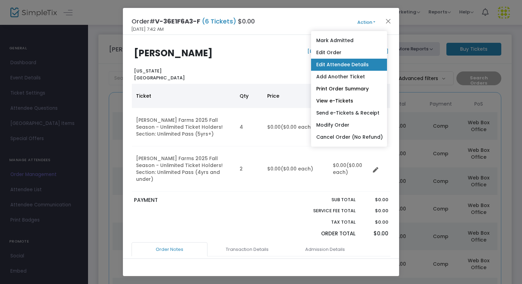
click at [353, 67] on link "Edit Attendee Details" at bounding box center [349, 65] width 76 height 12
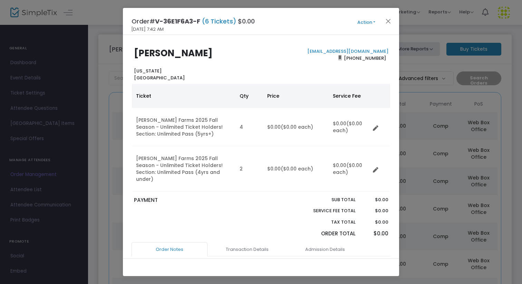
click at [369, 23] on button "Action" at bounding box center [366, 23] width 41 height 8
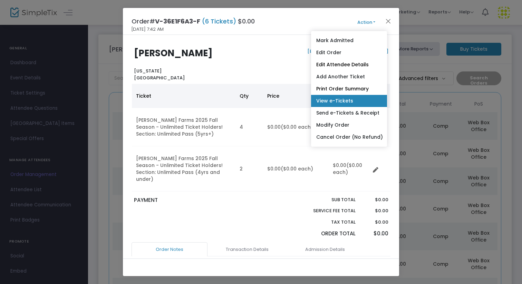
click at [337, 100] on link "View e-Tickets" at bounding box center [349, 101] width 76 height 12
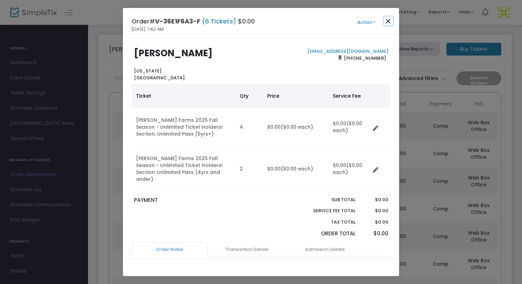
click at [389, 21] on button "Close" at bounding box center [388, 21] width 9 height 9
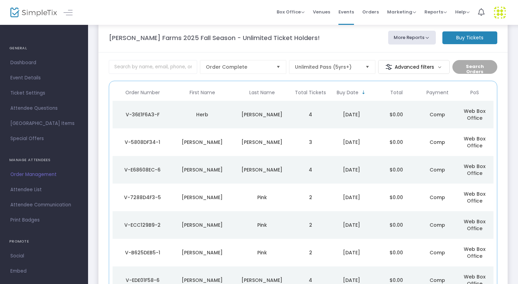
scroll to position [28, 0]
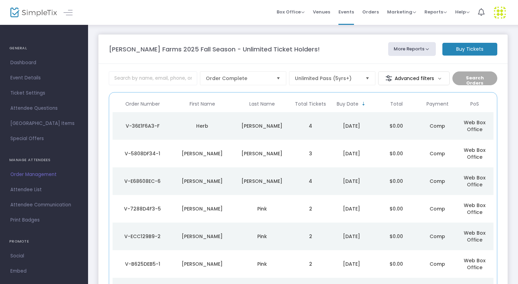
click at [464, 51] on m-button "Buy Tickets" at bounding box center [469, 49] width 55 height 13
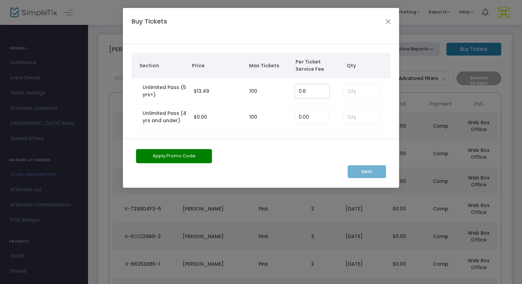
click at [309, 93] on input "0.6" at bounding box center [312, 91] width 34 height 13
type input "0.00"
click at [358, 91] on input at bounding box center [362, 91] width 36 height 13
type input "3"
click at [353, 116] on input at bounding box center [362, 116] width 36 height 13
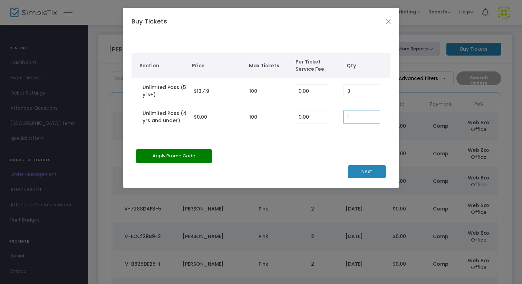
type input "1"
click at [369, 172] on m-button "Next" at bounding box center [367, 171] width 38 height 13
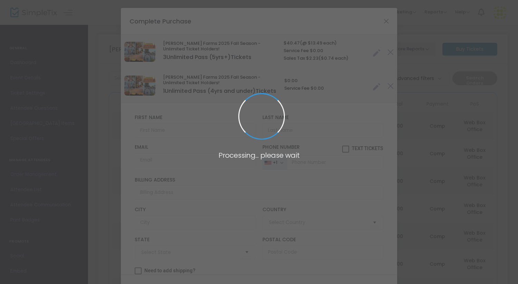
type input "[GEOGRAPHIC_DATA]"
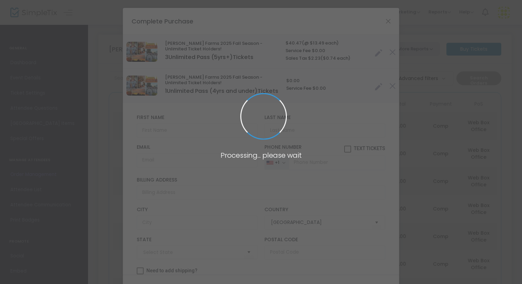
type input "[US_STATE]"
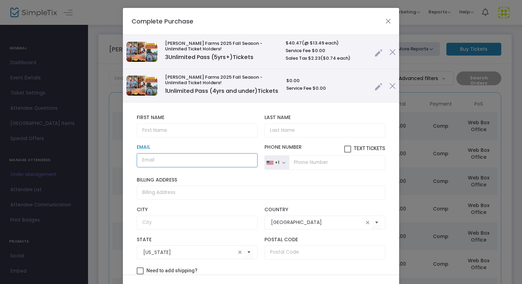
click at [171, 167] on input "Email" at bounding box center [197, 160] width 121 height 14
paste input "[EMAIL_ADDRESS][DOMAIN_NAME]"
type input "[EMAIL_ADDRESS][DOMAIN_NAME]"
click at [167, 136] on input "text" at bounding box center [197, 131] width 121 height 14
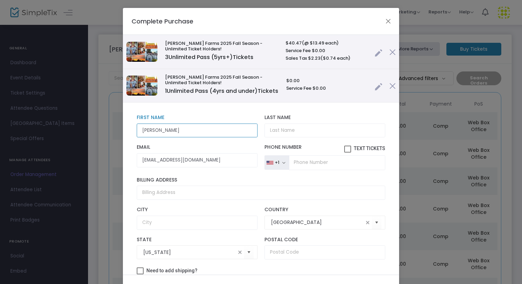
type input "[PERSON_NAME]"
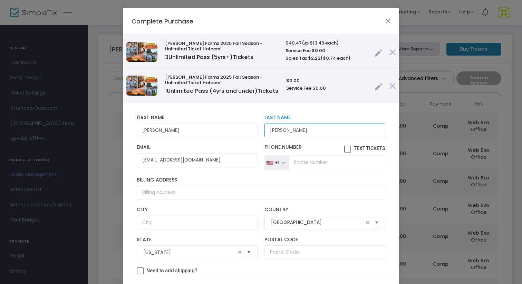
type input "[PERSON_NAME]"
click at [297, 170] on input "tel" at bounding box center [337, 162] width 96 height 14
type input "[PHONE_NUMBER]"
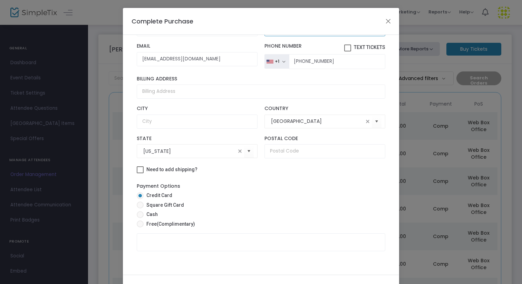
scroll to position [39, 0]
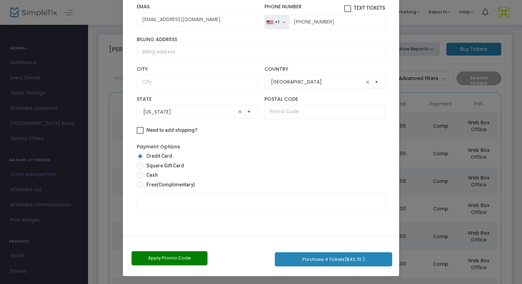
drag, startPoint x: 309, startPoint y: 121, endPoint x: 309, endPoint y: 283, distance: 162.2
click at [309, 284] on ngb-modal-window "Complete Purchase [PERSON_NAME] Farms 2025 Fall Season - Unlimited Ticket Holde…" at bounding box center [261, 142] width 522 height 284
click at [169, 186] on span "(Complimentary)" at bounding box center [176, 185] width 38 height 6
click at [140, 188] on input "Free (Complimentary)" at bounding box center [140, 188] width 0 height 0
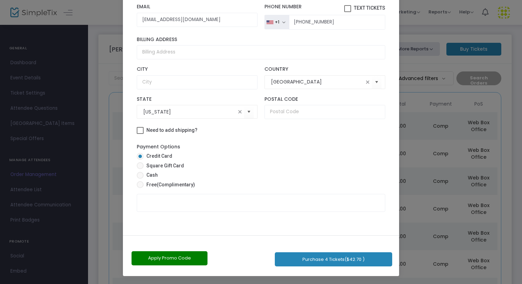
radio input "true"
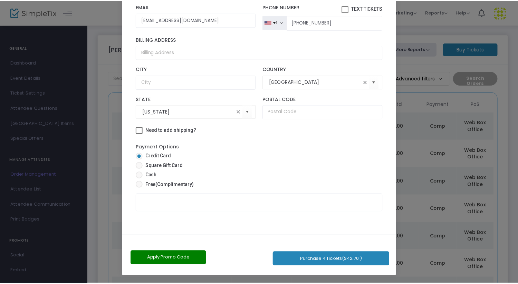
scroll to position [32, 0]
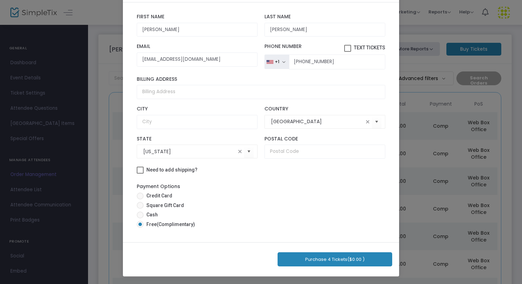
click at [322, 263] on button "Purchase 4 Tickets ($0.00 )" at bounding box center [335, 259] width 115 height 14
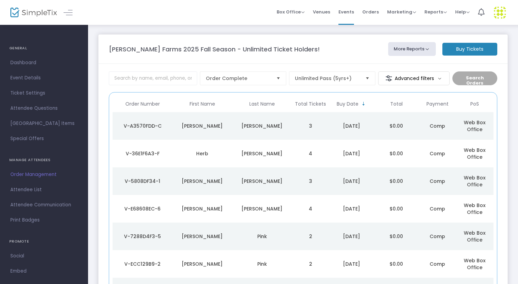
click at [315, 124] on td "3" at bounding box center [310, 126] width 37 height 28
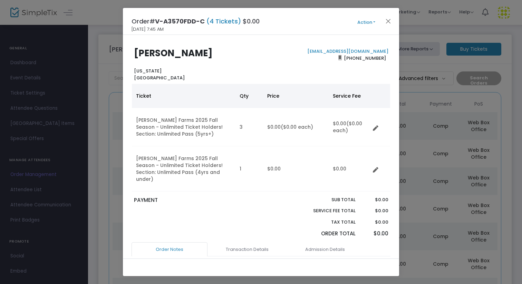
click at [363, 23] on button "Action" at bounding box center [366, 23] width 41 height 8
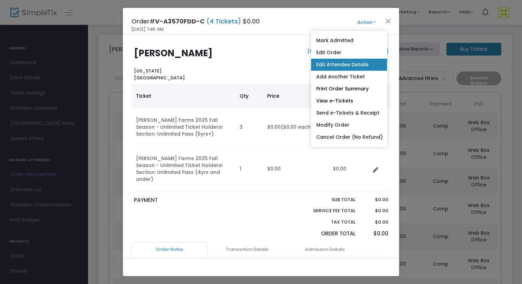
click at [339, 64] on link "Edit Attendee Details" at bounding box center [349, 65] width 76 height 12
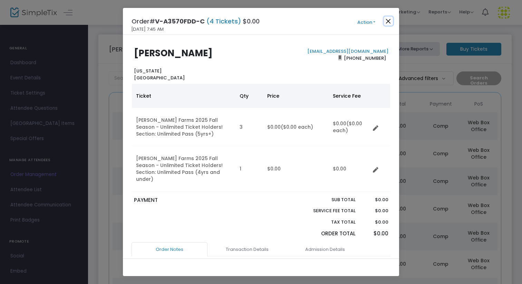
click at [389, 21] on button "Close" at bounding box center [388, 21] width 9 height 9
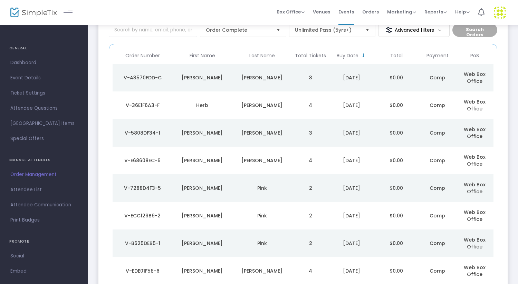
scroll to position [49, 0]
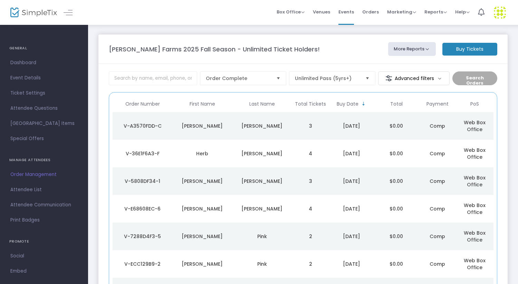
click at [478, 49] on m-button "Buy Tickets" at bounding box center [469, 49] width 55 height 13
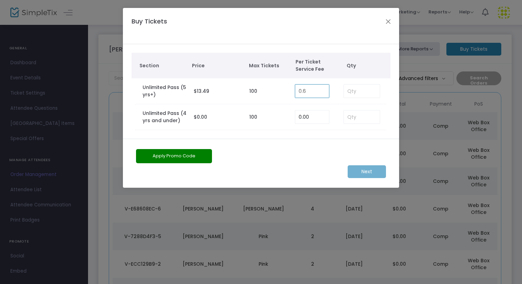
click at [308, 93] on input "0.6" at bounding box center [312, 91] width 34 height 13
type input "0.00"
type input "4"
click at [362, 169] on m-button "Next" at bounding box center [367, 171] width 38 height 13
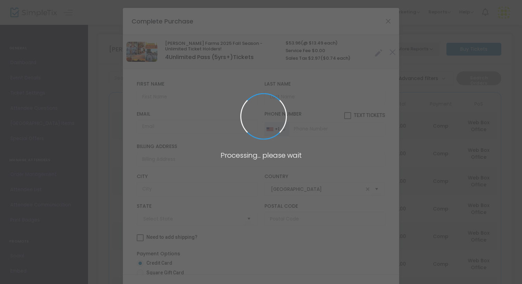
type input "[US_STATE]"
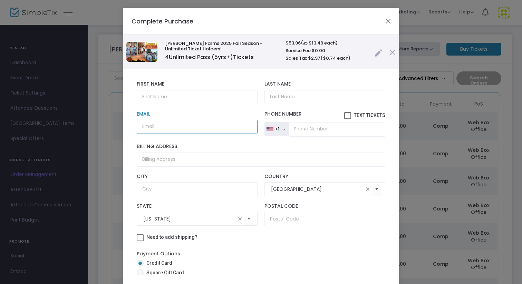
click at [186, 125] on input "Email" at bounding box center [197, 127] width 121 height 14
paste input "[EMAIL_ADDRESS][PERSON_NAME][DOMAIN_NAME]"
type input "[EMAIL_ADDRESS][PERSON_NAME][DOMAIN_NAME]"
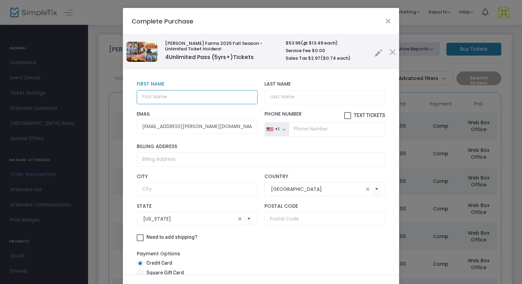
click at [169, 98] on input "text" at bounding box center [197, 97] width 121 height 14
type input "Ben"
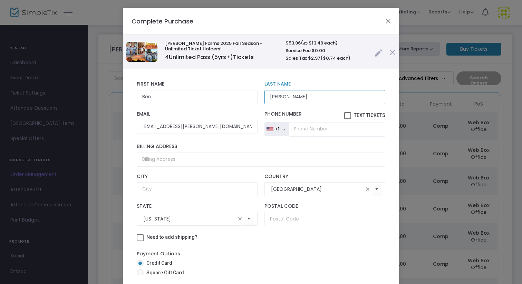
type input "[PERSON_NAME]"
click at [299, 126] on input "tel" at bounding box center [337, 129] width 96 height 14
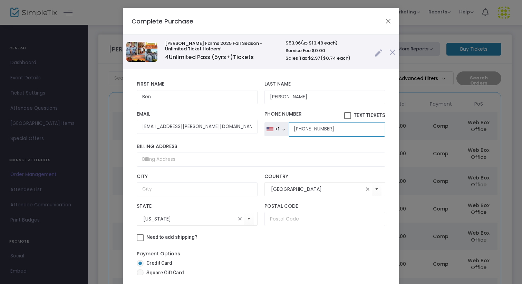
type input "[PHONE_NUMBER]"
click at [331, 149] on label "Billing Address" at bounding box center [261, 147] width 249 height 6
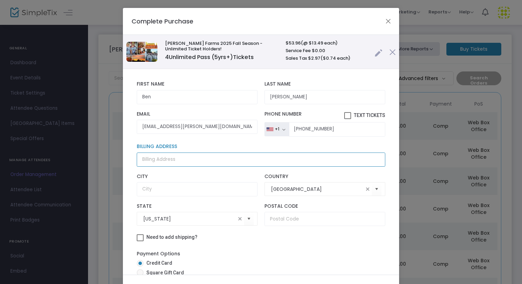
click at [331, 153] on input "Billing Address" at bounding box center [261, 160] width 249 height 14
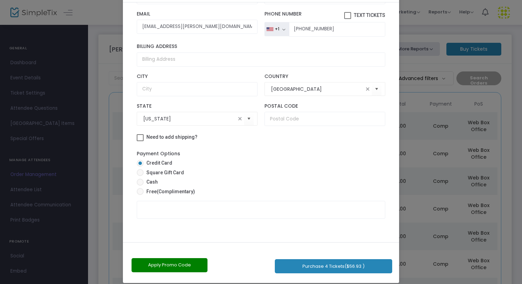
scroll to position [39, 0]
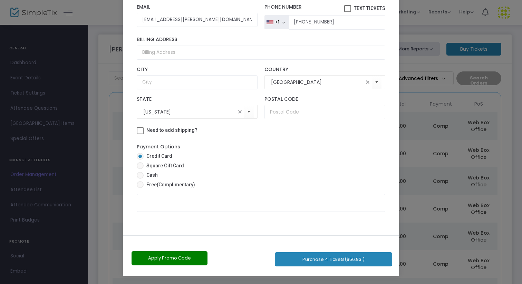
drag, startPoint x: 327, startPoint y: 145, endPoint x: 328, endPoint y: 284, distance: 138.4
click at [328, 284] on ngb-modal-window "Complete Purchase Vesperman Farms 2025 Fall Season - Unlimited Ticket Holders! …" at bounding box center [261, 142] width 522 height 284
click at [165, 185] on span "(Complimentary)" at bounding box center [176, 185] width 38 height 6
click at [140, 188] on input "Free (Complimentary)" at bounding box center [140, 188] width 0 height 0
radio input "true"
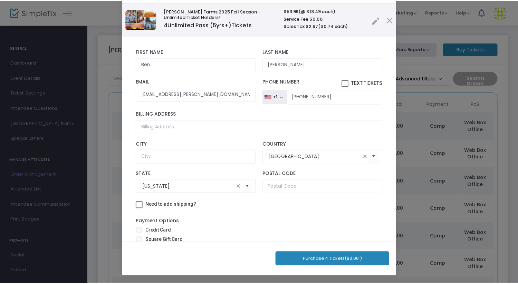
scroll to position [35, 0]
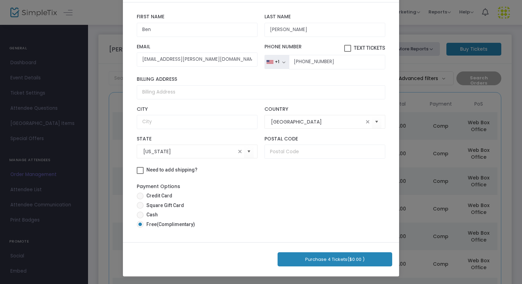
click at [339, 258] on button "Purchase 4 Tickets ($0.00 )" at bounding box center [335, 259] width 115 height 14
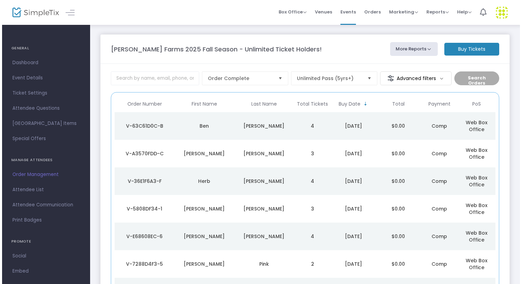
scroll to position [0, 0]
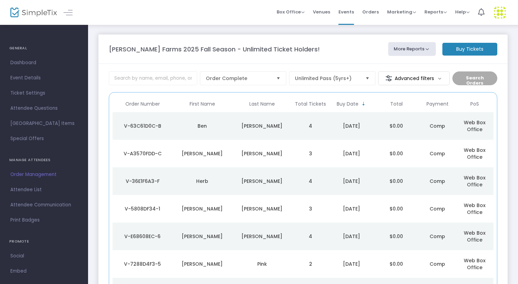
click at [284, 124] on div "[PERSON_NAME]" at bounding box center [262, 126] width 56 height 7
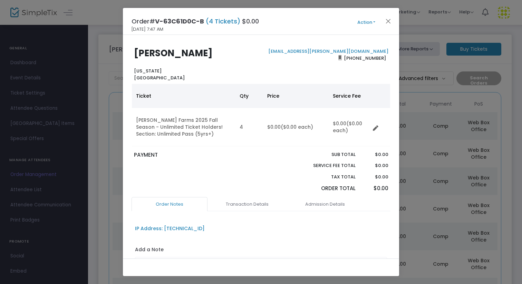
click at [367, 19] on button "Action" at bounding box center [366, 23] width 41 height 8
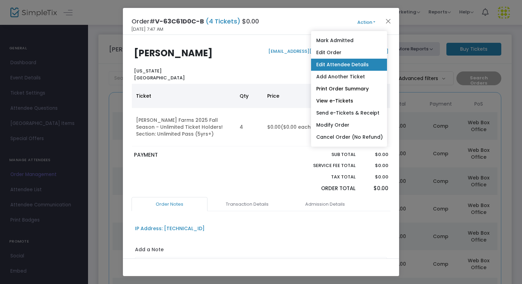
click at [344, 67] on link "Edit Attendee Details" at bounding box center [349, 65] width 76 height 12
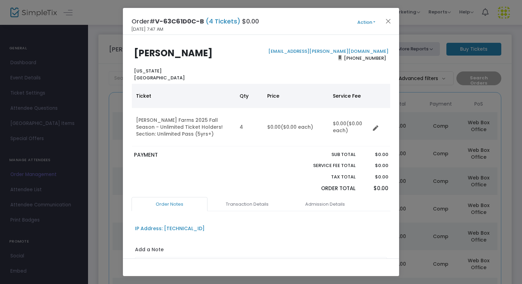
click at [369, 20] on button "Action" at bounding box center [366, 23] width 41 height 8
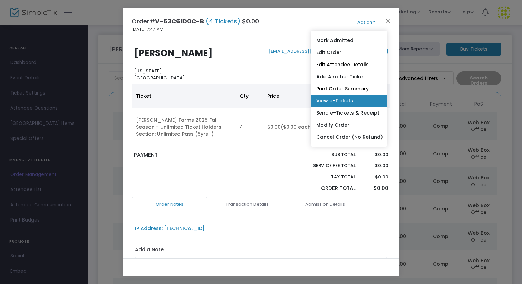
click at [360, 103] on link "View e-Tickets" at bounding box center [349, 101] width 76 height 12
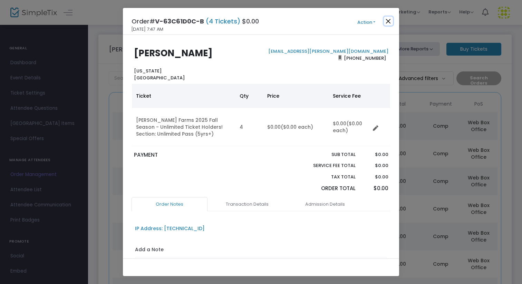
click at [391, 19] on button "Close" at bounding box center [388, 21] width 9 height 9
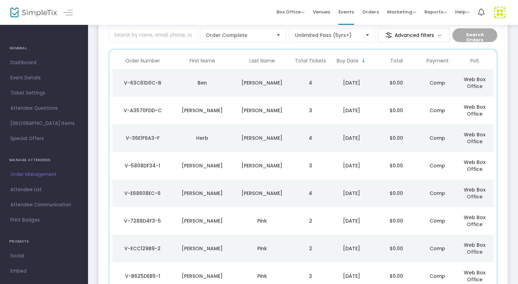
scroll to position [49, 0]
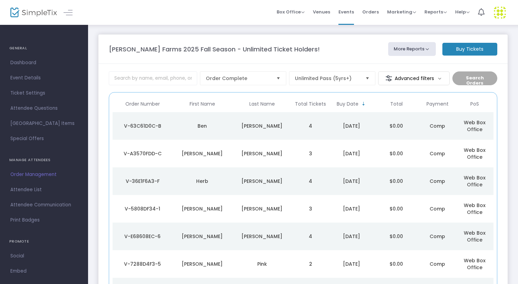
click at [467, 52] on m-button "Buy Tickets" at bounding box center [469, 49] width 55 height 13
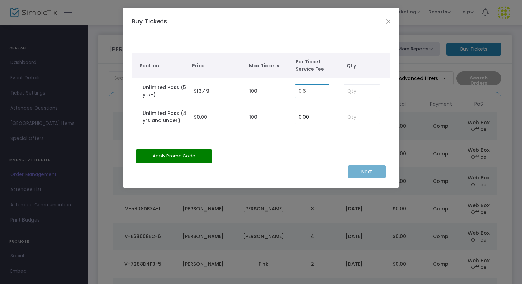
click at [311, 93] on input "0.6" at bounding box center [312, 91] width 34 height 13
type input "0.00"
type input "2"
click at [360, 122] on input at bounding box center [362, 116] width 36 height 13
type input "1"
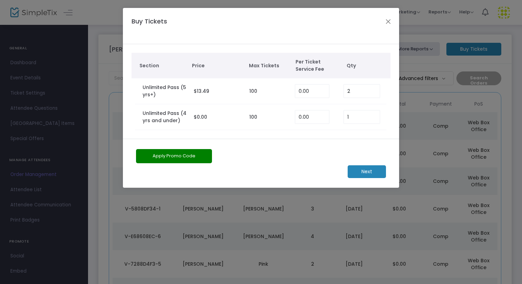
click at [367, 171] on m-button "Next" at bounding box center [367, 171] width 38 height 13
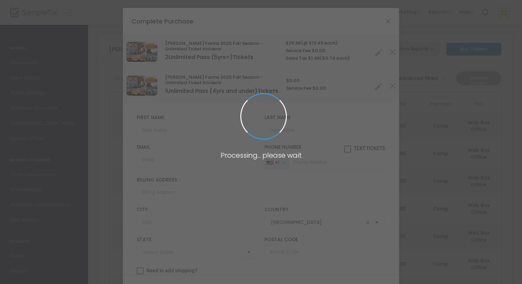
type input "[US_STATE]"
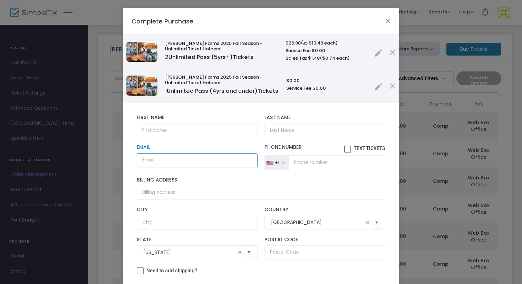
click at [192, 167] on input "Email" at bounding box center [197, 160] width 121 height 14
paste input "[PERSON_NAME][EMAIL_ADDRESS][PERSON_NAME][DOMAIN_NAME]"
type input "[PERSON_NAME][EMAIL_ADDRESS][PERSON_NAME][DOMAIN_NAME]"
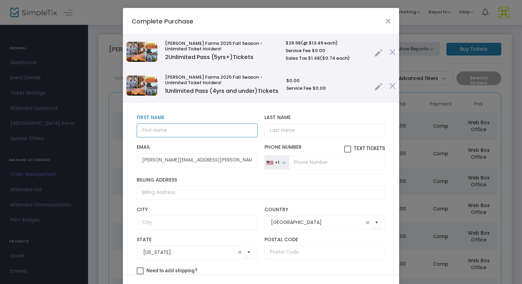
click at [174, 138] on input "text" at bounding box center [197, 131] width 121 height 14
click at [156, 138] on input "text" at bounding box center [197, 131] width 121 height 14
type input "[PERSON_NAME]"
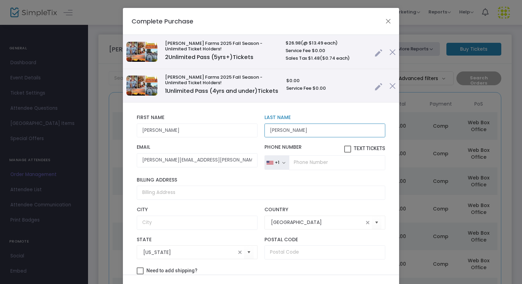
type input "[PERSON_NAME]"
click at [303, 167] on input "tel" at bounding box center [337, 162] width 96 height 14
type input "[PHONE_NUMBER]"
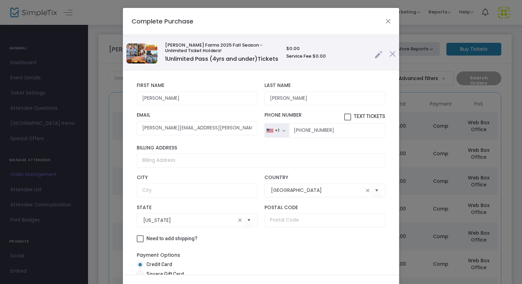
scroll to position [108, 0]
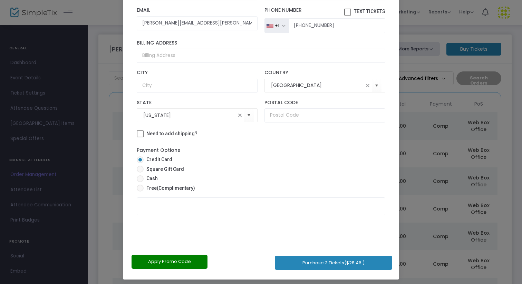
drag, startPoint x: 355, startPoint y: 184, endPoint x: 357, endPoint y: 284, distance: 99.8
click at [357, 284] on ngb-modal-window "Complete Purchase [PERSON_NAME] Farms 2025 Fall Season - Unlimited Ticket Holde…" at bounding box center [261, 142] width 522 height 284
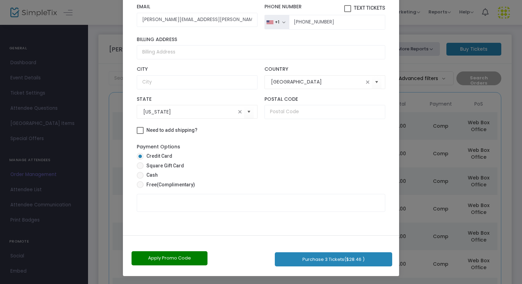
click at [157, 185] on span "(Complimentary)" at bounding box center [176, 185] width 38 height 6
click at [140, 188] on input "Free (Complimentary)" at bounding box center [140, 188] width 0 height 0
radio input "true"
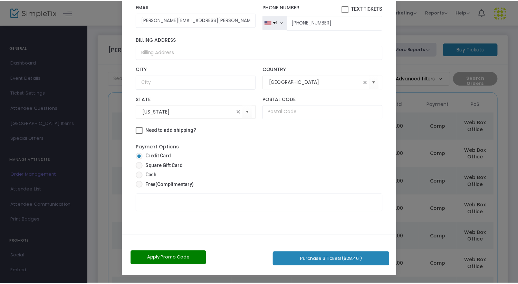
scroll to position [32, 0]
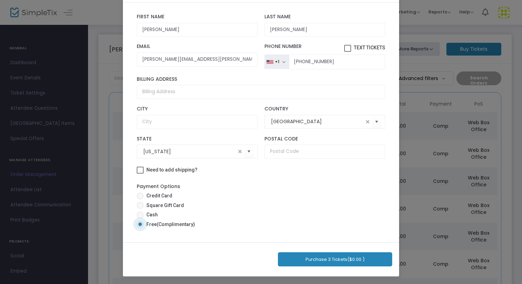
click at [341, 258] on button "Purchase 3 Tickets ($0.00 )" at bounding box center [335, 259] width 114 height 14
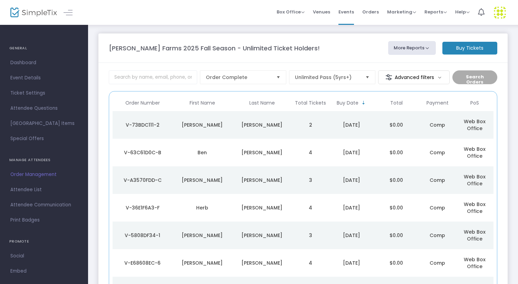
click at [260, 124] on div "[PERSON_NAME]" at bounding box center [262, 125] width 56 height 7
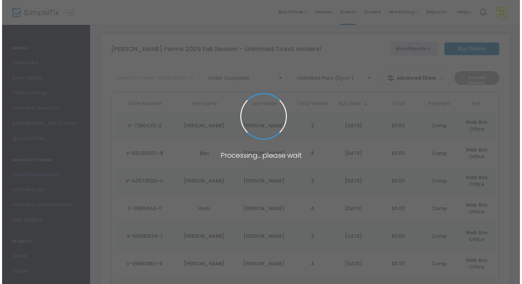
scroll to position [0, 0]
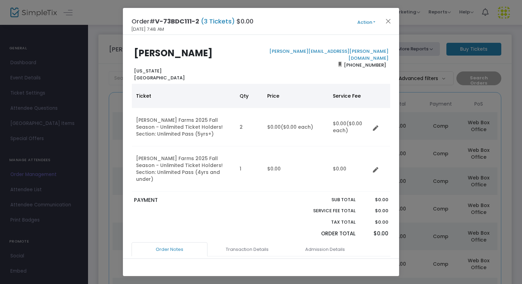
click at [371, 24] on button "Action" at bounding box center [366, 23] width 41 height 8
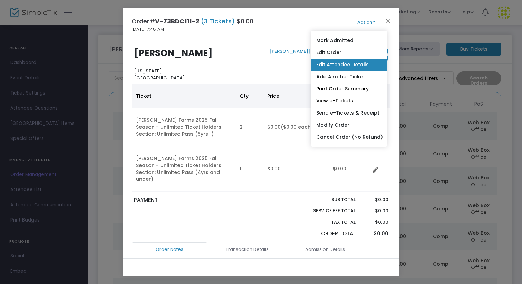
click at [347, 67] on link "Edit Attendee Details" at bounding box center [349, 65] width 76 height 12
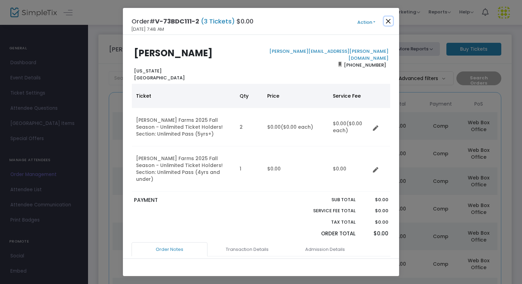
click at [388, 18] on button "Close" at bounding box center [388, 21] width 9 height 9
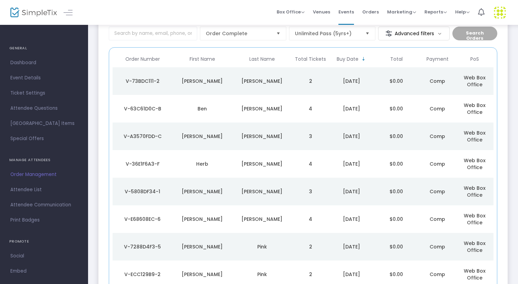
scroll to position [49, 0]
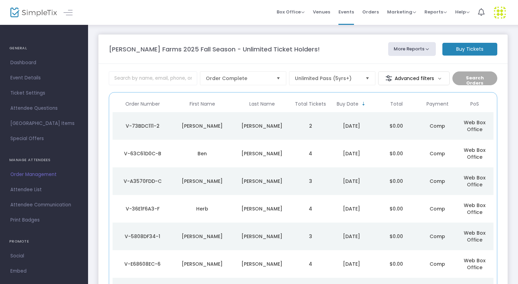
click at [465, 51] on m-button "Buy Tickets" at bounding box center [469, 49] width 55 height 13
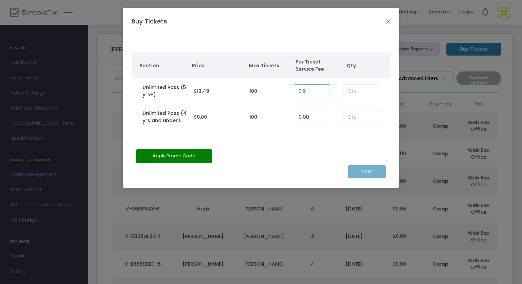
click at [314, 89] on input "0.6" at bounding box center [312, 91] width 34 height 13
type input "0.00"
click at [353, 93] on input at bounding box center [362, 91] width 36 height 13
type input "4"
click at [354, 122] on input at bounding box center [362, 116] width 36 height 13
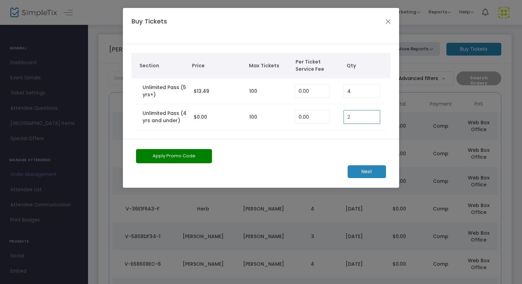
type input "2"
click at [366, 174] on m-button "Next" at bounding box center [367, 171] width 38 height 13
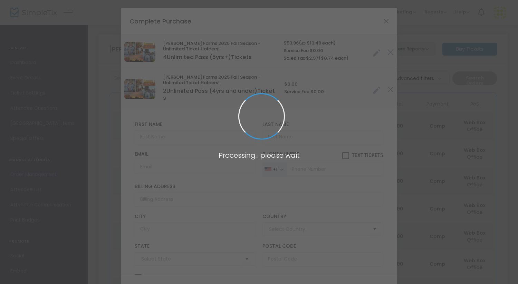
type input "[GEOGRAPHIC_DATA]"
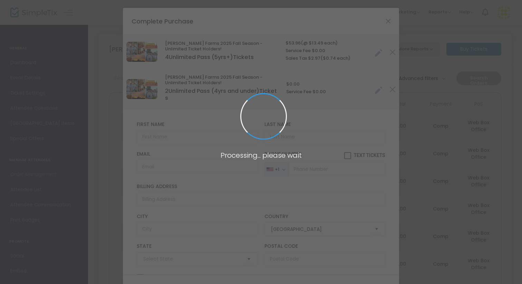
type input "[US_STATE]"
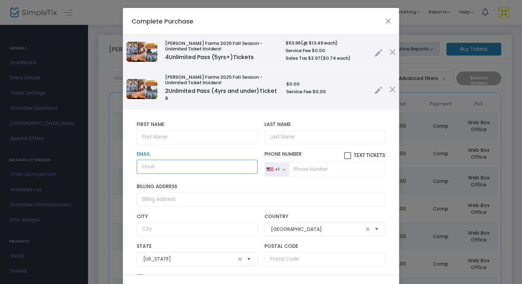
click at [197, 165] on input "Email" at bounding box center [197, 167] width 121 height 14
paste input "samanthaupman123@gmail.com"
type input "samanthaupman123@gmail.com"
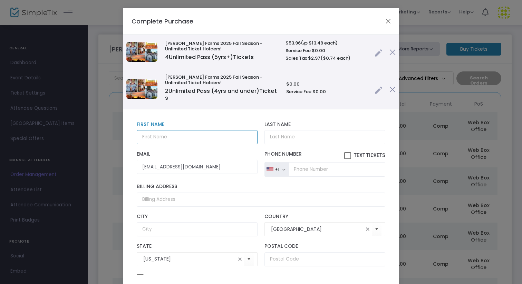
click at [182, 137] on input "text" at bounding box center [197, 137] width 121 height 14
type input "Samantha"
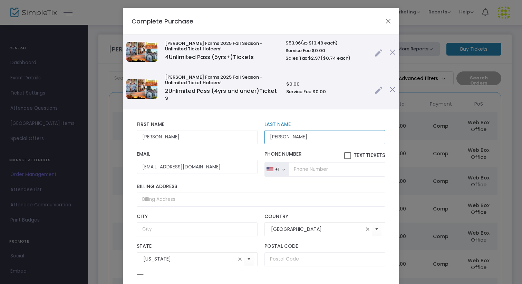
type input "Upman"
click at [304, 173] on input "tel" at bounding box center [337, 169] width 96 height 14
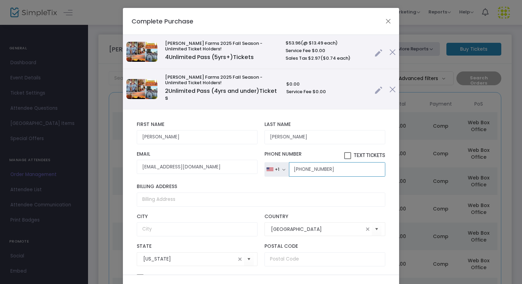
type input "[PHONE_NUMBER]"
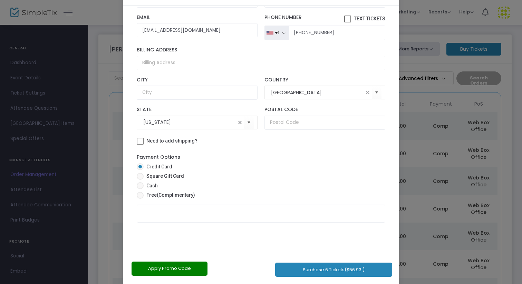
scroll to position [39, 0]
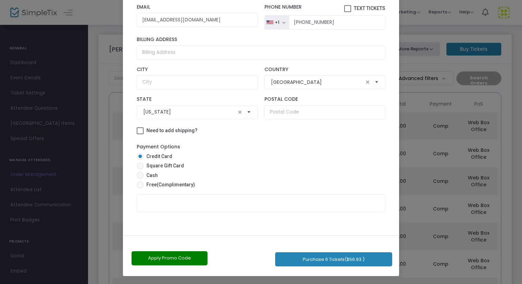
drag, startPoint x: 315, startPoint y: 186, endPoint x: 319, endPoint y: 284, distance: 98.1
click at [319, 284] on ngb-modal-window "Complete Purchase Vesperman Farms 2025 Fall Season - Unlimited Ticket Holders! …" at bounding box center [261, 142] width 522 height 284
click at [163, 182] on span "(Complimentary)" at bounding box center [176, 185] width 38 height 6
click at [140, 188] on input "Free (Complimentary)" at bounding box center [140, 188] width 0 height 0
radio input "true"
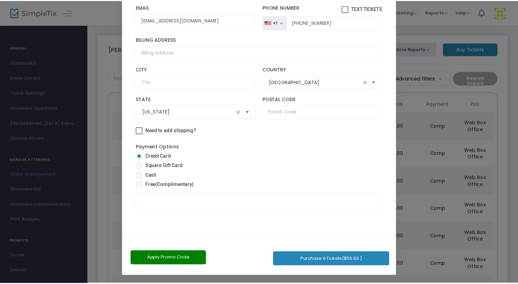
scroll to position [32, 0]
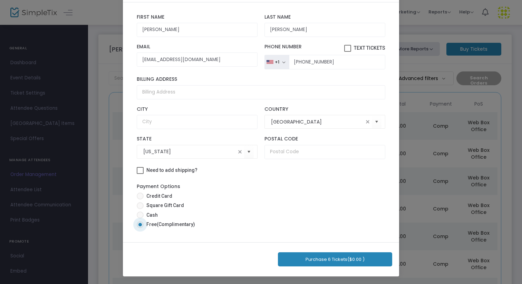
click at [336, 261] on button "Purchase 6 Tickets ($0.00 )" at bounding box center [335, 259] width 114 height 14
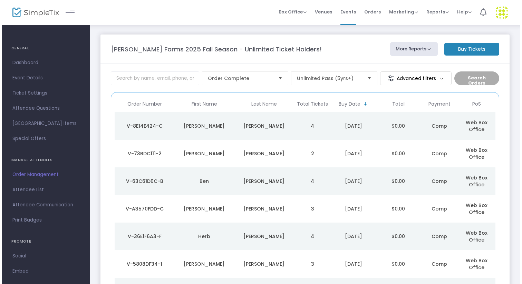
scroll to position [0, 0]
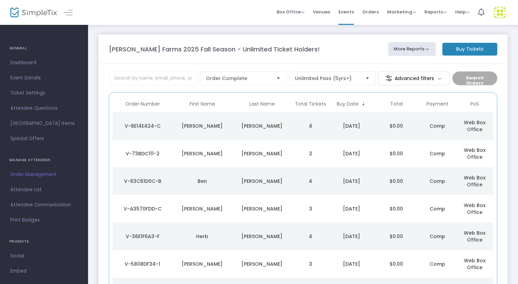
click at [308, 126] on td "4" at bounding box center [310, 126] width 37 height 28
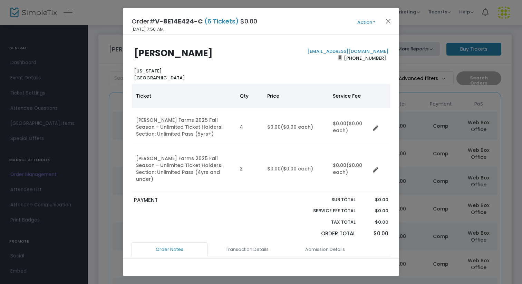
click at [359, 27] on div "Order# V-8E14E424-C (6 Tickets) $0.00 9/14/2025 7:50 AM Action Mark Admitted Ed…" at bounding box center [261, 21] width 276 height 27
click at [361, 23] on button "Action" at bounding box center [366, 23] width 41 height 8
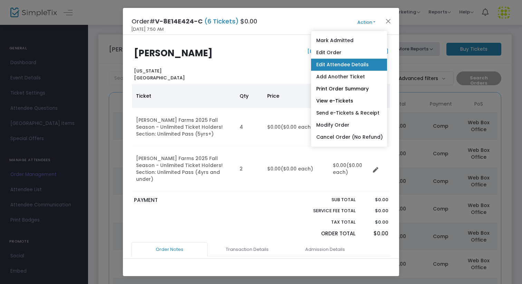
click at [344, 68] on link "Edit Attendee Details" at bounding box center [349, 65] width 76 height 12
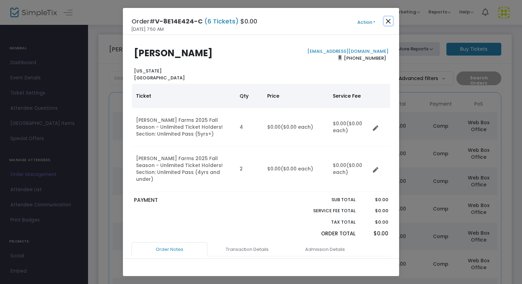
click at [390, 21] on button "Close" at bounding box center [388, 21] width 9 height 9
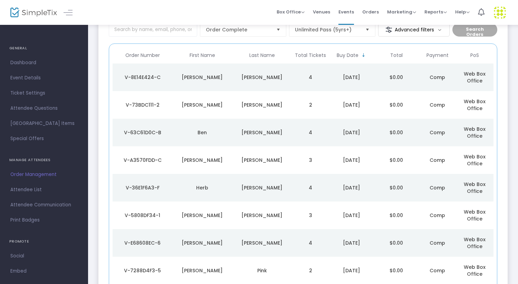
scroll to position [49, 0]
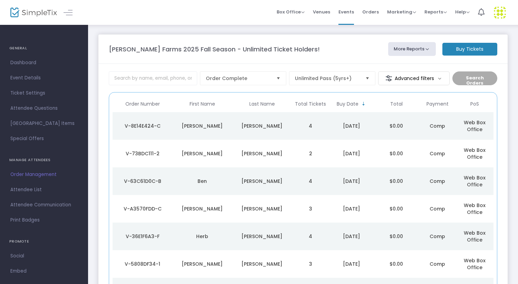
click at [464, 51] on m-button "Buy Tickets" at bounding box center [469, 49] width 55 height 13
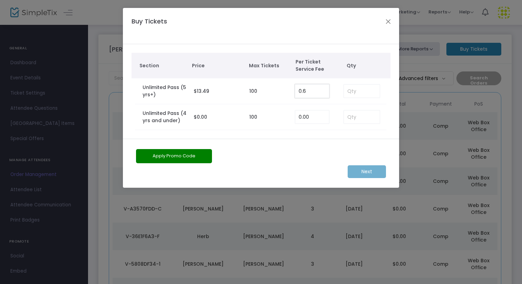
click at [311, 91] on input "0.6" at bounding box center [312, 91] width 34 height 13
type input "0.00"
type input "3"
click at [373, 175] on m-button "Next" at bounding box center [367, 171] width 38 height 13
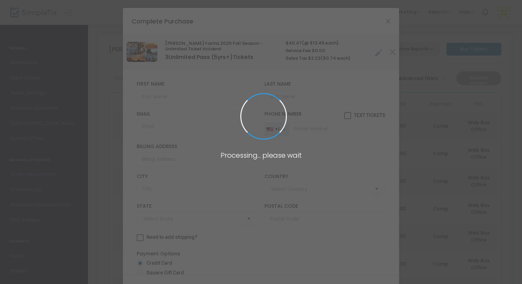
type input "[GEOGRAPHIC_DATA]"
type input "[US_STATE]"
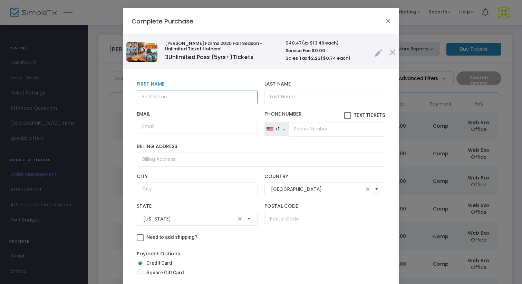
click at [163, 99] on input "text" at bounding box center [197, 97] width 121 height 14
paste input "Antonia Velasco"
click at [172, 99] on input "Antonia Velasco" at bounding box center [197, 97] width 121 height 14
type input "[PERSON_NAME]"
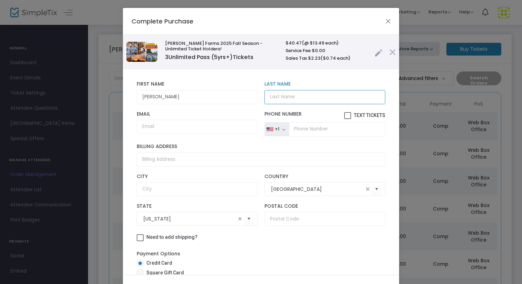
paste input "[PERSON_NAME]"
type input "[PERSON_NAME]"
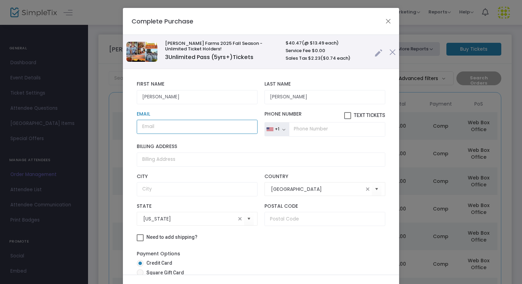
click at [206, 130] on input "Email" at bounding box center [197, 127] width 121 height 14
paste input "Antoniavelasco12345@gmail.com"
type input "Antoniavelasco12345@gmail.com"
click at [325, 130] on input "tel" at bounding box center [337, 129] width 96 height 14
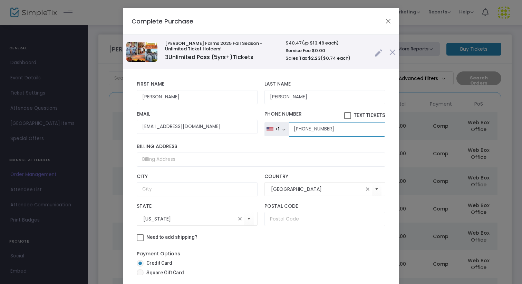
type input "[PHONE_NUMBER]"
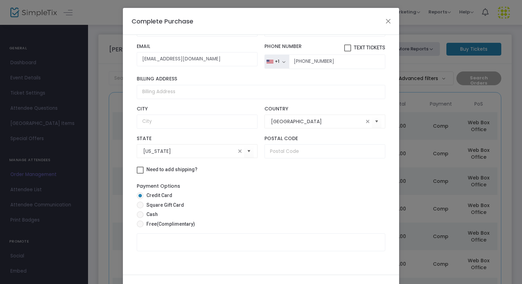
scroll to position [39, 0]
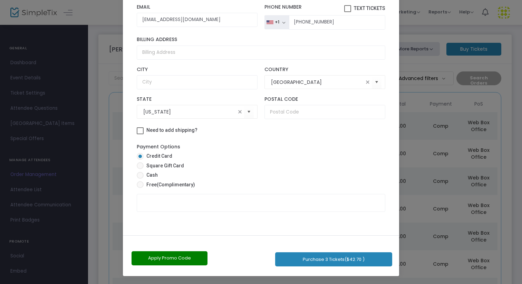
drag, startPoint x: 303, startPoint y: 145, endPoint x: 302, endPoint y: 284, distance: 139.1
click at [302, 284] on ngb-modal-window "Complete Purchase Vesperman Farms 2025 Fall Season - Unlimited Ticket Holders! …" at bounding box center [261, 142] width 522 height 284
click at [169, 186] on span "(Complimentary)" at bounding box center [176, 185] width 38 height 6
click at [140, 188] on input "Free (Complimentary)" at bounding box center [140, 188] width 0 height 0
radio input "true"
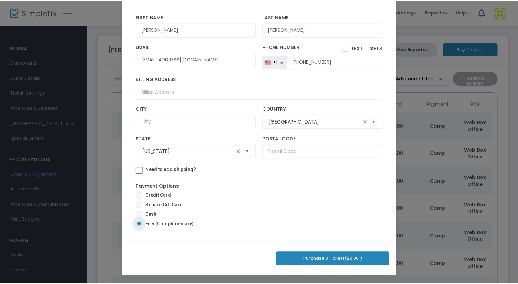
scroll to position [32, 0]
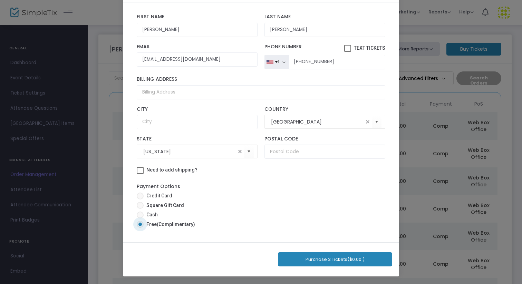
click at [316, 261] on button "Purchase 3 Tickets ($0.00 )" at bounding box center [335, 259] width 114 height 14
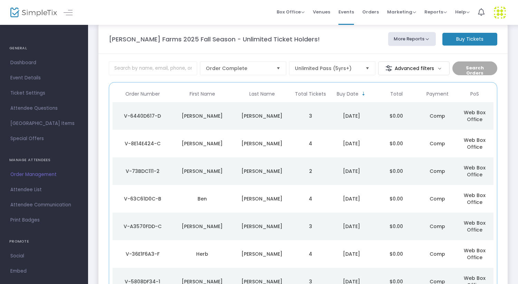
scroll to position [0, 0]
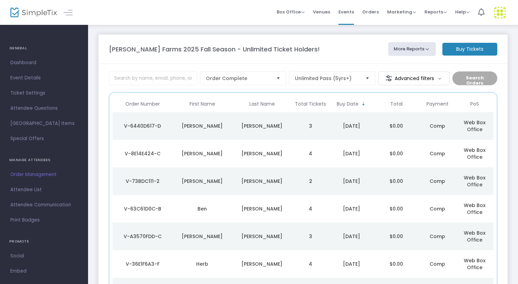
click at [341, 126] on div "[DATE]" at bounding box center [351, 126] width 41 height 7
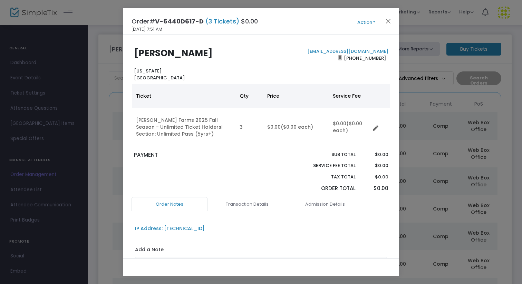
click at [366, 20] on button "Action" at bounding box center [366, 23] width 41 height 8
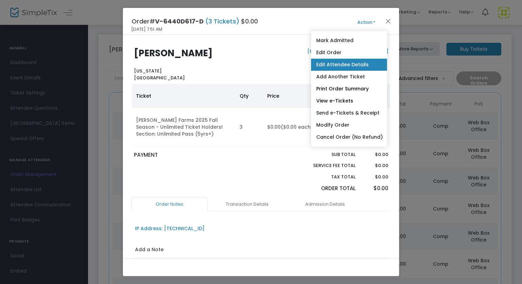
click at [347, 62] on link "Edit Attendee Details" at bounding box center [349, 65] width 76 height 12
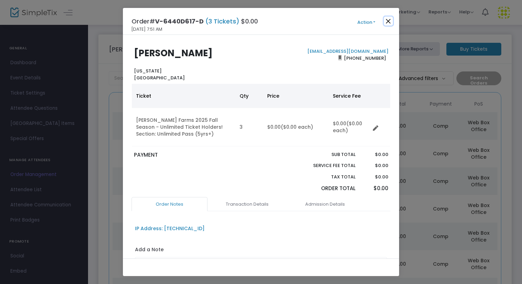
click at [391, 22] on button "Close" at bounding box center [388, 21] width 9 height 9
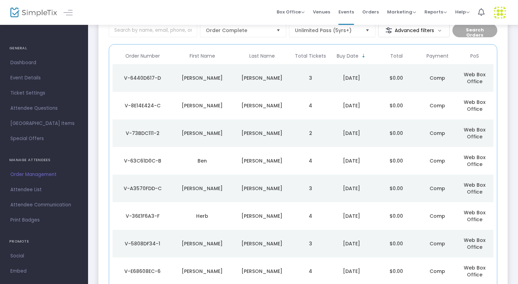
scroll to position [49, 0]
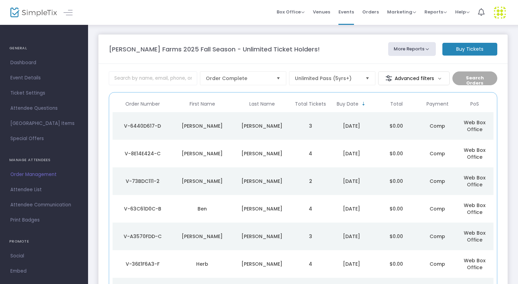
click at [457, 51] on m-button "Buy Tickets" at bounding box center [469, 49] width 55 height 13
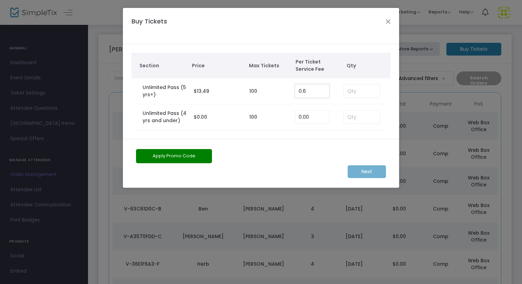
click at [304, 90] on input "0.6" at bounding box center [312, 91] width 34 height 13
type input "0.00"
type input "2"
click at [363, 174] on m-button "Next" at bounding box center [367, 171] width 38 height 13
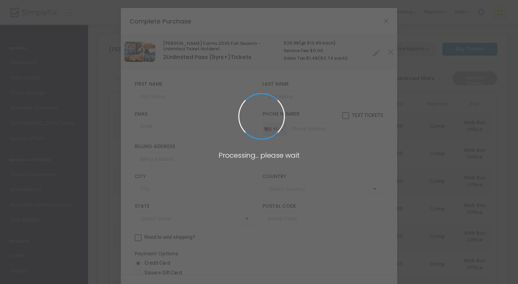
type input "[GEOGRAPHIC_DATA]"
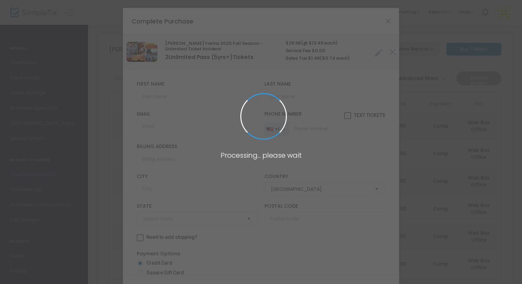
type input "[US_STATE]"
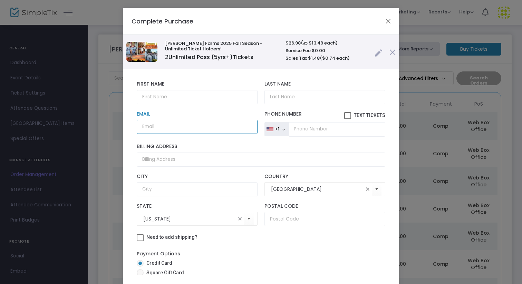
click at [182, 126] on input "Email" at bounding box center [197, 127] width 121 height 14
paste input "Andrew0Vollrath@gmail.com"
type input "Andrew0Vollrath@gmail.com"
click at [166, 105] on div "First Name First Name is required. Last Name Last Name is required." at bounding box center [260, 93] width 255 height 30
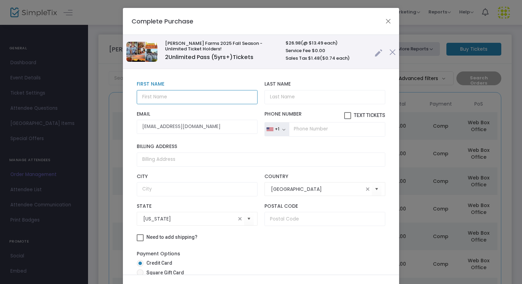
click at [166, 100] on input "text" at bounding box center [197, 97] width 121 height 14
type input "[PERSON_NAME]"
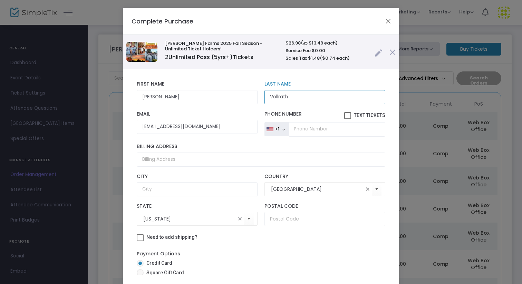
type input "Vollrath"
click at [298, 129] on input "tel" at bounding box center [337, 129] width 96 height 14
type input "(0"
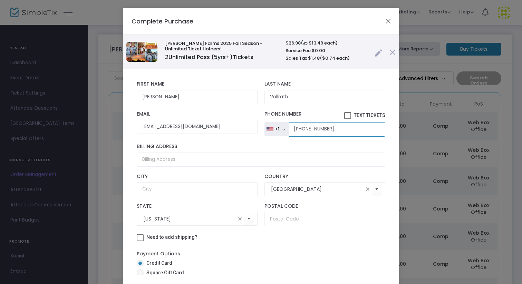
type input "[PHONE_NUMBER]"
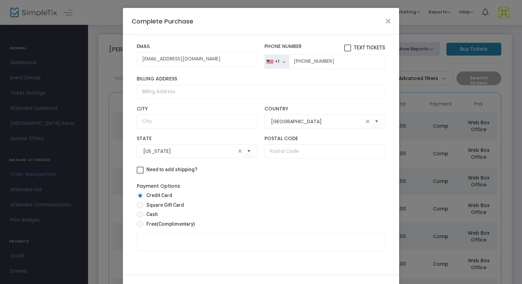
scroll to position [39, 0]
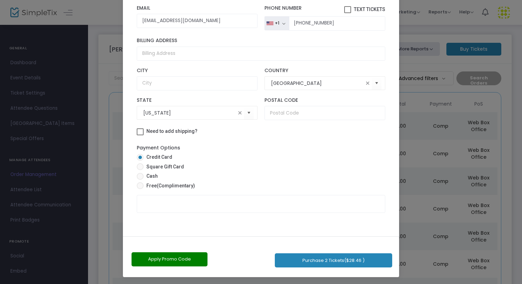
drag, startPoint x: 301, startPoint y: 145, endPoint x: 322, endPoint y: 284, distance: 140.4
click at [322, 284] on ngb-modal-window "Complete Purchase Vesperman Farms 2025 Fall Season - Unlimited Ticket Holders! …" at bounding box center [261, 142] width 522 height 284
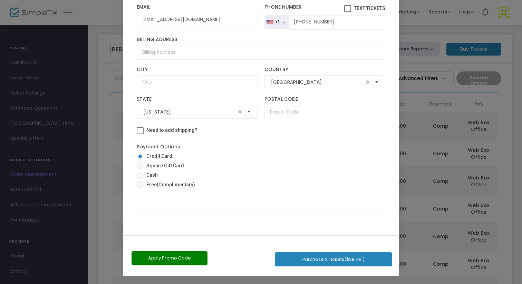
click at [161, 185] on span "(Complimentary)" at bounding box center [176, 185] width 38 height 6
click at [140, 188] on input "Free (Complimentary)" at bounding box center [140, 188] width 0 height 0
radio input "true"
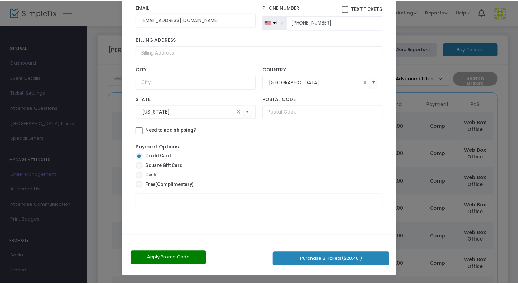
scroll to position [32, 0]
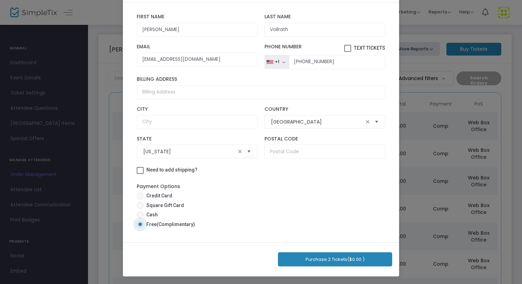
click at [313, 261] on button "Purchase 2 Tickets ($0.00 )" at bounding box center [335, 259] width 114 height 14
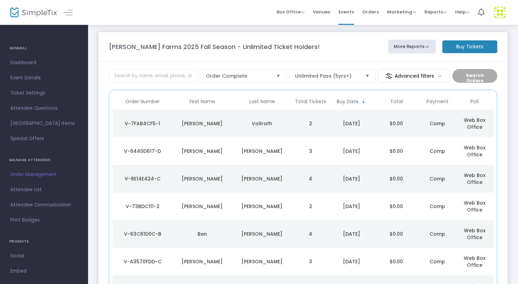
scroll to position [1, 0]
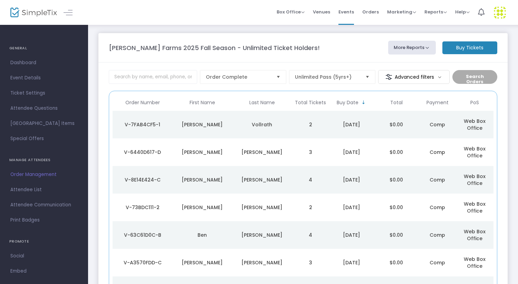
click at [262, 120] on td "Vollrath" at bounding box center [262, 125] width 60 height 28
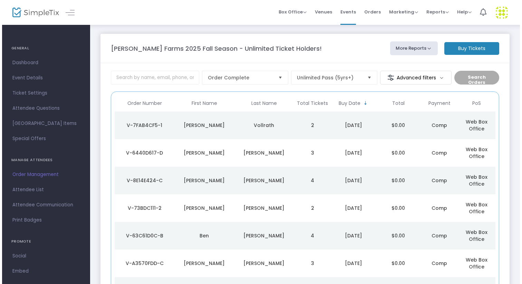
scroll to position [0, 0]
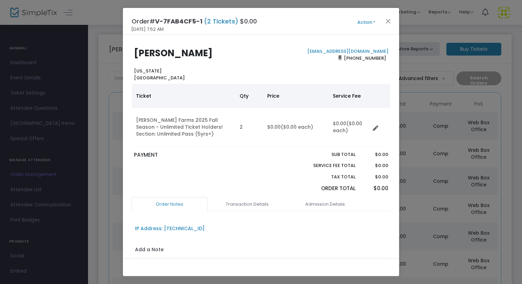
click at [364, 20] on button "Action" at bounding box center [366, 23] width 41 height 8
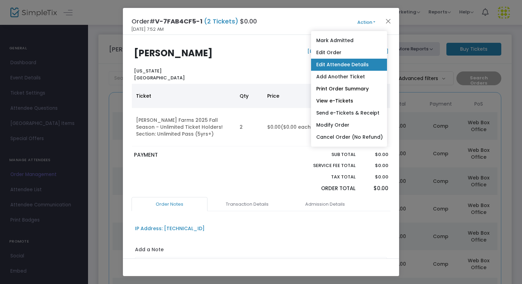
click at [342, 65] on link "Edit Attendee Details" at bounding box center [349, 65] width 76 height 12
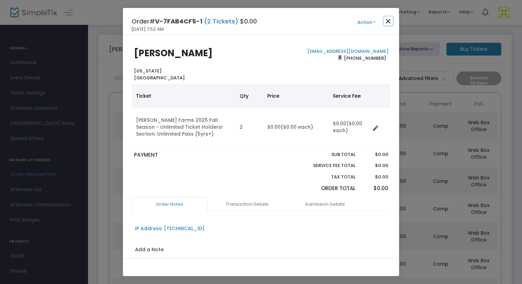
click at [387, 20] on button "Close" at bounding box center [388, 21] width 9 height 9
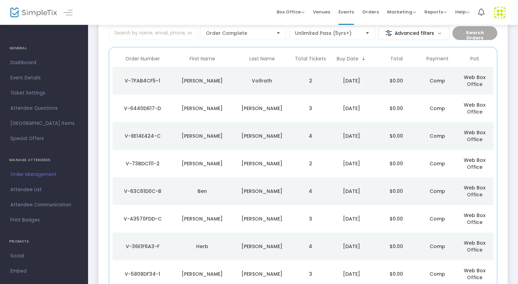
scroll to position [49, 0]
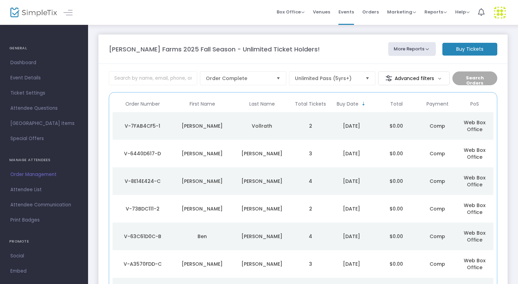
click at [471, 50] on m-button "Buy Tickets" at bounding box center [469, 49] width 55 height 13
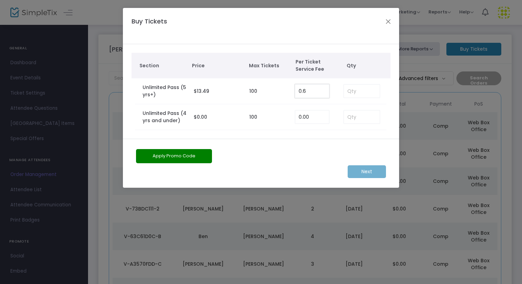
click at [312, 89] on input "0.6" at bounding box center [312, 91] width 34 height 13
click at [309, 88] on input "0.6" at bounding box center [312, 91] width 34 height 13
click at [307, 87] on input "0.6" at bounding box center [312, 91] width 34 height 13
type input "0.00"
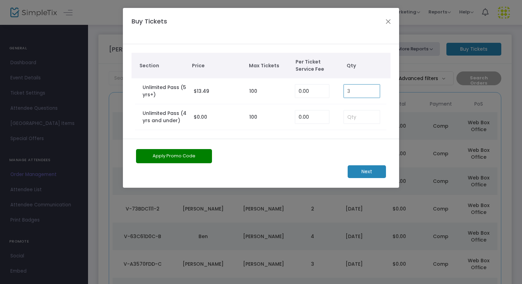
type input "3"
click at [360, 117] on input at bounding box center [362, 116] width 36 height 13
type input "1"
click at [365, 173] on m-button "Next" at bounding box center [367, 171] width 38 height 13
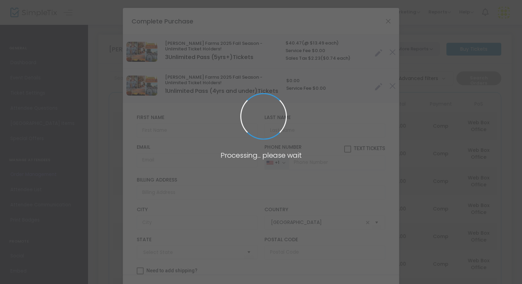
type input "[US_STATE]"
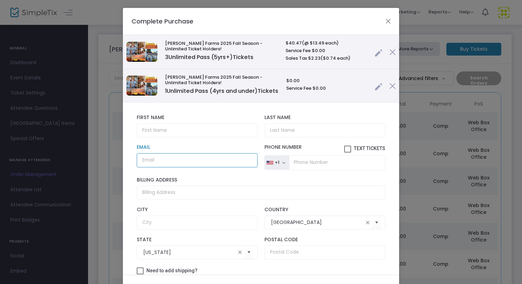
click at [190, 167] on input "Email" at bounding box center [197, 160] width 121 height 14
paste input "[EMAIL_ADDRESS][PERSON_NAME][DOMAIN_NAME]"
type input "[EMAIL_ADDRESS][PERSON_NAME][DOMAIN_NAME]"
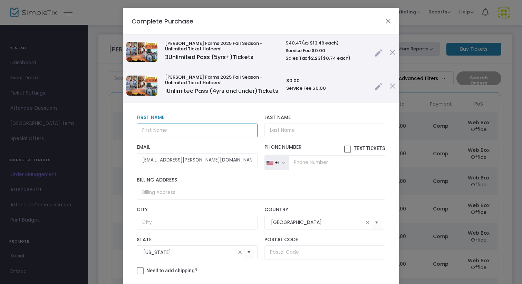
click at [172, 137] on input "text" at bounding box center [197, 131] width 121 height 14
type input "Coty"
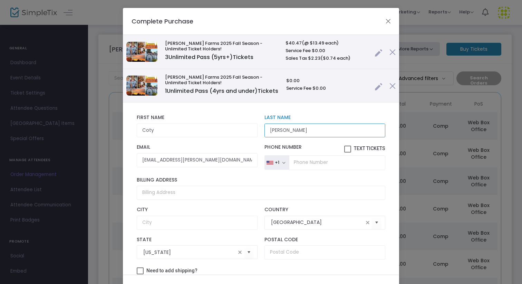
type input "[PERSON_NAME]"
click at [301, 170] on input "tel" at bounding box center [337, 162] width 96 height 14
type input "[PHONE_NUMBER]"
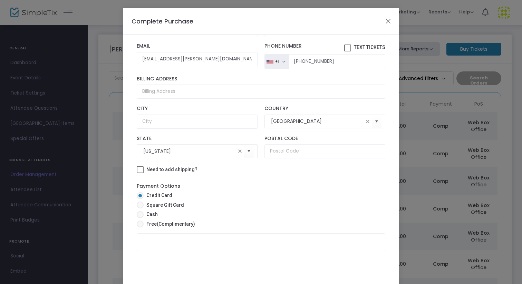
scroll to position [39, 0]
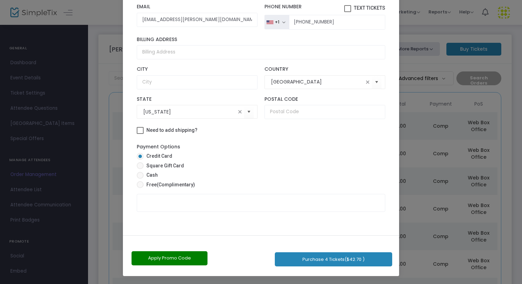
drag, startPoint x: 254, startPoint y: 184, endPoint x: 248, endPoint y: 284, distance: 99.6
click at [248, 284] on ngb-modal-window "Complete Purchase Vesperman Farms 2025 Fall Season - Unlimited Ticket Holders! …" at bounding box center [261, 142] width 522 height 284
click at [165, 187] on span "(Complimentary)" at bounding box center [176, 185] width 38 height 6
click at [140, 188] on input "Free (Complimentary)" at bounding box center [140, 188] width 0 height 0
radio input "true"
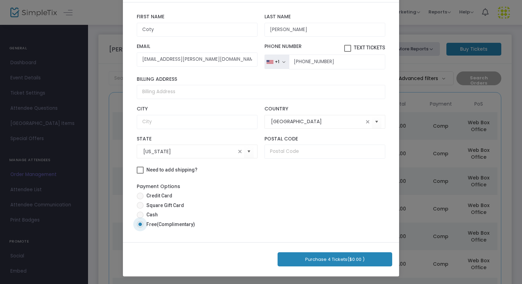
scroll to position [32, 0]
click at [324, 263] on button "Purchase 4 Tickets ($0.00 )" at bounding box center [335, 259] width 115 height 14
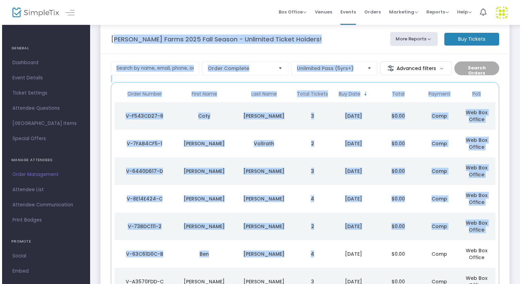
scroll to position [0, 0]
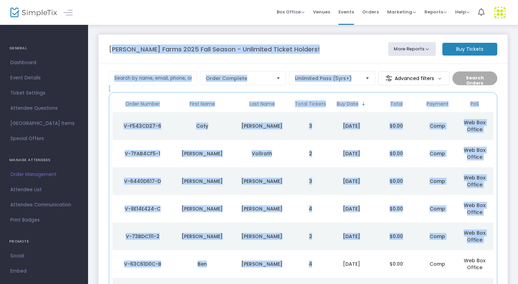
drag, startPoint x: 327, startPoint y: 136, endPoint x: 326, endPoint y: -15, distance: 151.5
click at [326, 0] on html "Processing... please wait Box Office Sell Tickets Bookings Sell Season Pass Ven…" at bounding box center [259, 142] width 518 height 284
click at [257, 127] on div "[PERSON_NAME]" at bounding box center [262, 126] width 56 height 7
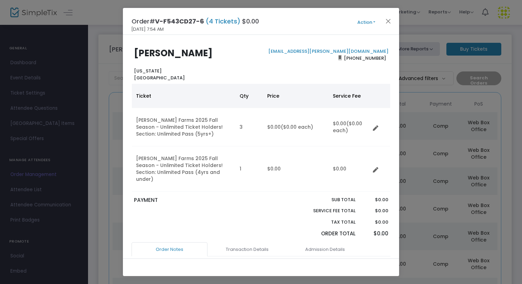
click at [365, 19] on button "Action" at bounding box center [366, 23] width 41 height 8
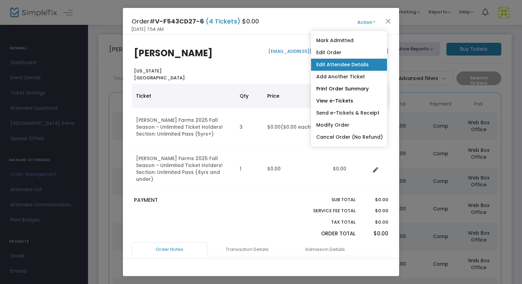
click at [348, 65] on link "Edit Attendee Details" at bounding box center [349, 65] width 76 height 12
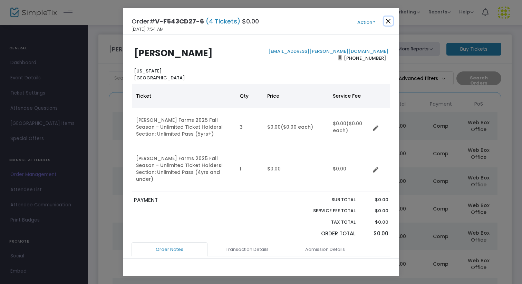
click at [387, 17] on button "Close" at bounding box center [388, 21] width 9 height 9
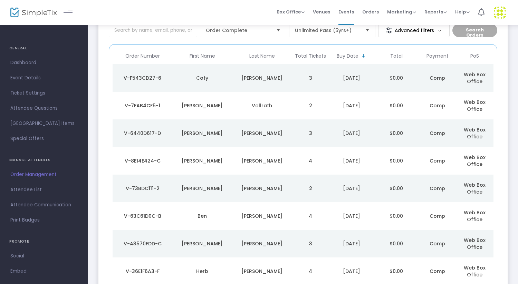
scroll to position [49, 0]
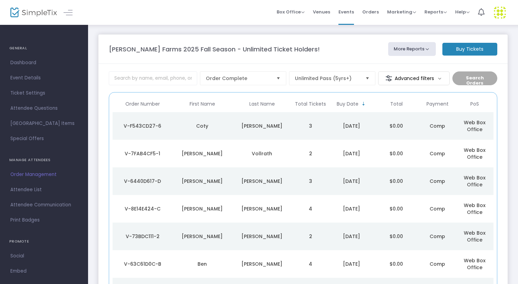
click at [463, 50] on m-button "Buy Tickets" at bounding box center [469, 49] width 55 height 13
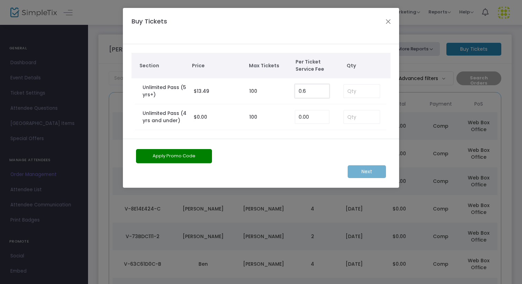
click at [311, 93] on input "0.6" at bounding box center [312, 91] width 34 height 13
type input "0.00"
type input "8"
click at [349, 117] on input at bounding box center [362, 116] width 36 height 13
type input "1"
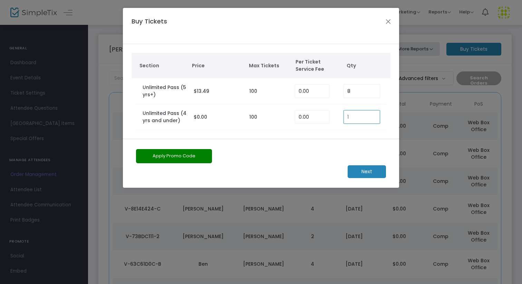
click at [369, 172] on m-button "Next" at bounding box center [367, 171] width 38 height 13
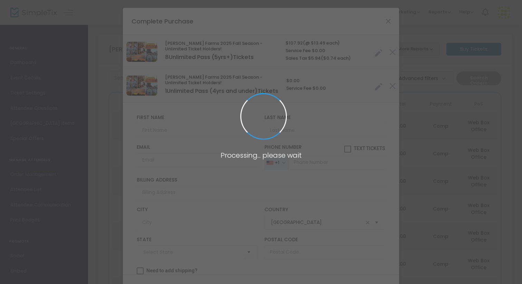
type input "[US_STATE]"
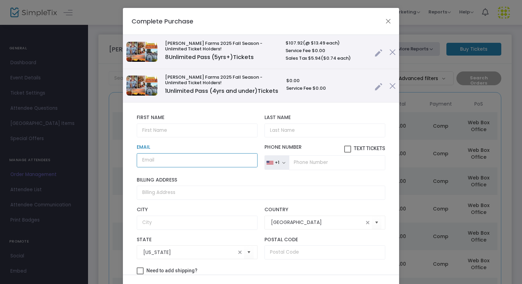
click at [167, 165] on input "Email" at bounding box center [197, 160] width 121 height 14
paste input "[PERSON_NAME][EMAIL_ADDRESS][DOMAIN_NAME]"
type input "[PERSON_NAME][EMAIL_ADDRESS][DOMAIN_NAME]"
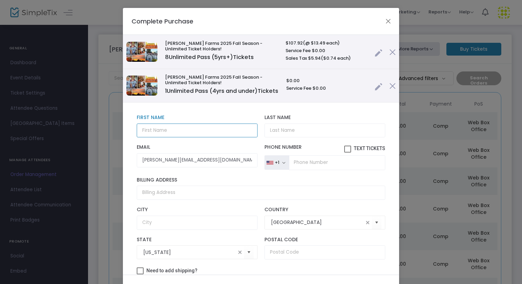
click at [167, 135] on input "text" at bounding box center [197, 131] width 121 height 14
type input "[PERSON_NAME]"
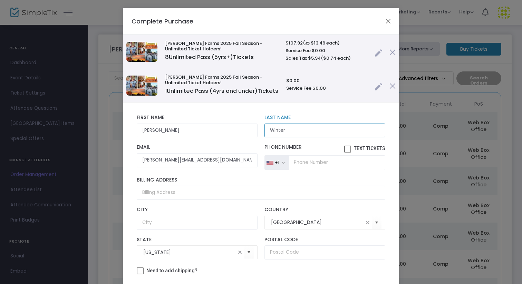
type input "Winter"
click at [298, 167] on input "tel" at bounding box center [337, 162] width 96 height 14
type input "[PHONE_NUMBER]"
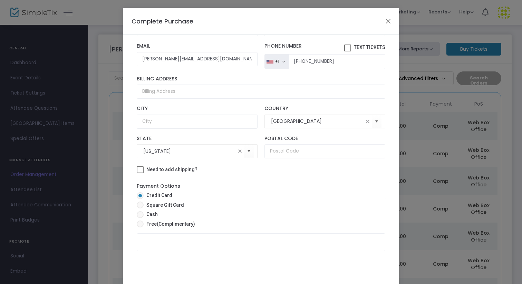
scroll to position [39, 0]
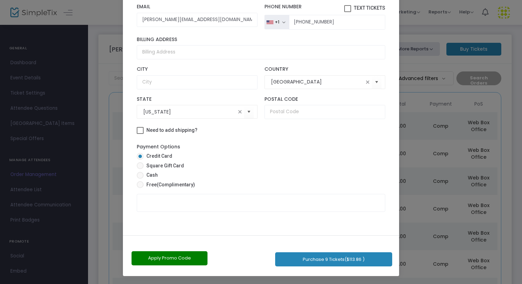
drag, startPoint x: 299, startPoint y: 185, endPoint x: 295, endPoint y: 284, distance: 98.4
click at [295, 284] on ngb-modal-window "Complete Purchase [PERSON_NAME] Farms 2025 Fall Season - Unlimited Ticket Holde…" at bounding box center [261, 142] width 522 height 284
click at [166, 187] on span "Free (Complimentary)" at bounding box center [169, 184] width 51 height 7
click at [140, 188] on input "Free (Complimentary)" at bounding box center [140, 188] width 0 height 0
radio input "true"
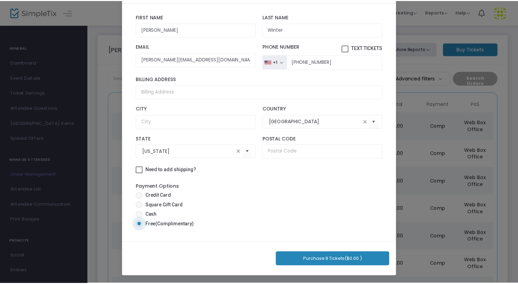
scroll to position [32, 0]
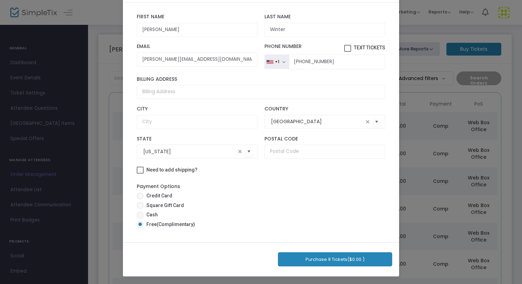
click at [322, 258] on button "Purchase 9 Tickets ($0.00 )" at bounding box center [335, 259] width 114 height 14
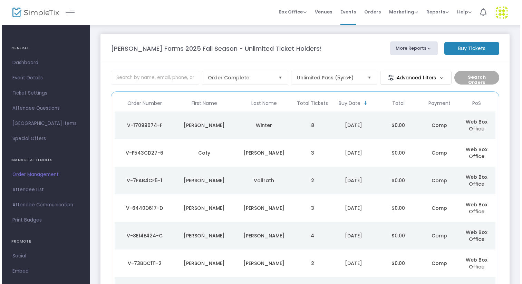
scroll to position [0, 0]
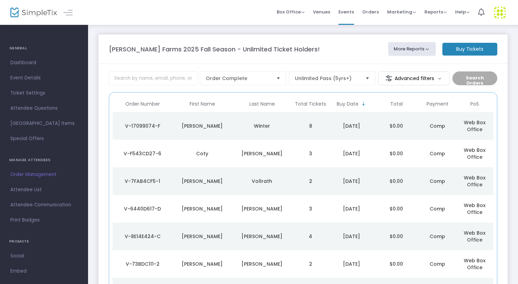
click at [241, 125] on div "Winter" at bounding box center [262, 126] width 56 height 7
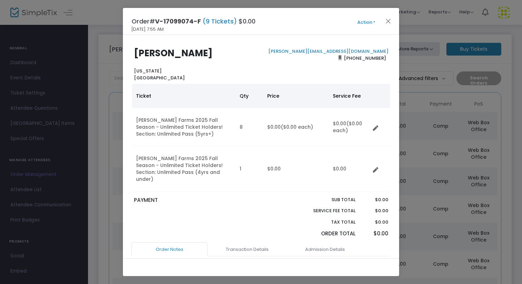
click at [369, 23] on button "Action" at bounding box center [366, 23] width 41 height 8
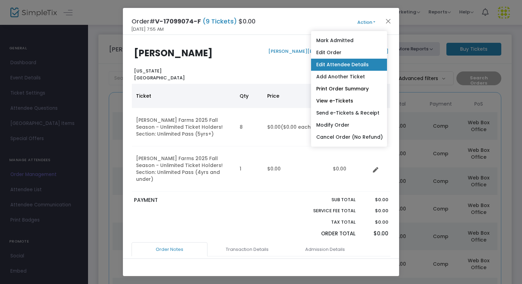
click at [339, 64] on link "Edit Attendee Details" at bounding box center [349, 65] width 76 height 12
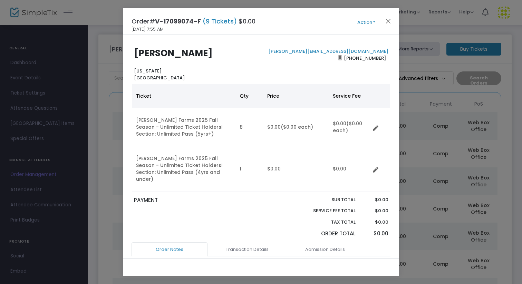
click at [367, 24] on button "Action" at bounding box center [366, 23] width 41 height 8
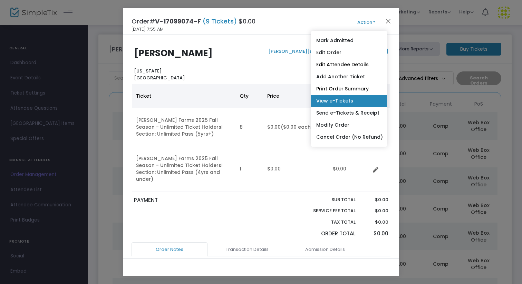
click at [341, 103] on link "View e-Tickets" at bounding box center [349, 101] width 76 height 12
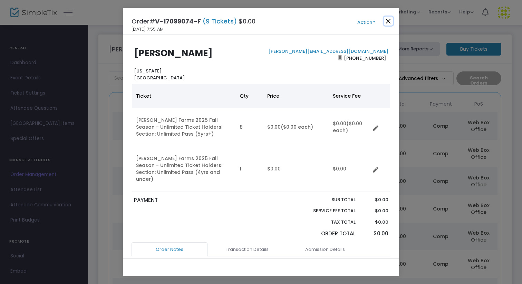
click at [391, 21] on button "Close" at bounding box center [388, 21] width 9 height 9
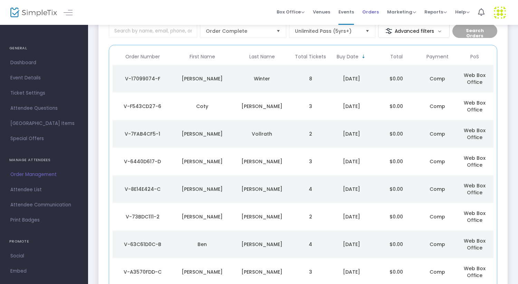
scroll to position [49, 0]
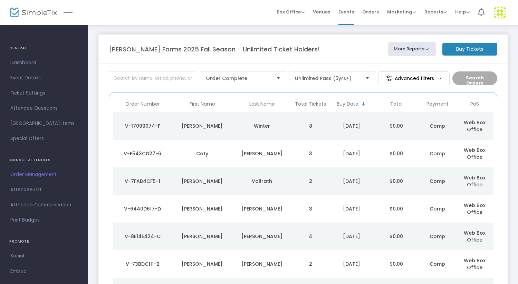
click at [468, 51] on m-button "Buy Tickets" at bounding box center [469, 49] width 55 height 13
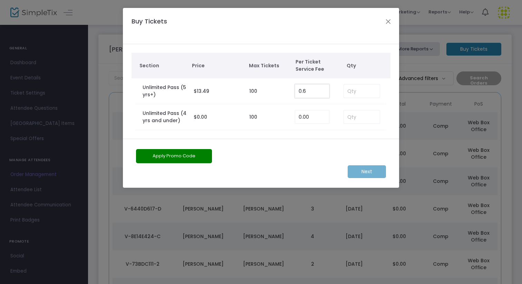
click at [316, 96] on input "0.6" at bounding box center [312, 91] width 34 height 13
type input "0.00"
type input "4"
click at [362, 170] on m-button "Next" at bounding box center [367, 171] width 38 height 13
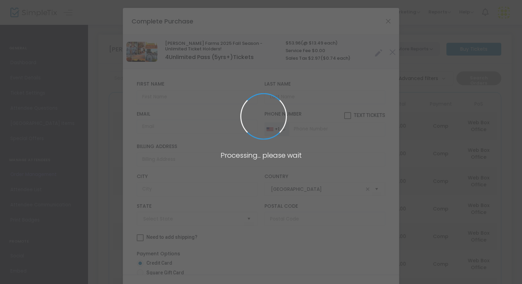
type input "[US_STATE]"
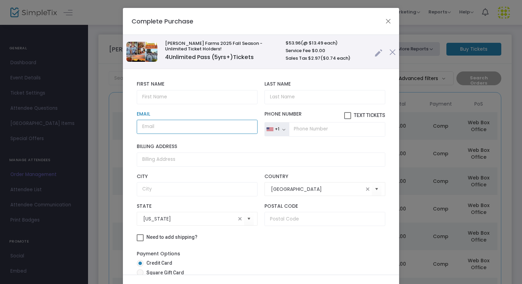
click at [194, 129] on input "Email" at bounding box center [197, 127] width 121 height 14
paste input "[EMAIL_ADDRESS][DOMAIN_NAME]"
type input "[EMAIL_ADDRESS][DOMAIN_NAME]"
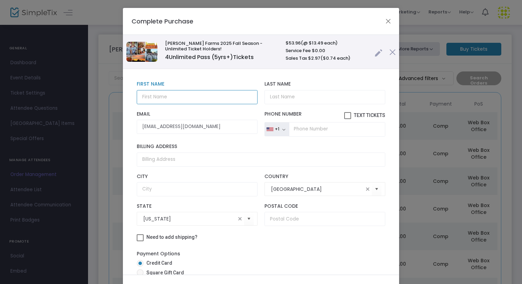
click at [150, 97] on input "text" at bounding box center [197, 97] width 121 height 14
paste input "[PERSON_NAME]"
click at [169, 100] on input "[PERSON_NAME]" at bounding box center [197, 97] width 121 height 14
type input "[PERSON_NAME]"
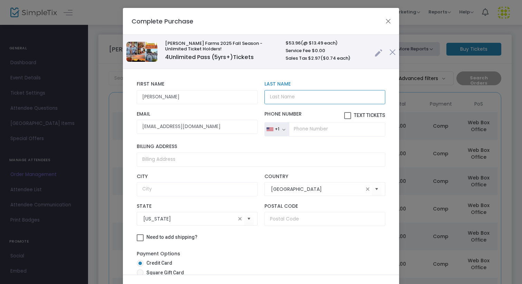
paste input "[PERSON_NAME]"
type input "[PERSON_NAME]"
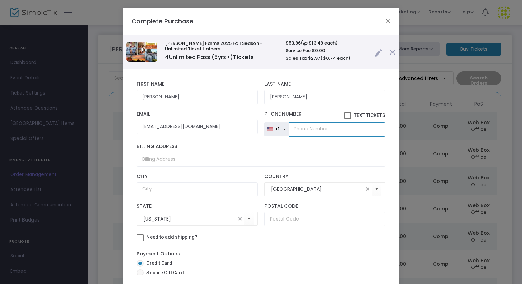
click at [301, 129] on input "tel" at bounding box center [337, 129] width 96 height 14
type input "[PHONE_NUMBER]"
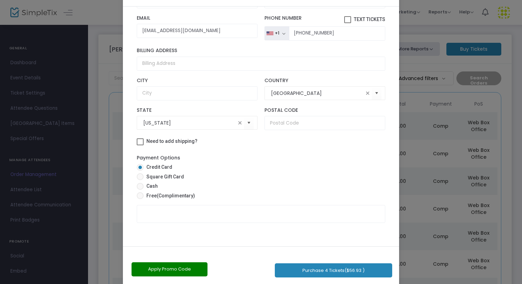
scroll to position [39, 0]
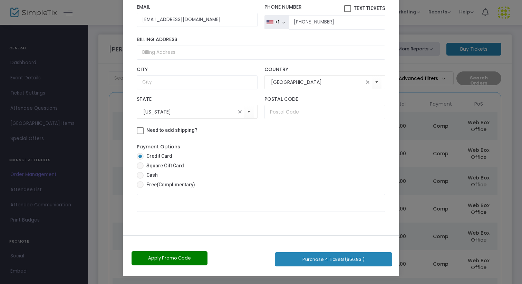
drag, startPoint x: 311, startPoint y: 144, endPoint x: 306, endPoint y: 284, distance: 140.3
click at [306, 284] on ngb-modal-window "Complete Purchase [PERSON_NAME] Farms 2025 Fall Season - Unlimited Ticket Holde…" at bounding box center [261, 142] width 522 height 284
click at [170, 185] on span "(Complimentary)" at bounding box center [176, 185] width 38 height 6
click at [140, 188] on input "Free (Complimentary)" at bounding box center [140, 188] width 0 height 0
radio input "true"
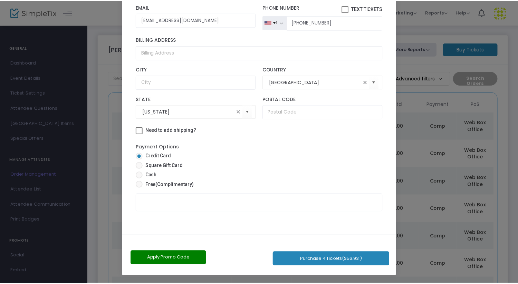
scroll to position [32, 0]
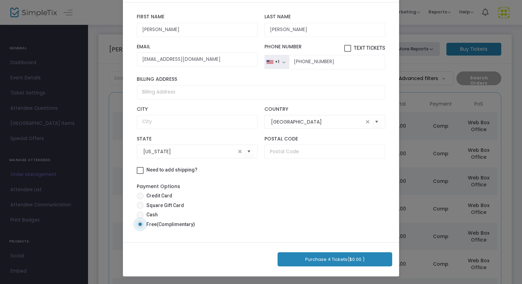
click at [309, 260] on button "Purchase 4 Tickets ($0.00 )" at bounding box center [335, 259] width 115 height 14
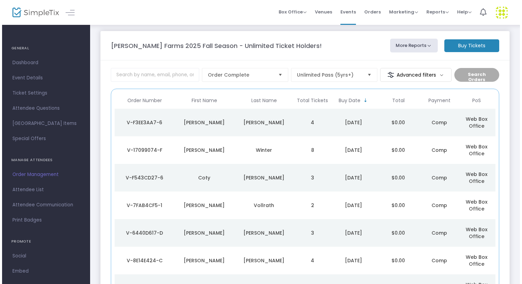
scroll to position [0, 0]
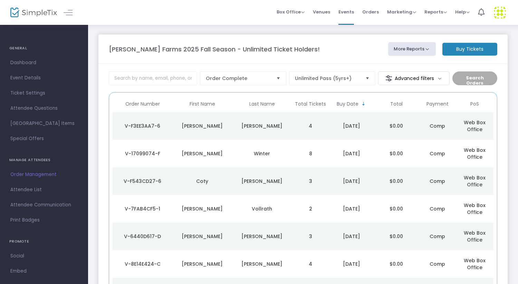
click at [277, 122] on td "[PERSON_NAME]" at bounding box center [262, 126] width 60 height 28
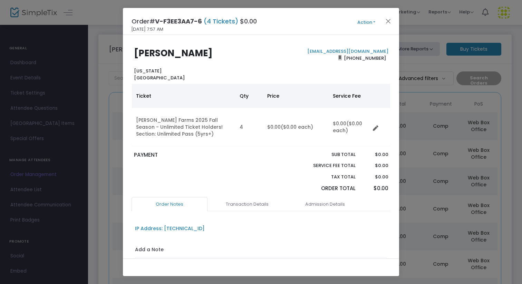
click at [368, 23] on button "Action" at bounding box center [366, 23] width 41 height 8
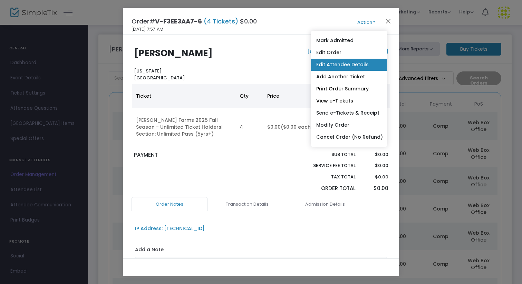
click at [349, 68] on link "Edit Attendee Details" at bounding box center [349, 65] width 76 height 12
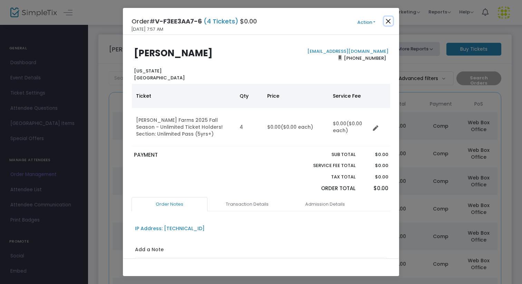
click at [385, 19] on button "Close" at bounding box center [388, 21] width 9 height 9
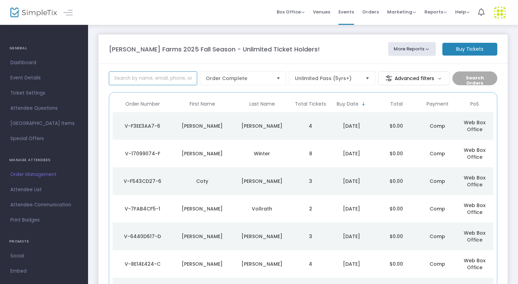
click at [169, 77] on input at bounding box center [153, 78] width 88 height 14
click at [372, 13] on span "Orders" at bounding box center [370, 12] width 17 height 18
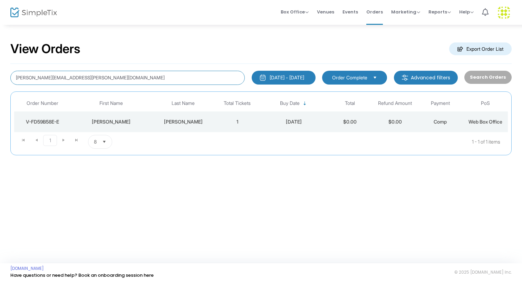
click at [64, 79] on input "[PERSON_NAME][EMAIL_ADDRESS][PERSON_NAME][DOMAIN_NAME]" at bounding box center [127, 78] width 234 height 14
type input "[PERSON_NAME]"
